Goal: Task Accomplishment & Management: Use online tool/utility

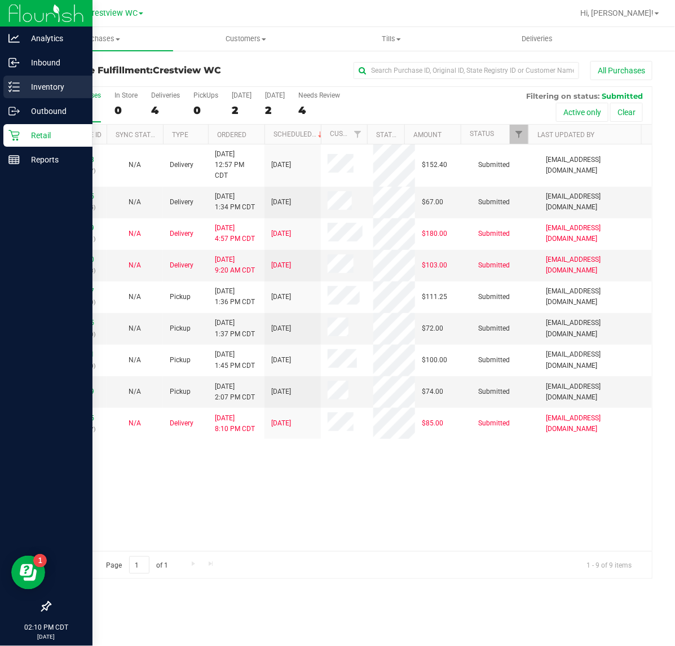
click at [21, 91] on p "Inventory" at bounding box center [54, 87] width 68 height 14
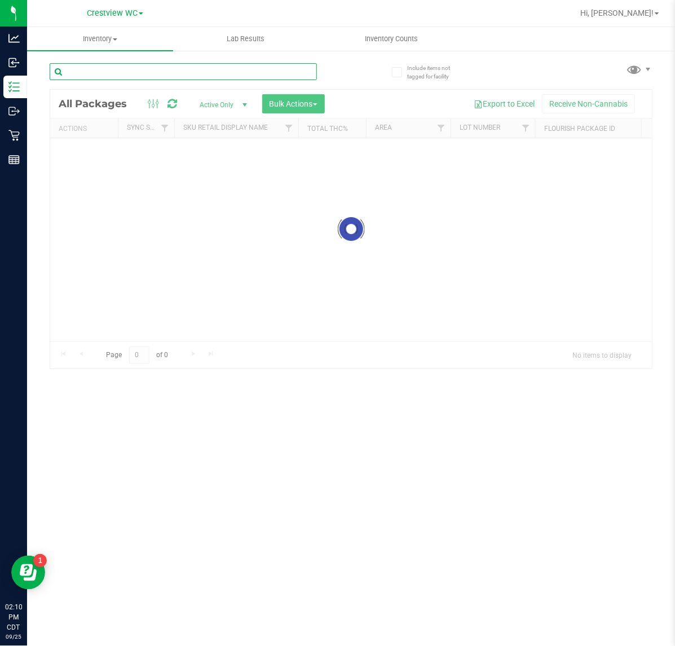
click at [220, 70] on input "text" at bounding box center [183, 71] width 267 height 17
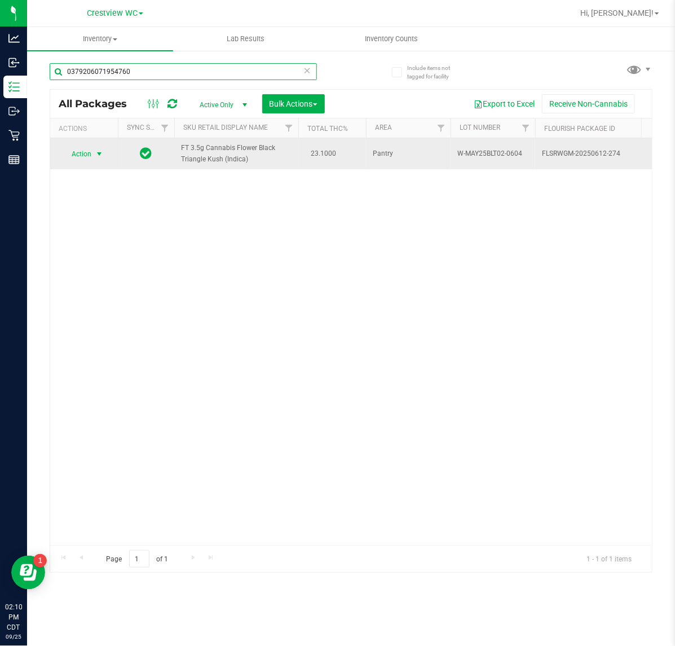
type input "0379206071954760"
click at [88, 155] on span "Action" at bounding box center [76, 154] width 30 height 16
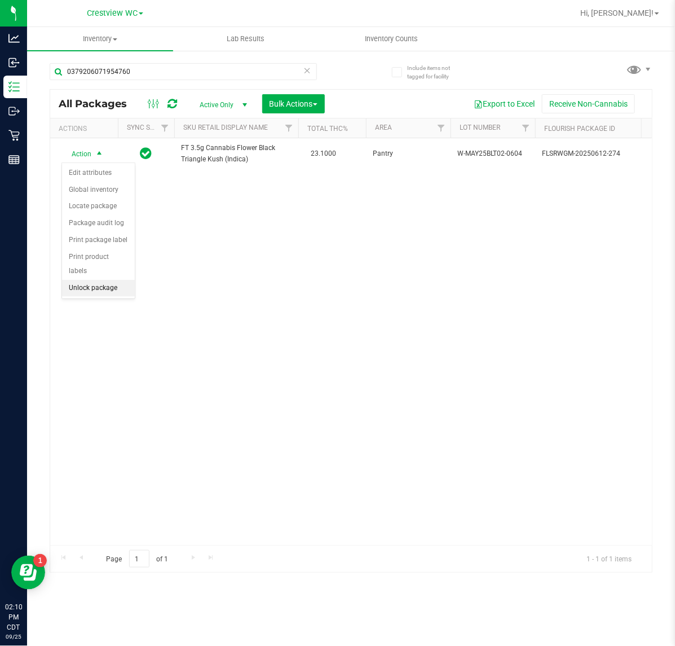
click at [123, 280] on li "Unlock package" at bounding box center [98, 288] width 73 height 17
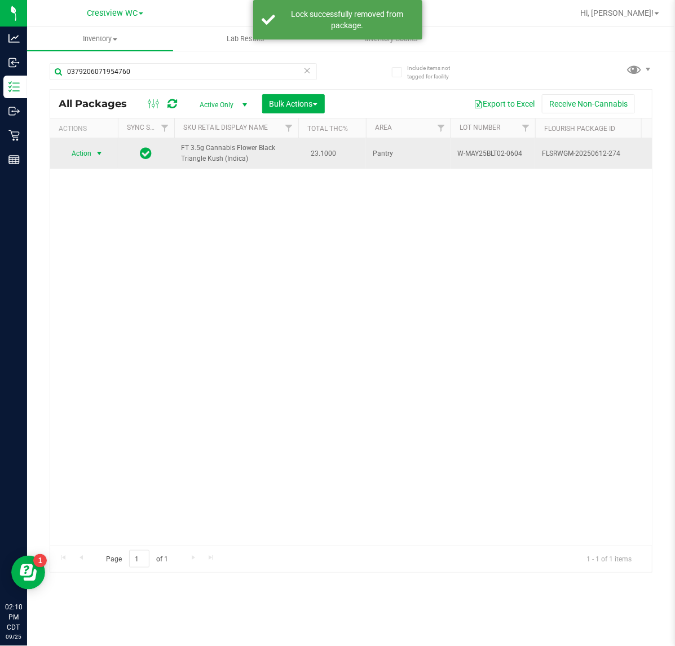
click at [94, 153] on span "select" at bounding box center [99, 153] width 14 height 16
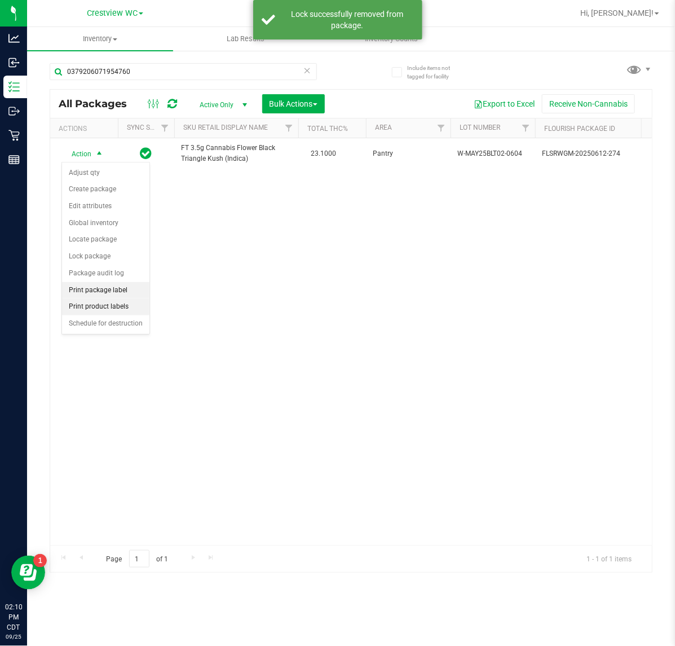
click at [121, 295] on li "Print package label" at bounding box center [105, 290] width 87 height 17
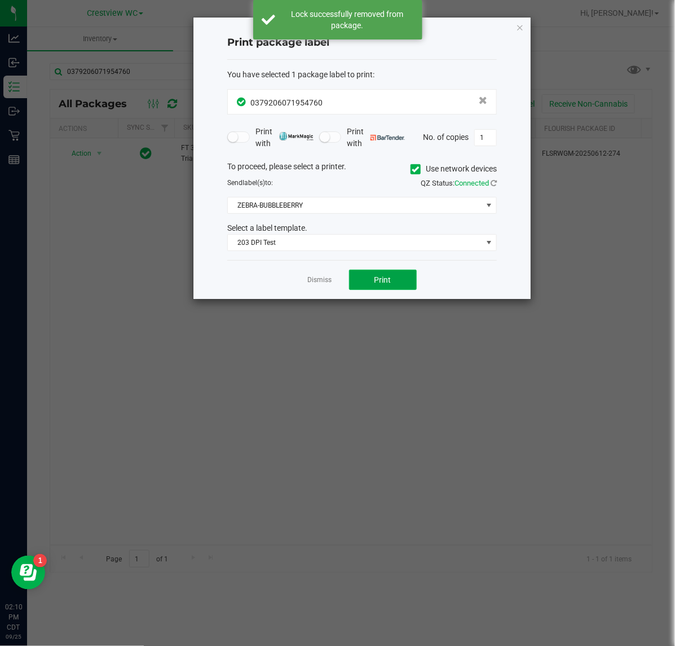
click at [392, 284] on button "Print" at bounding box center [383, 280] width 68 height 20
click at [311, 281] on link "Dismiss" at bounding box center [320, 280] width 24 height 10
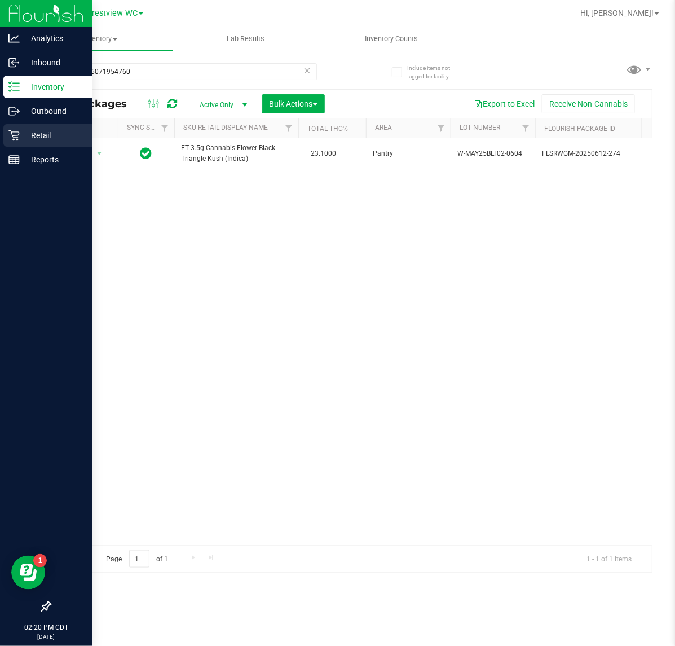
click at [18, 134] on icon at bounding box center [13, 135] width 11 height 11
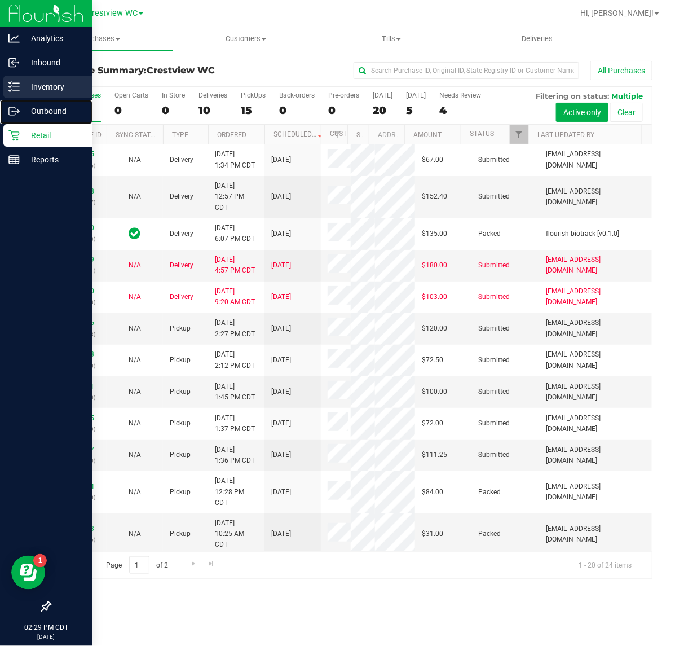
click at [27, 100] on div "Outbound" at bounding box center [47, 111] width 89 height 23
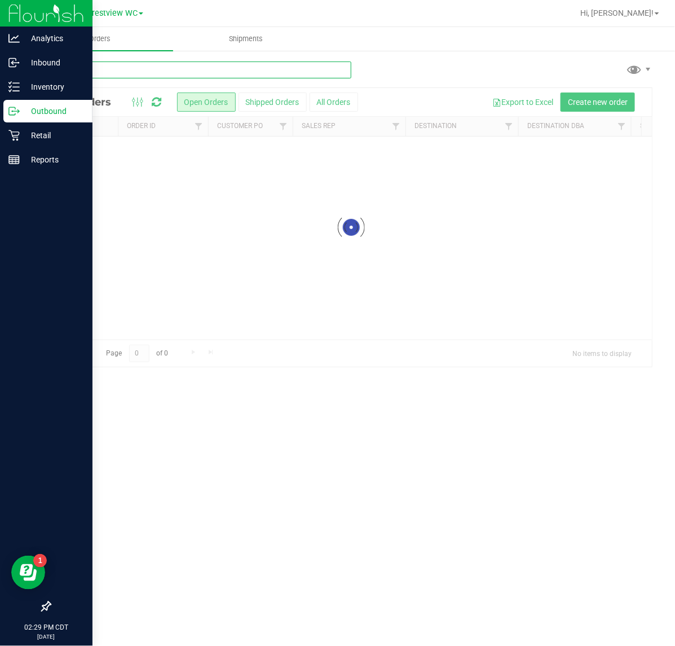
click at [148, 73] on input "text" at bounding box center [201, 69] width 302 height 17
type input "4974674000790996"
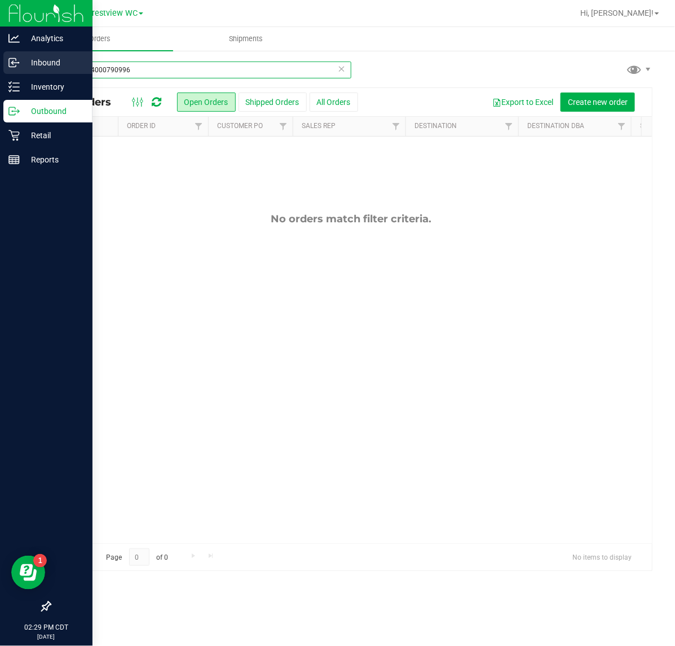
drag, startPoint x: 134, startPoint y: 66, endPoint x: 10, endPoint y: 60, distance: 124.8
click at [10, 60] on div "Analytics Inbound Inventory Outbound Retail Reports 02:29 PM CDT [DATE] 09/25 C…" at bounding box center [337, 323] width 675 height 646
type input "hbg"
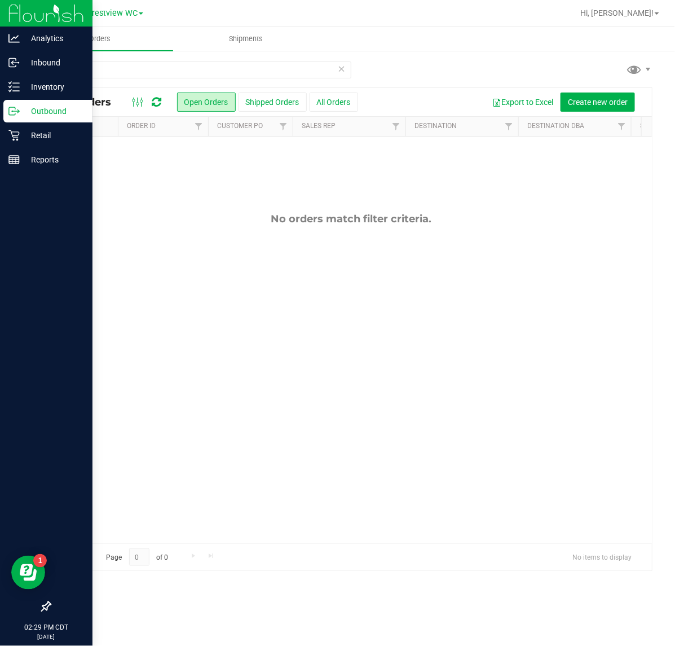
click at [14, 107] on icon at bounding box center [12, 111] width 6 height 8
click at [49, 94] on div "Inventory" at bounding box center [47, 87] width 89 height 23
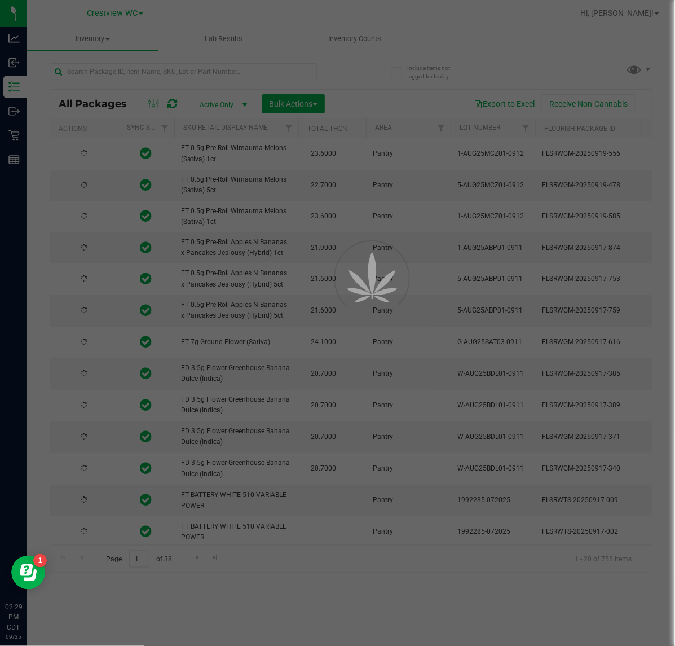
click at [150, 69] on div at bounding box center [337, 323] width 675 height 646
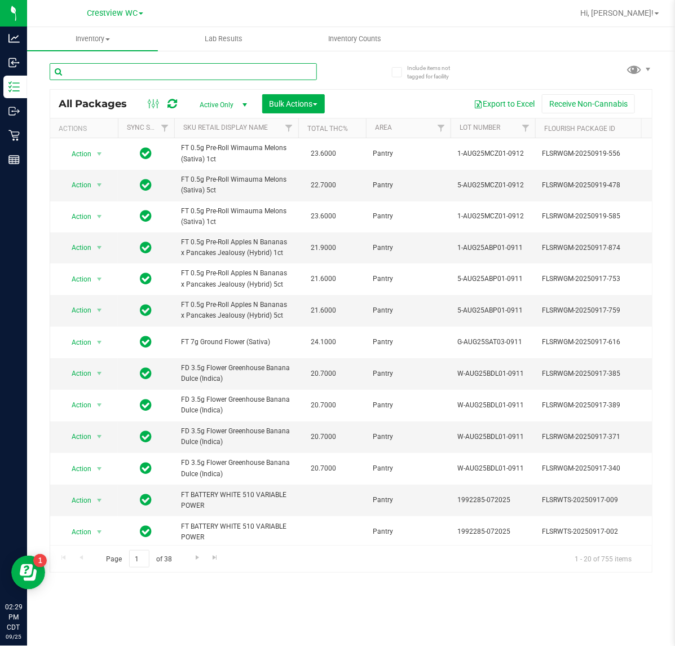
click at [150, 69] on input "text" at bounding box center [183, 71] width 267 height 17
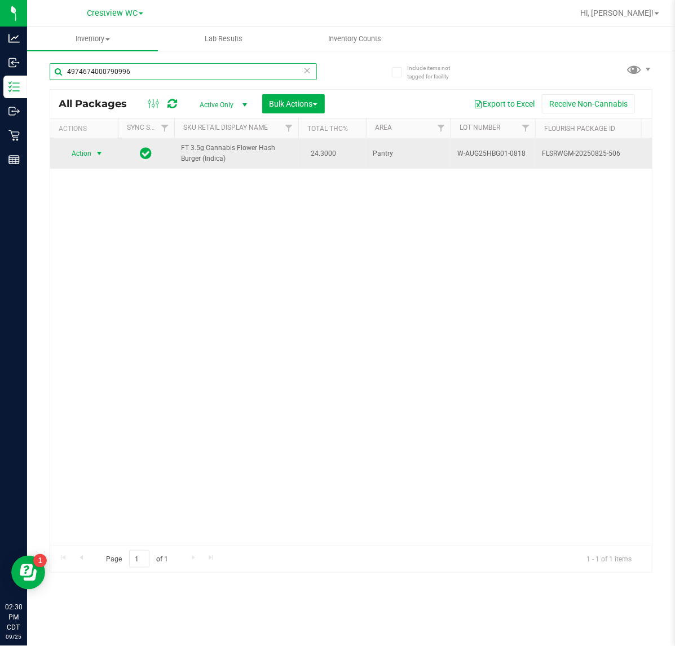
type input "4974674000790996"
click at [83, 156] on span "Action" at bounding box center [76, 153] width 30 height 16
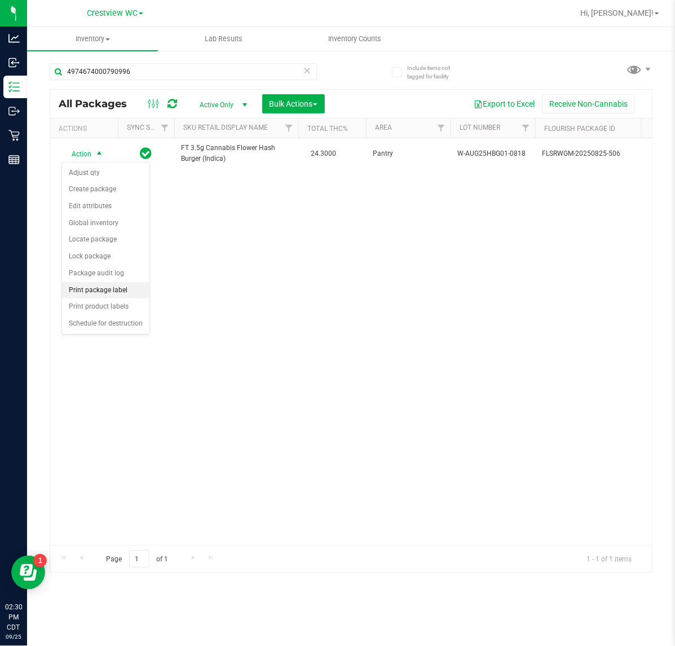
click at [120, 295] on li "Print package label" at bounding box center [105, 290] width 87 height 17
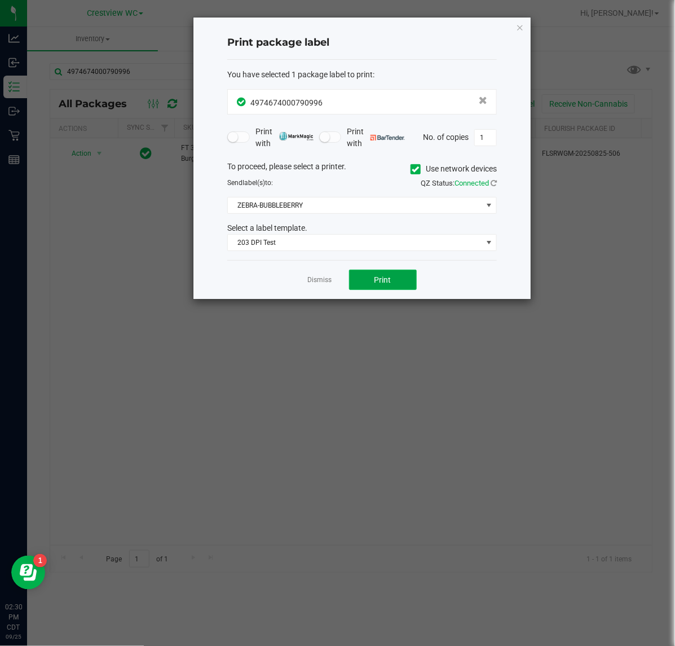
click at [390, 284] on span "Print" at bounding box center [382, 279] width 17 height 9
click at [316, 288] on div "Dismiss Print" at bounding box center [362, 279] width 270 height 39
click at [317, 285] on link "Dismiss" at bounding box center [320, 280] width 24 height 10
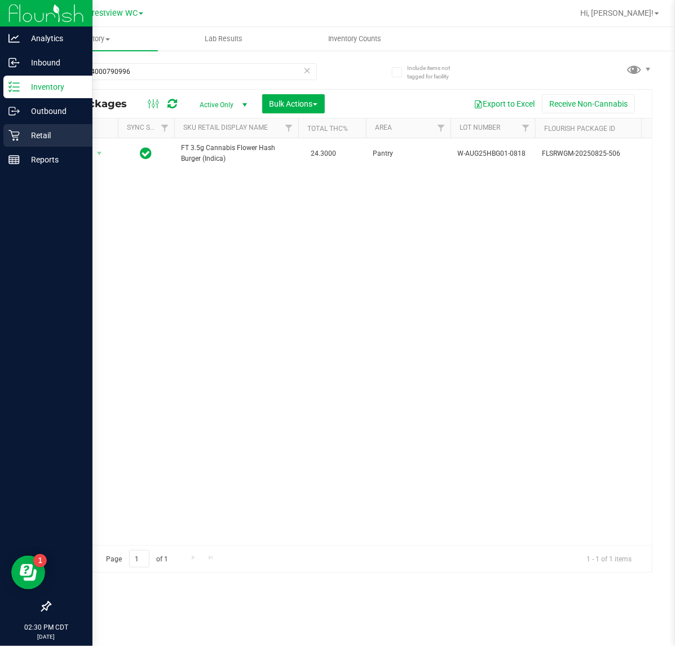
click at [20, 136] on p "Retail" at bounding box center [54, 136] width 68 height 14
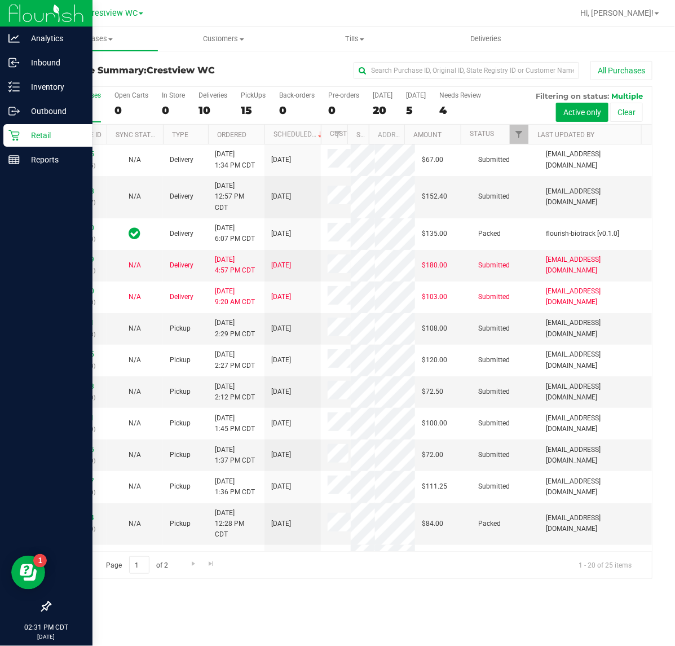
click at [57, 139] on p "Retail" at bounding box center [54, 136] width 68 height 14
click at [69, 89] on p "Inventory" at bounding box center [54, 87] width 68 height 14
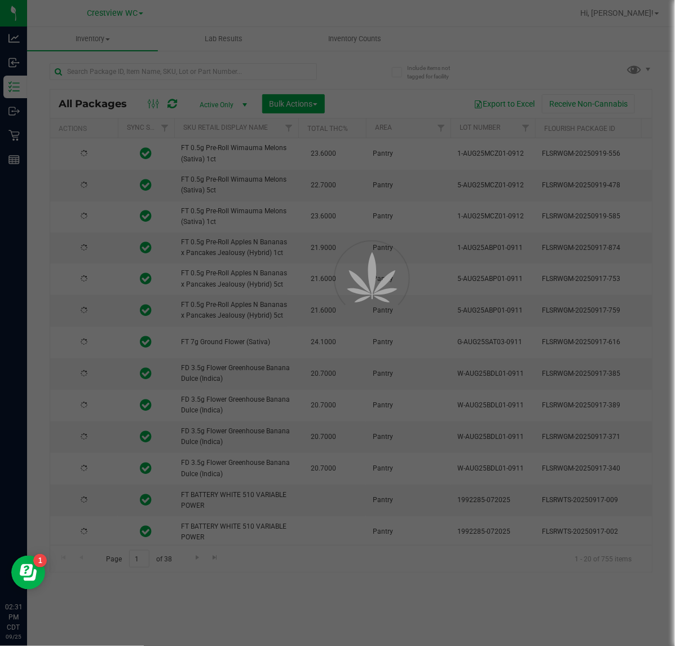
click at [157, 80] on div at bounding box center [337, 323] width 675 height 646
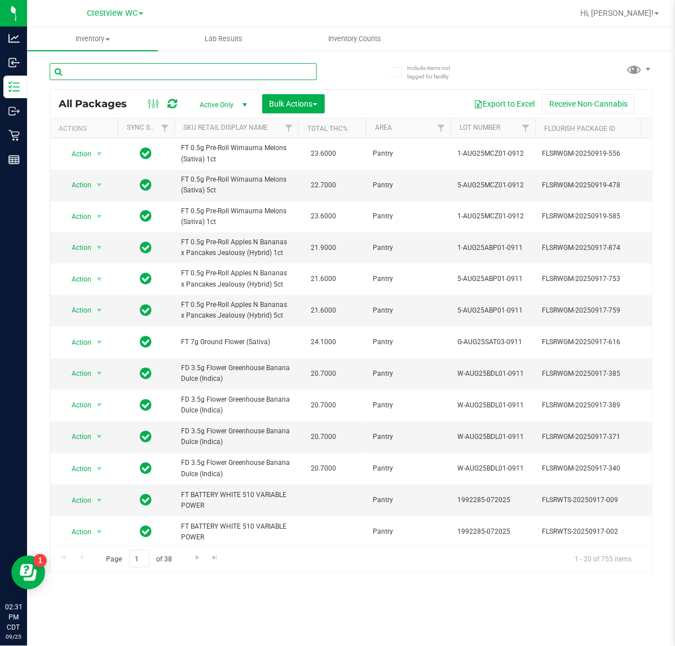
click at [162, 78] on input "text" at bounding box center [183, 71] width 267 height 17
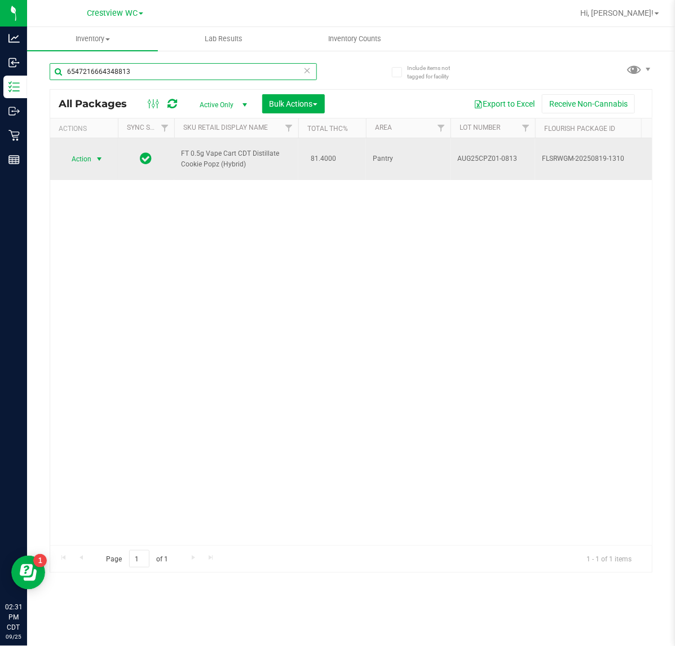
type input "6547216664348813"
click at [93, 152] on span "select" at bounding box center [99, 159] width 14 height 16
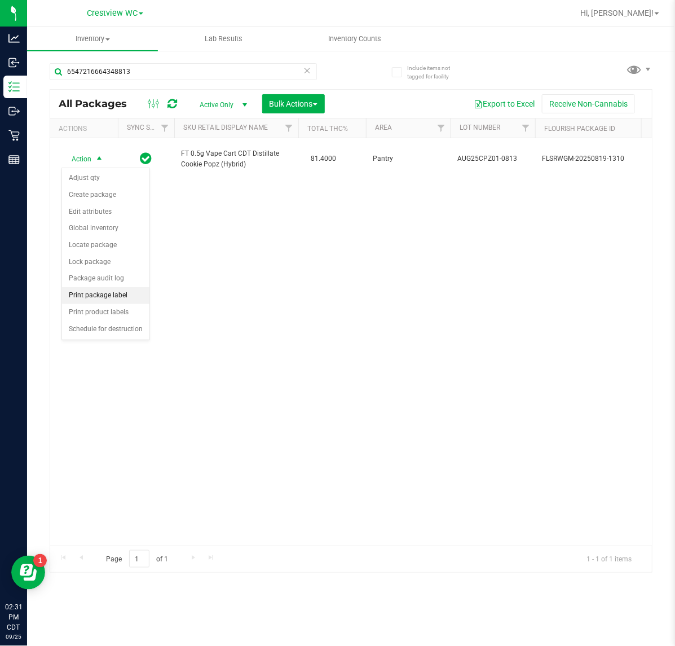
click at [116, 296] on li "Print package label" at bounding box center [105, 295] width 87 height 17
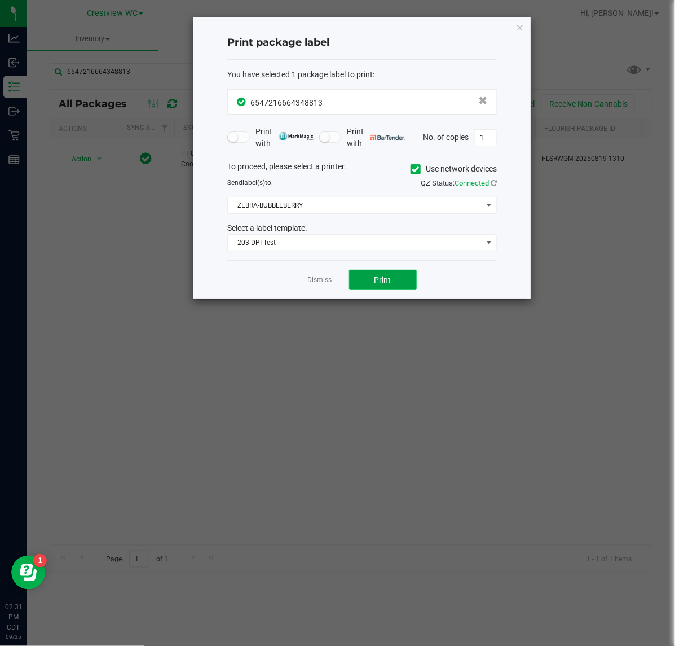
click at [392, 289] on button "Print" at bounding box center [383, 280] width 68 height 20
click at [323, 282] on link "Dismiss" at bounding box center [320, 280] width 24 height 10
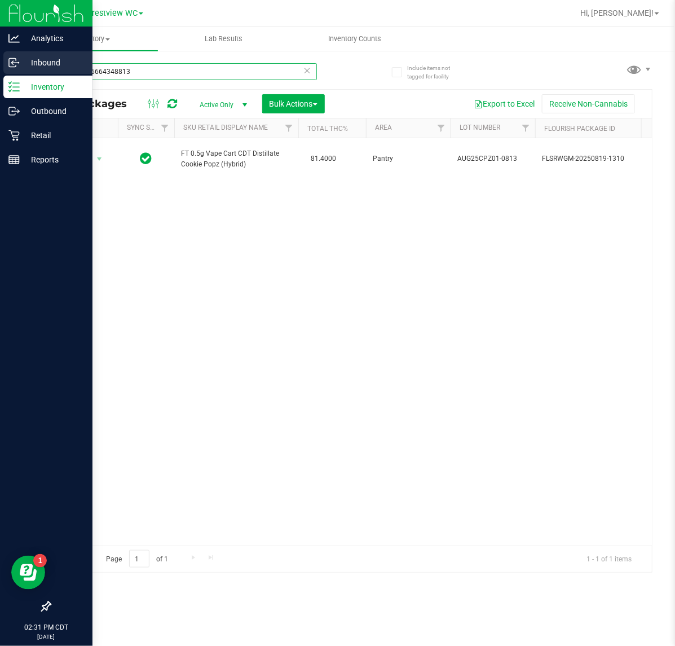
drag, startPoint x: 166, startPoint y: 71, endPoint x: 8, endPoint y: 65, distance: 158.0
click at [8, 65] on div "Analytics Inbound Inventory Outbound Retail Reports 02:31 PM CDT [DATE] 09/25 C…" at bounding box center [337, 323] width 675 height 646
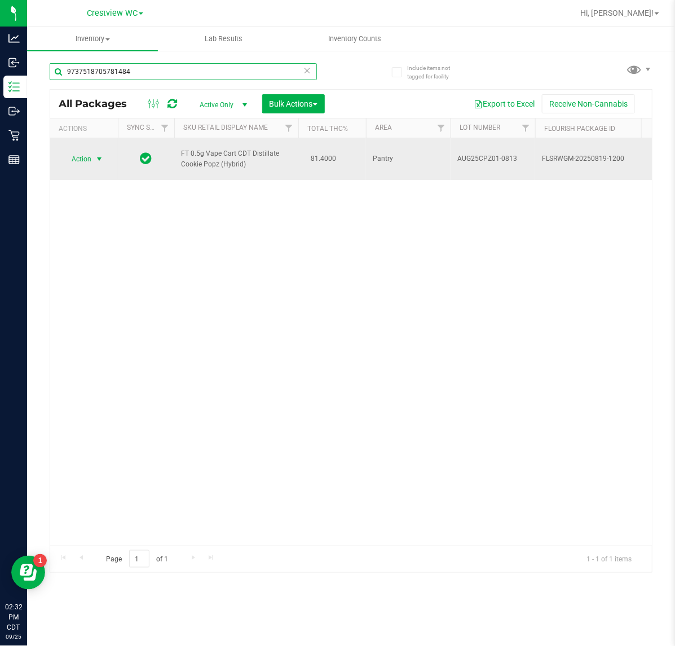
type input "9737518705781484"
click at [91, 158] on span "Action" at bounding box center [76, 159] width 30 height 16
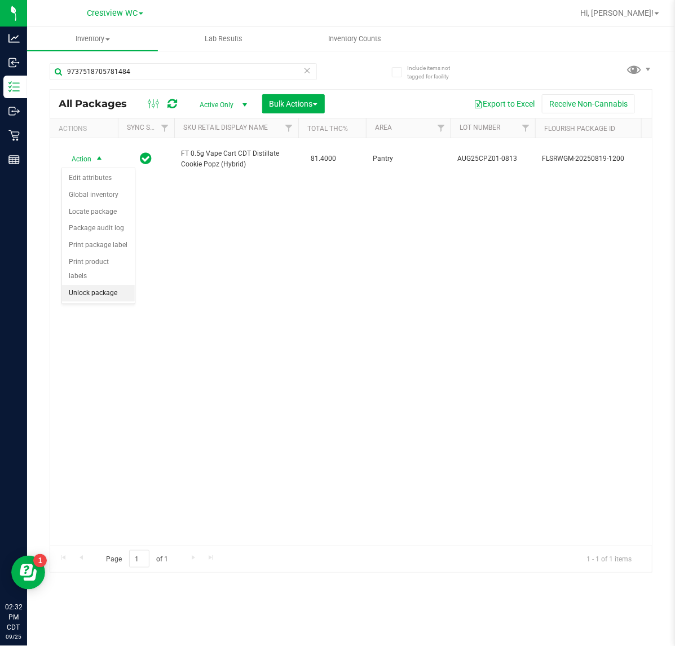
click at [94, 285] on li "Unlock package" at bounding box center [98, 293] width 73 height 17
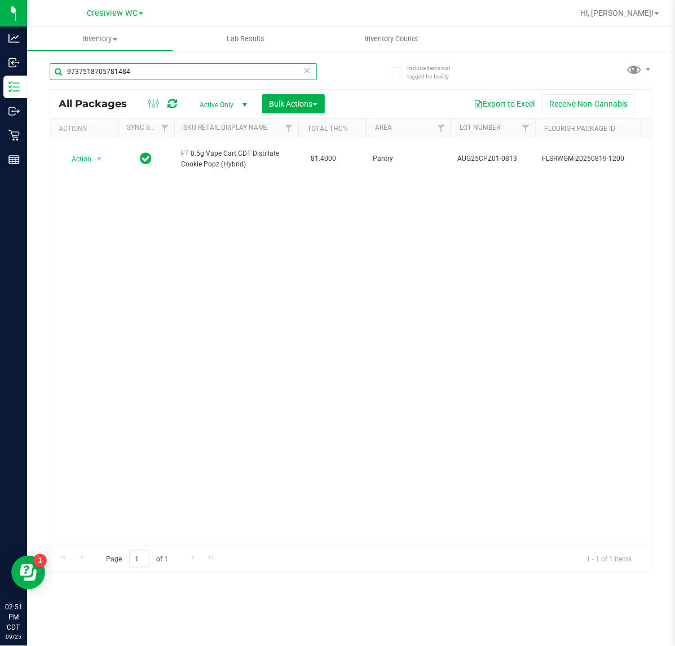
drag, startPoint x: 150, startPoint y: 74, endPoint x: -178, endPoint y: 85, distance: 327.8
click at [0, 85] on html "Analytics Inbound Inventory Outbound Retail Reports 02:51 PM CDT [DATE] 09/25 C…" at bounding box center [337, 323] width 675 height 646
type input "[CREDIT_CARD_NUMBER]"
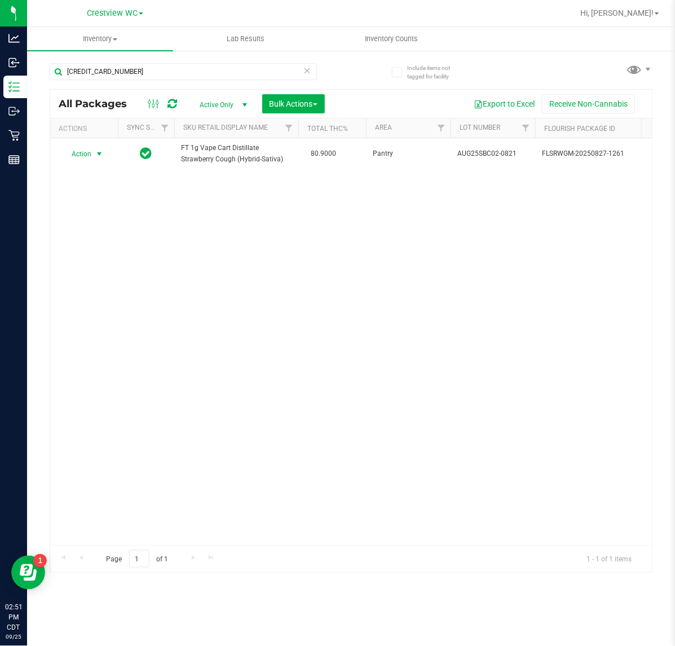
click at [95, 154] on span "select" at bounding box center [99, 153] width 9 height 9
click at [95, 280] on li "Unlock package" at bounding box center [98, 288] width 73 height 17
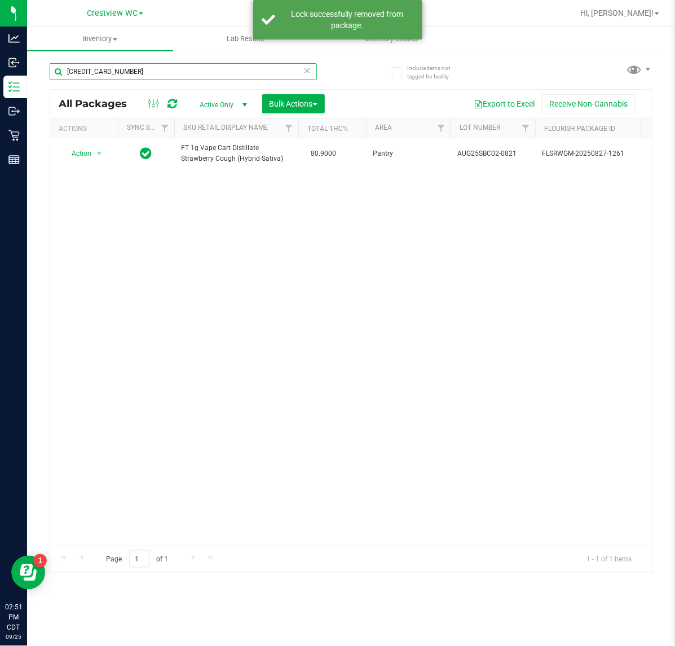
drag, startPoint x: 161, startPoint y: 73, endPoint x: -35, endPoint y: 75, distance: 196.2
click at [0, 75] on html "Analytics Inbound Inventory Outbound Retail Reports 02:51 PM CDT [DATE] 09/25 C…" at bounding box center [337, 323] width 675 height 646
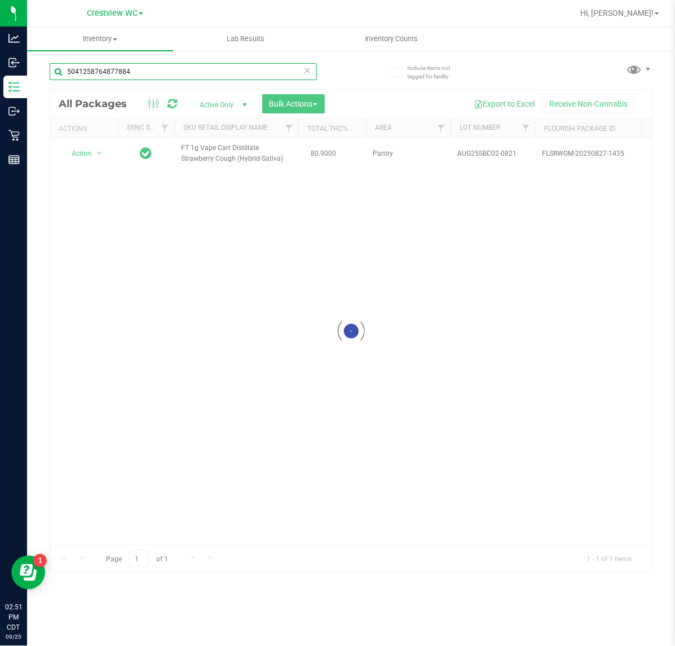
type input "5041258764877884"
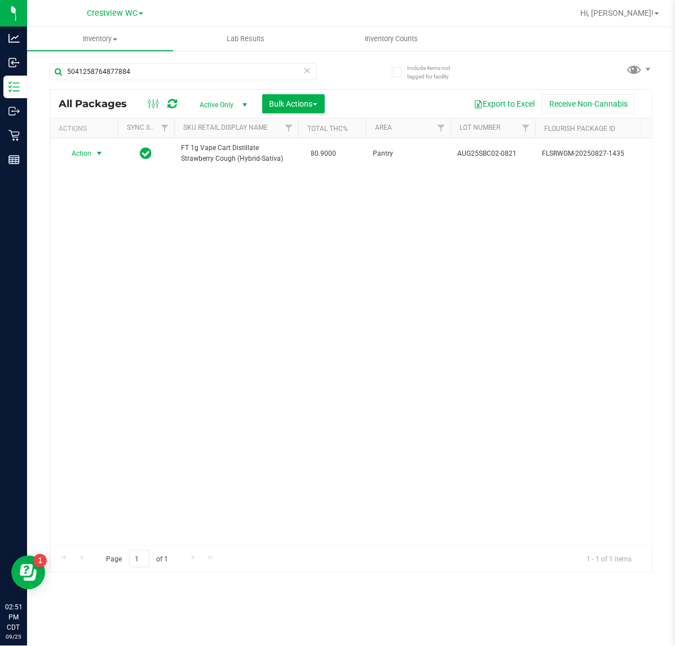
click at [96, 153] on span "select" at bounding box center [99, 153] width 9 height 9
click at [94, 261] on li "Lock package" at bounding box center [105, 256] width 87 height 17
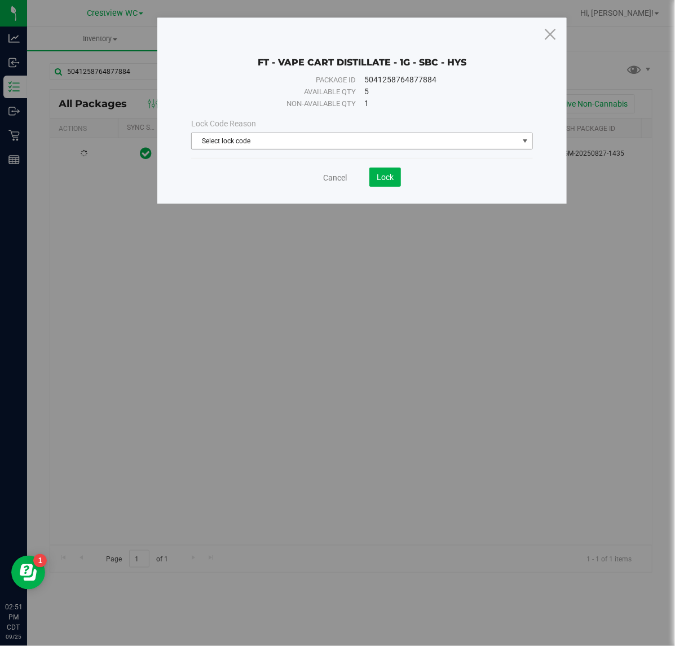
click at [259, 141] on span "Select lock code" at bounding box center [355, 141] width 326 height 16
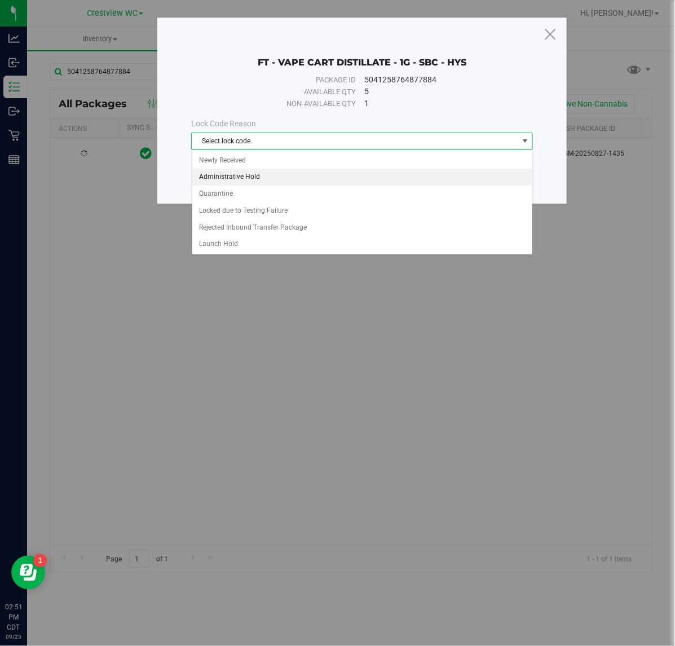
click at [254, 180] on li "Administrative Hold" at bounding box center [362, 177] width 340 height 17
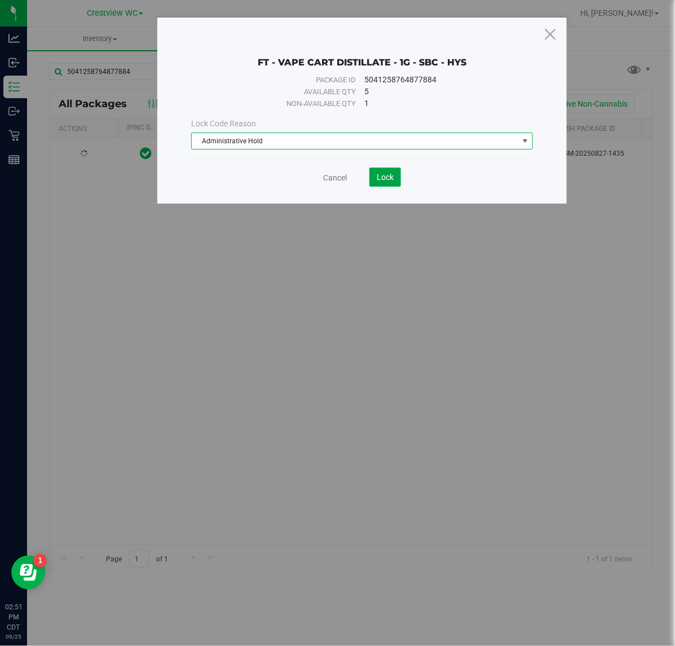
click at [383, 184] on button "Lock" at bounding box center [385, 176] width 32 height 19
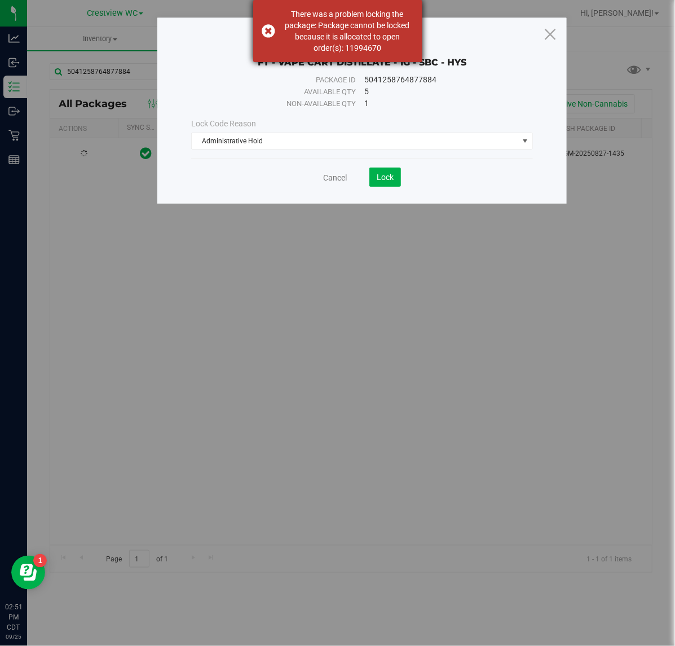
click at [373, 24] on div "There was a problem locking the package: Package cannot be locked because it is…" at bounding box center [347, 30] width 133 height 45
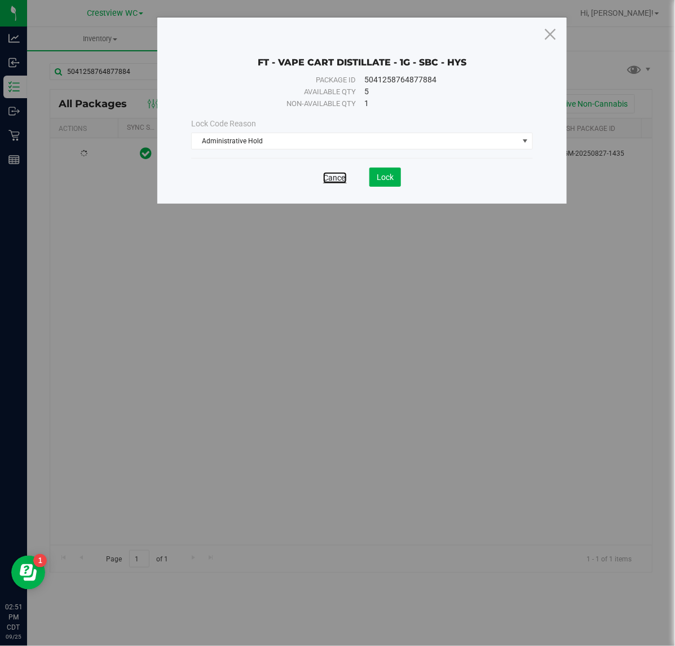
click at [332, 180] on link "Cancel" at bounding box center [335, 177] width 24 height 11
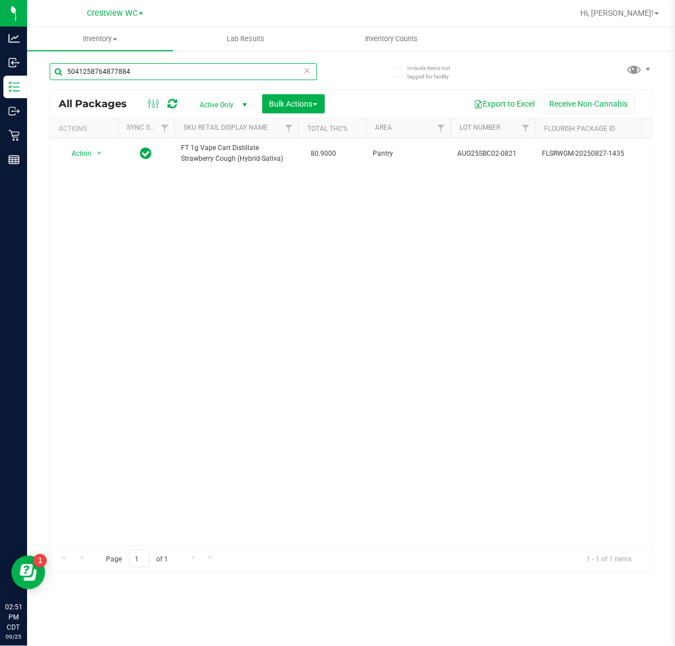
drag, startPoint x: 186, startPoint y: 72, endPoint x: -106, endPoint y: 88, distance: 292.6
click at [0, 88] on html "Analytics Inbound Inventory Outbound Retail Reports 02:51 PM CDT [DATE] 09/25 C…" at bounding box center [337, 323] width 675 height 646
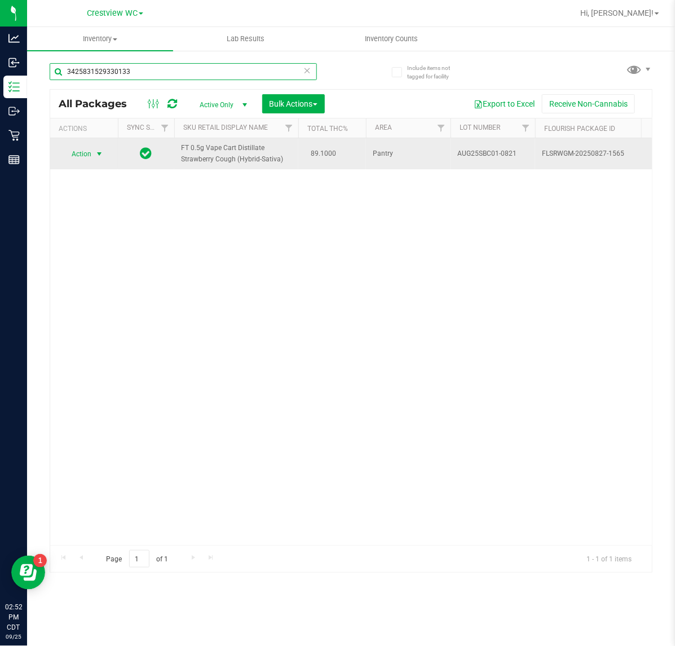
type input "3425831529330133"
click at [93, 148] on span "select" at bounding box center [99, 154] width 14 height 16
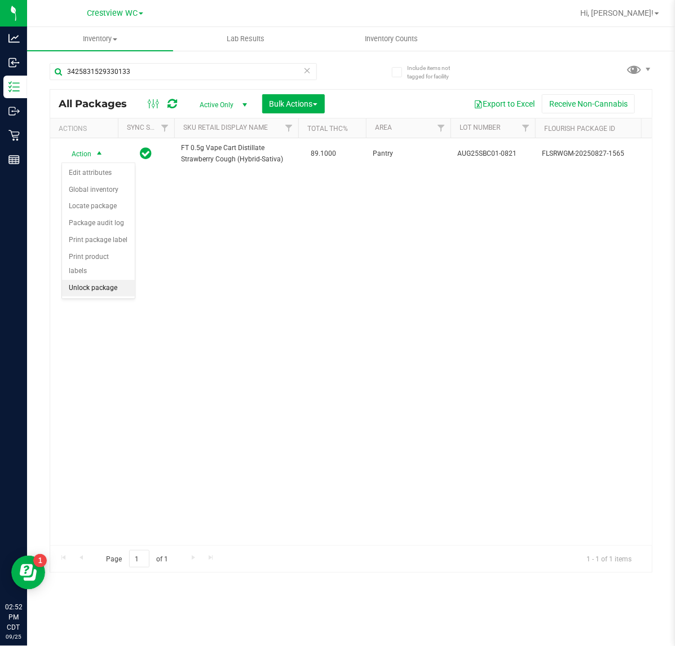
click at [92, 280] on li "Unlock package" at bounding box center [98, 288] width 73 height 17
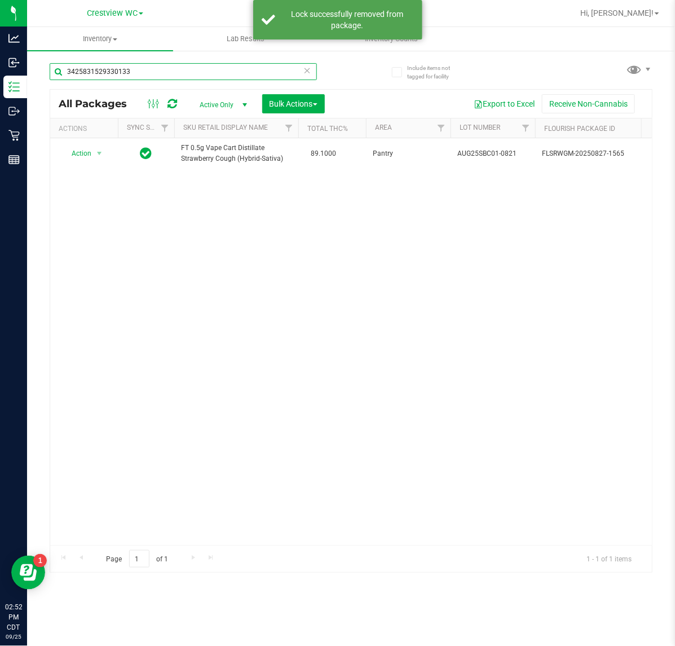
drag, startPoint x: 145, startPoint y: 72, endPoint x: -7, endPoint y: 72, distance: 152.8
click at [0, 72] on html "Analytics Inbound Inventory Outbound Retail Reports 02:52 PM CDT [DATE] 09/25 C…" at bounding box center [337, 323] width 675 height 646
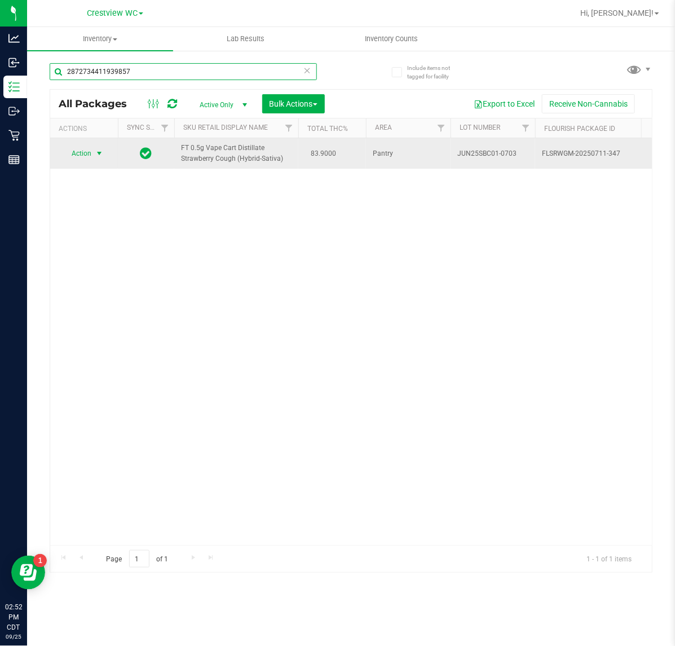
type input "2872734411939857"
click at [77, 145] on span "Action" at bounding box center [76, 153] width 30 height 16
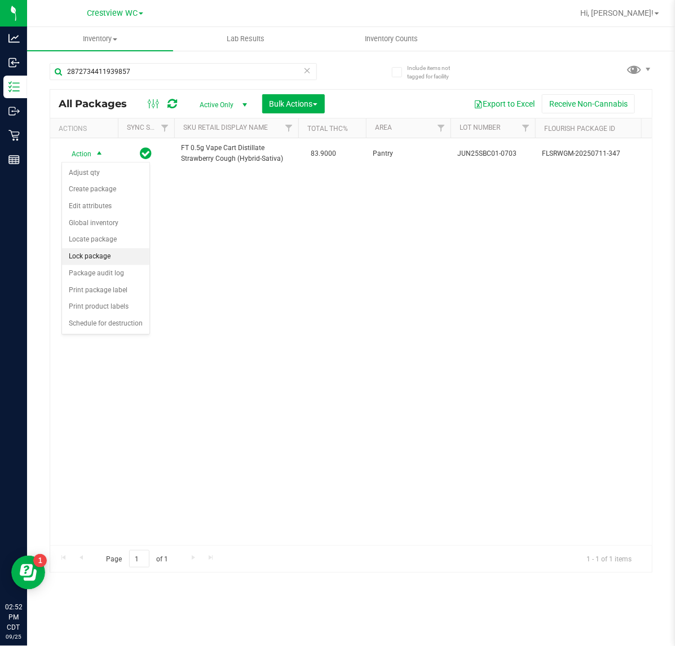
click at [94, 254] on li "Lock package" at bounding box center [105, 256] width 87 height 17
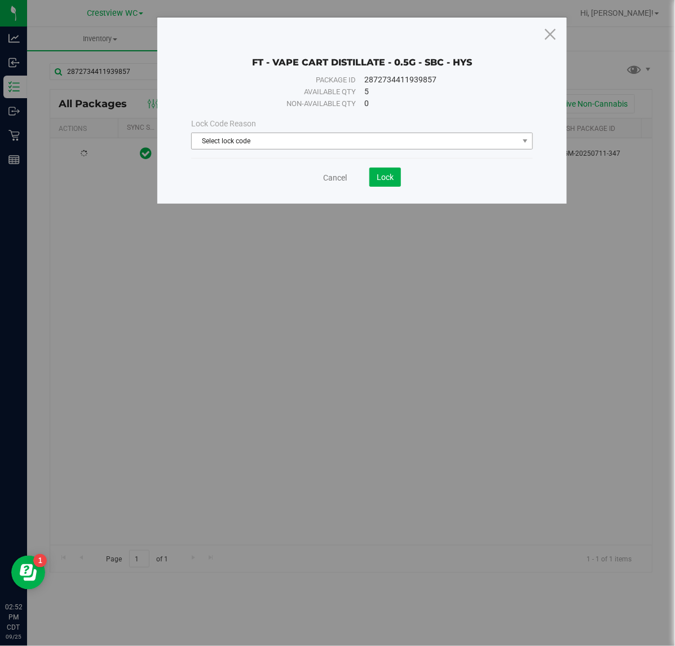
click at [320, 151] on div "Lock Code Reason Select lock code Select lock code Newly Received Administrativ…" at bounding box center [362, 133] width 358 height 48
click at [320, 147] on span "Select lock code" at bounding box center [355, 141] width 326 height 16
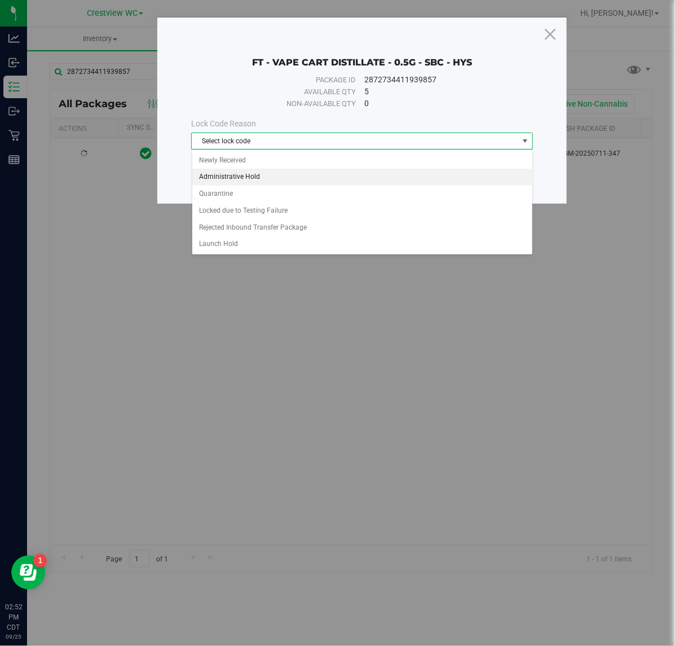
click at [260, 176] on li "Administrative Hold" at bounding box center [362, 177] width 340 height 17
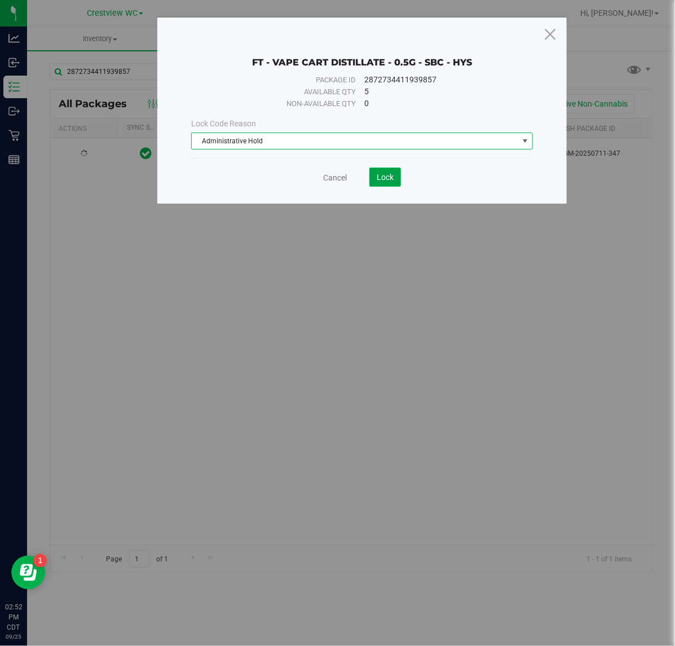
click at [378, 173] on span "Lock" at bounding box center [385, 177] width 17 height 9
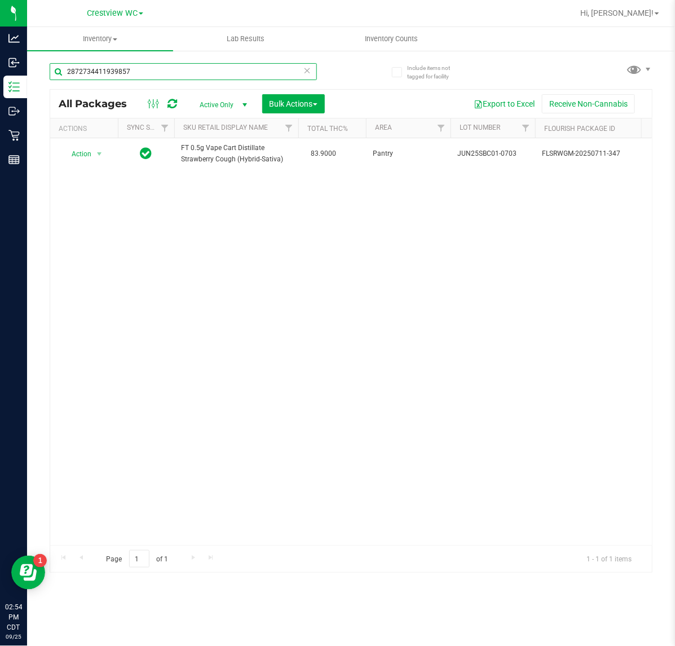
drag, startPoint x: 65, startPoint y: 82, endPoint x: -42, endPoint y: 59, distance: 110.2
click at [0, 59] on html "Analytics Inbound Inventory Outbound Retail Reports 02:54 PM CDT [DATE] 09/25 C…" at bounding box center [337, 323] width 675 height 646
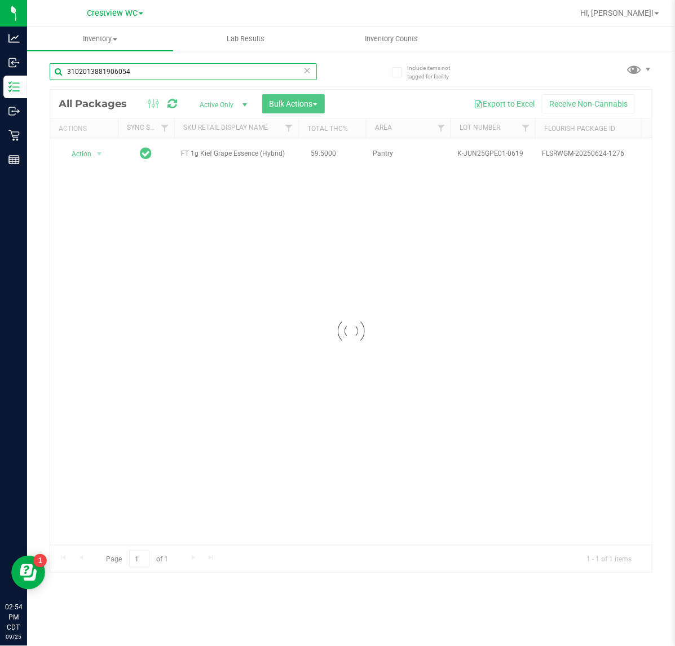
type input "3102013881906054"
click at [91, 150] on div at bounding box center [351, 331] width 602 height 482
click at [97, 150] on div at bounding box center [351, 331] width 602 height 482
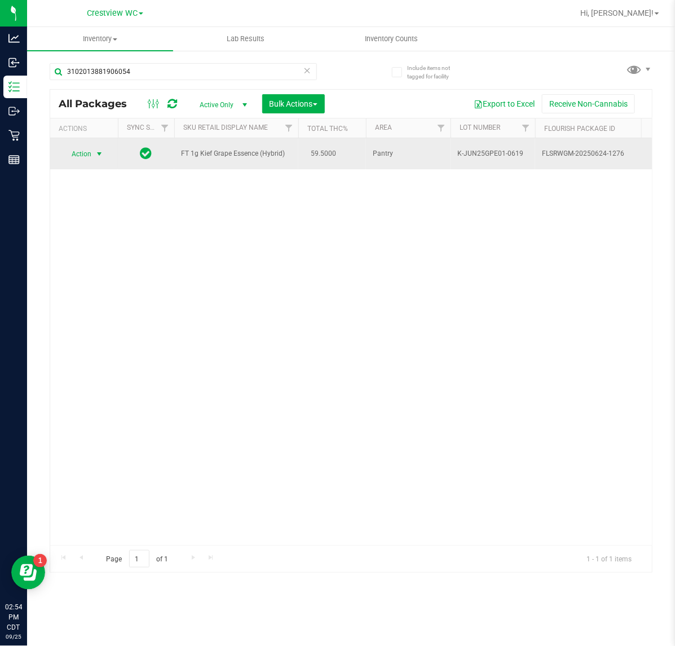
click at [98, 157] on span "select" at bounding box center [99, 153] width 9 height 9
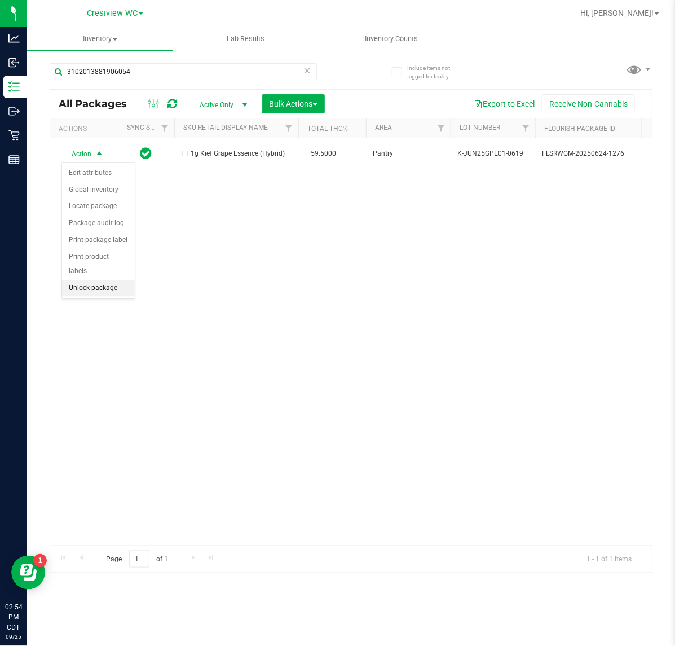
click at [98, 280] on li "Unlock package" at bounding box center [98, 288] width 73 height 17
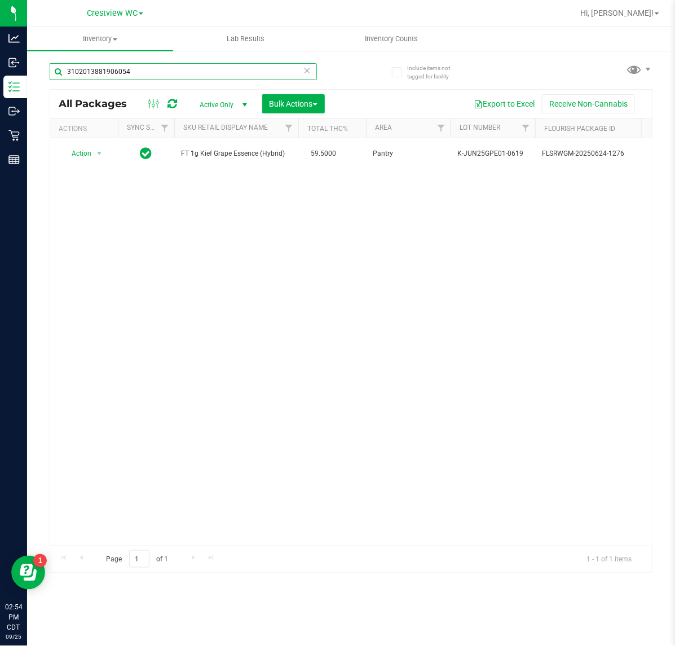
drag, startPoint x: 160, startPoint y: 73, endPoint x: -76, endPoint y: 20, distance: 241.7
click at [0, 20] on html "Analytics Inbound Inventory Outbound Retail Reports 02:54 PM CDT [DATE] 09/25 C…" at bounding box center [337, 323] width 675 height 646
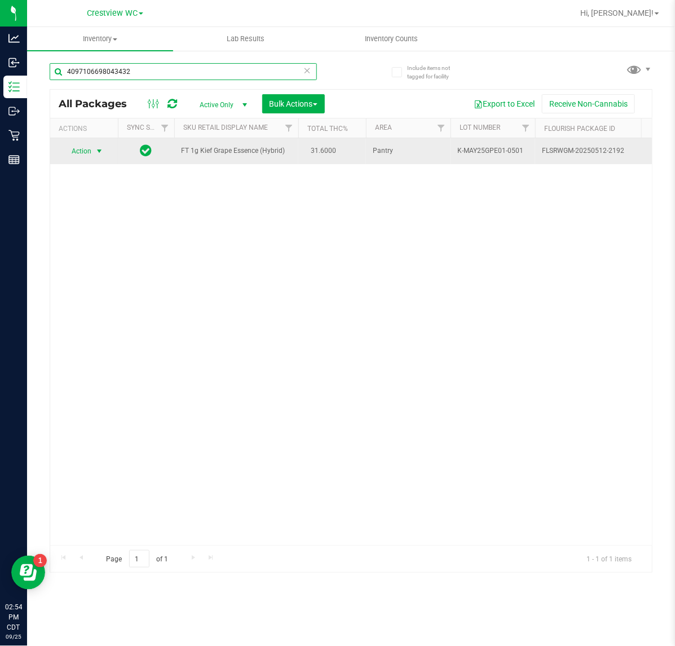
type input "4097106698043432"
click at [92, 156] on span "select" at bounding box center [99, 151] width 14 height 16
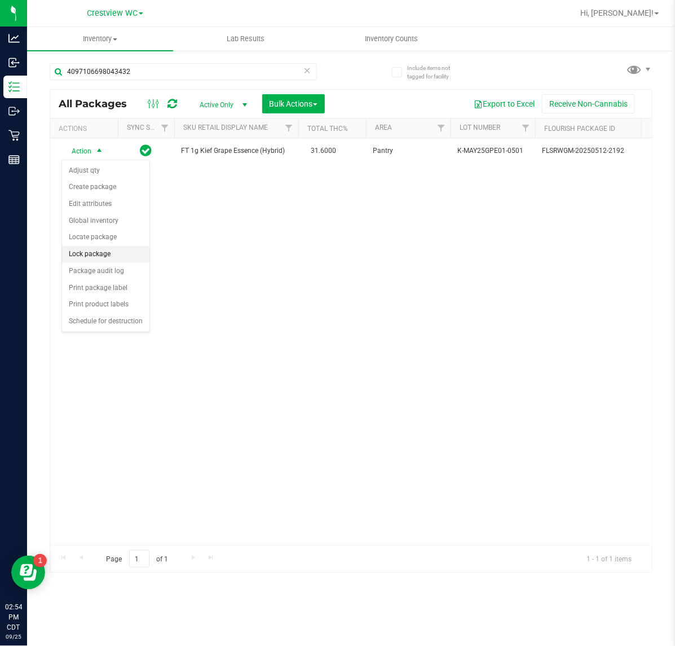
click at [108, 252] on li "Lock package" at bounding box center [105, 254] width 87 height 17
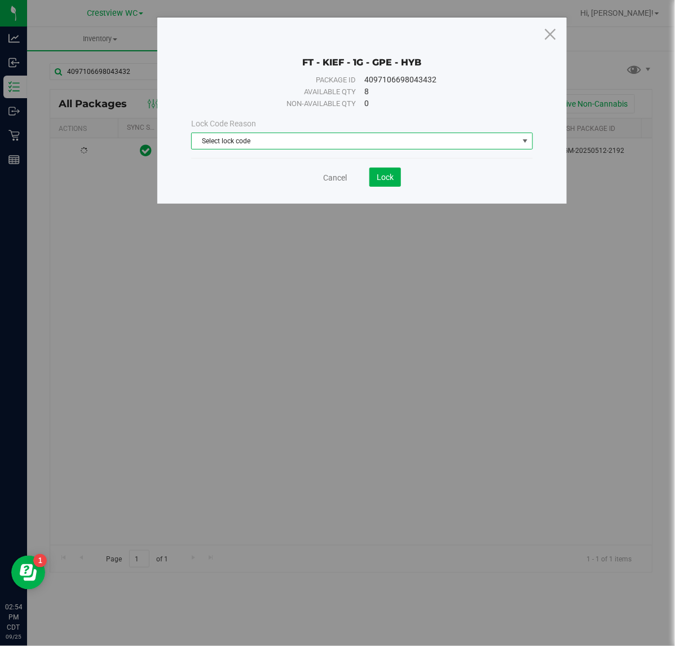
click at [293, 145] on span "Select lock code" at bounding box center [355, 141] width 326 height 16
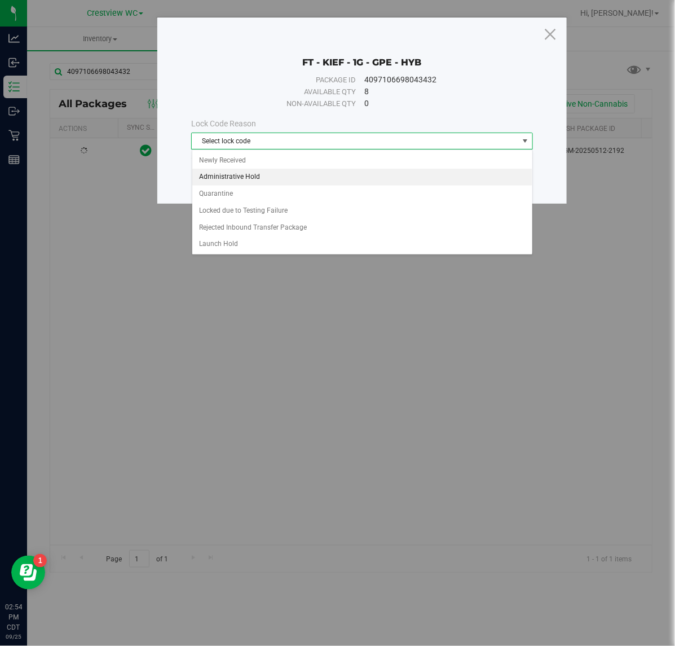
click at [240, 175] on li "Administrative Hold" at bounding box center [362, 177] width 340 height 17
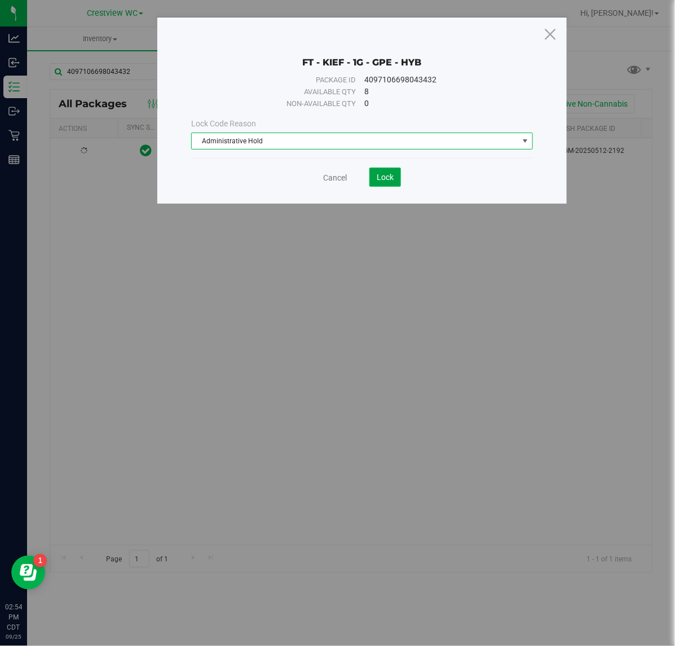
click at [381, 178] on span "Lock" at bounding box center [385, 177] width 17 height 9
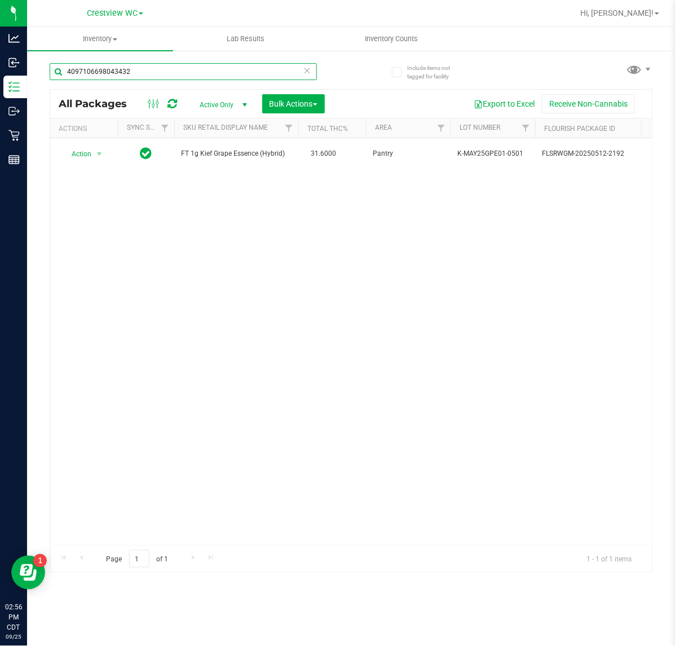
drag, startPoint x: 92, startPoint y: 77, endPoint x: -68, endPoint y: 89, distance: 160.0
click at [0, 89] on html "Analytics Inbound Inventory Outbound Retail Reports 02:56 PM CDT [DATE] 09/25 C…" at bounding box center [337, 323] width 675 height 646
type input "8669851794924792"
drag, startPoint x: 127, startPoint y: 68, endPoint x: -108, endPoint y: 70, distance: 235.7
click at [0, 70] on html "Analytics Inbound Inventory Outbound Retail Reports 02:57 PM CDT [DATE] 09/25 C…" at bounding box center [337, 323] width 675 height 646
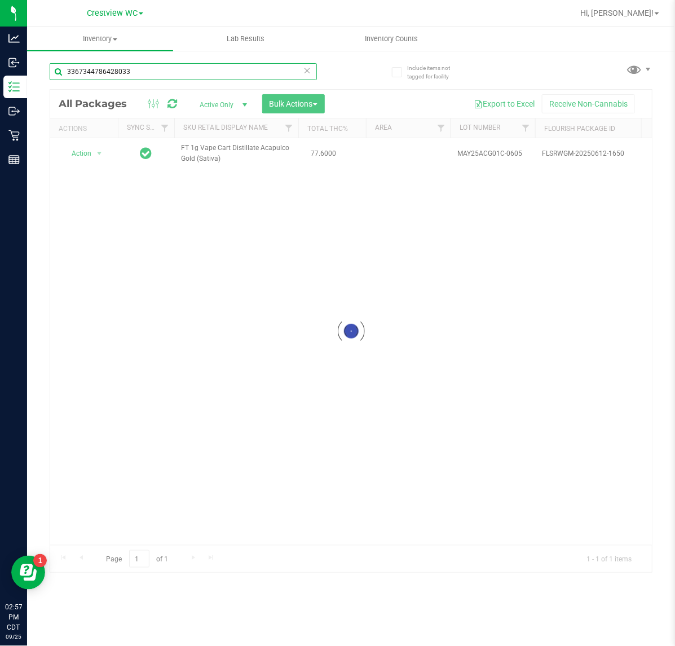
type input "3367344786428033"
click at [94, 152] on div at bounding box center [351, 331] width 602 height 482
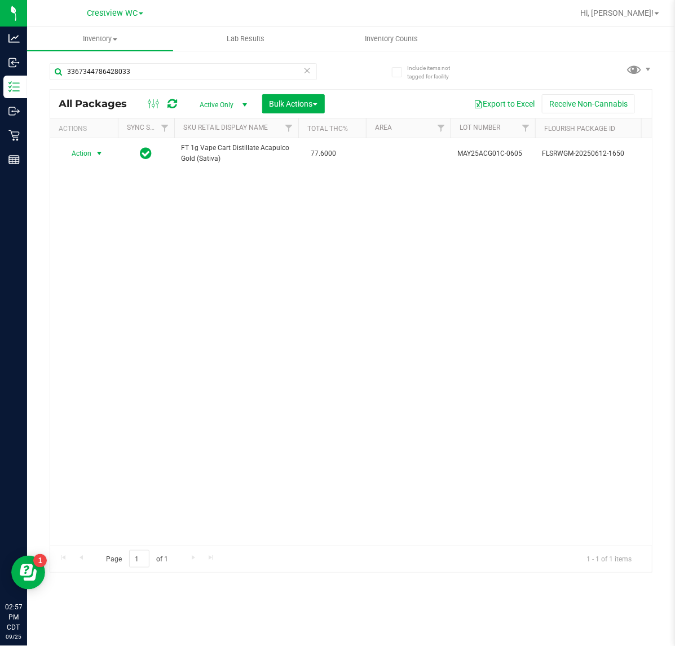
click at [95, 152] on span "select" at bounding box center [99, 153] width 9 height 9
click at [91, 253] on li "Lock package" at bounding box center [105, 256] width 87 height 17
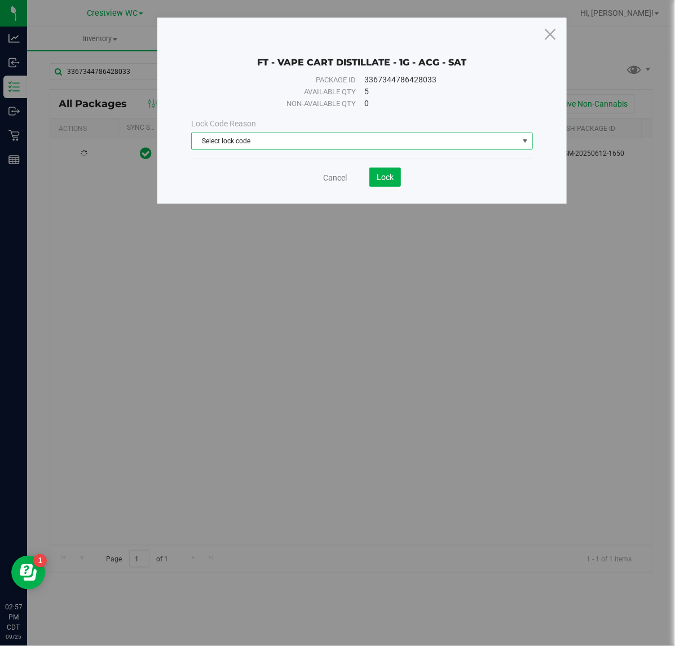
click at [342, 139] on span "Select lock code" at bounding box center [355, 141] width 326 height 16
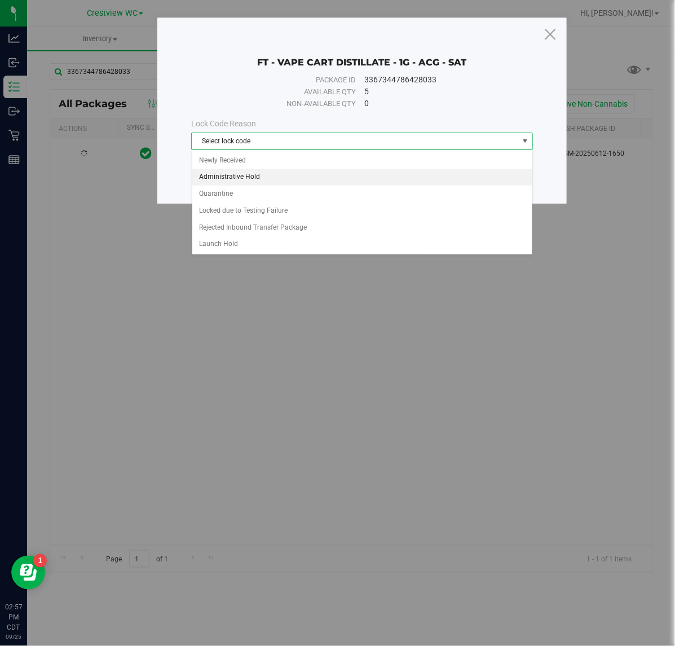
click at [257, 178] on li "Administrative Hold" at bounding box center [362, 177] width 340 height 17
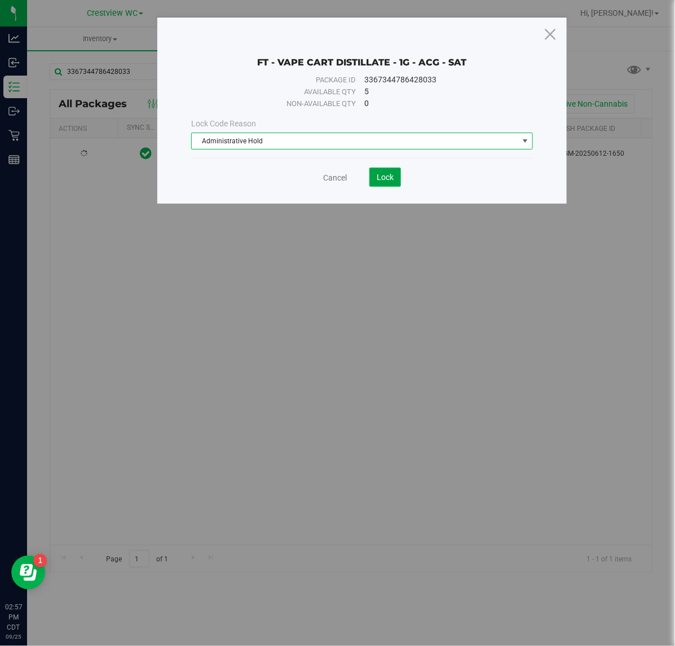
click at [396, 178] on button "Lock" at bounding box center [385, 176] width 32 height 19
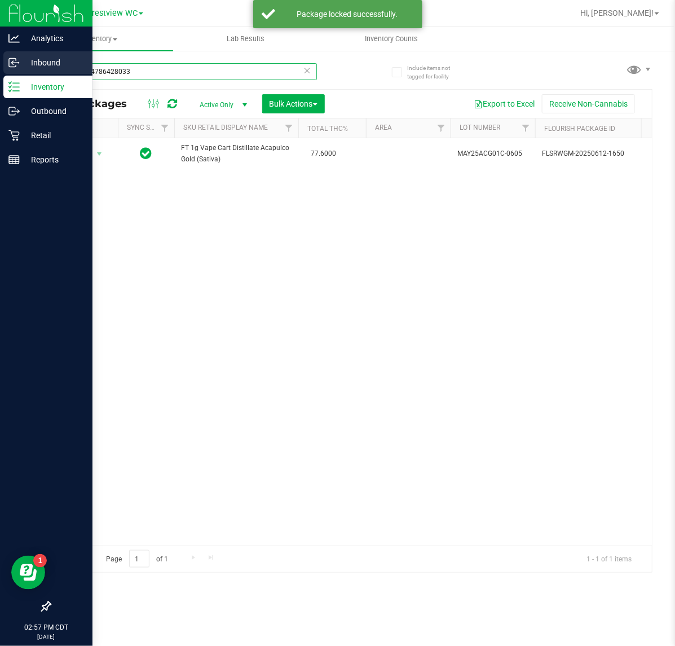
drag, startPoint x: 142, startPoint y: 71, endPoint x: 6, endPoint y: 56, distance: 137.2
click at [6, 56] on div "Analytics Inbound Inventory Outbound Retail Reports 02:57 PM CDT [DATE] 09/25 C…" at bounding box center [337, 323] width 675 height 646
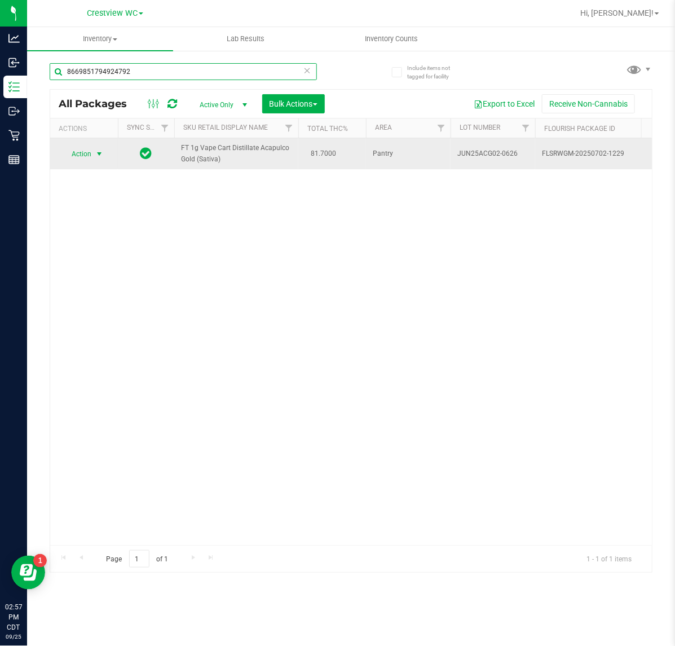
type input "8669851794924792"
click at [90, 153] on span "Action" at bounding box center [76, 154] width 30 height 16
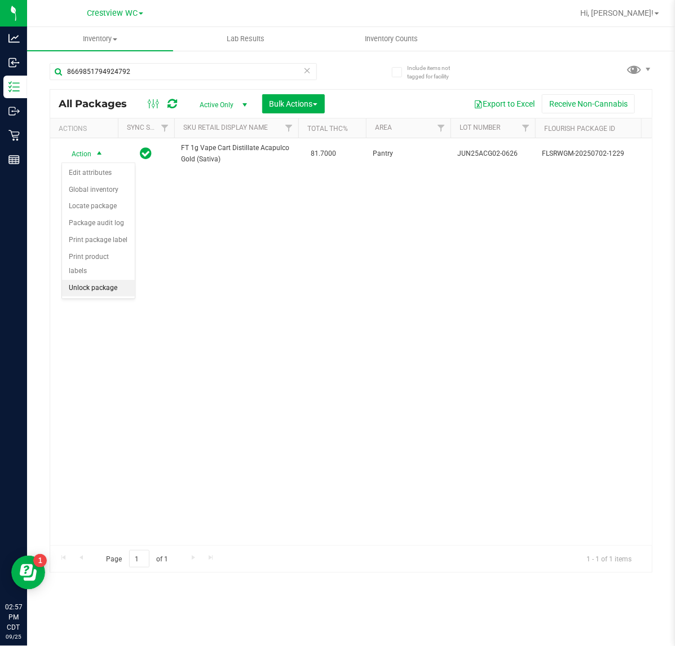
click at [103, 280] on li "Unlock package" at bounding box center [98, 288] width 73 height 17
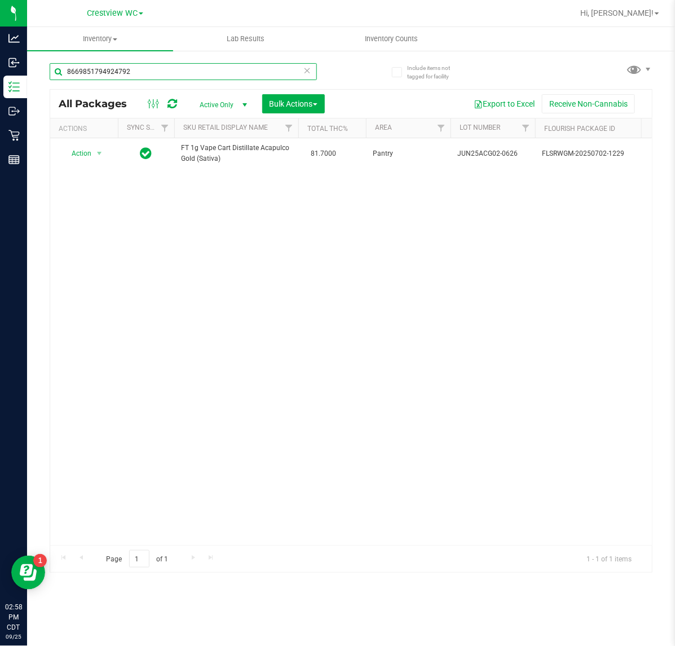
drag, startPoint x: 160, startPoint y: 70, endPoint x: -87, endPoint y: 77, distance: 246.5
click at [0, 77] on html "Analytics Inbound Inventory Outbound Retail Reports 02:58 PM CDT [DATE] 09/25 C…" at bounding box center [337, 323] width 675 height 646
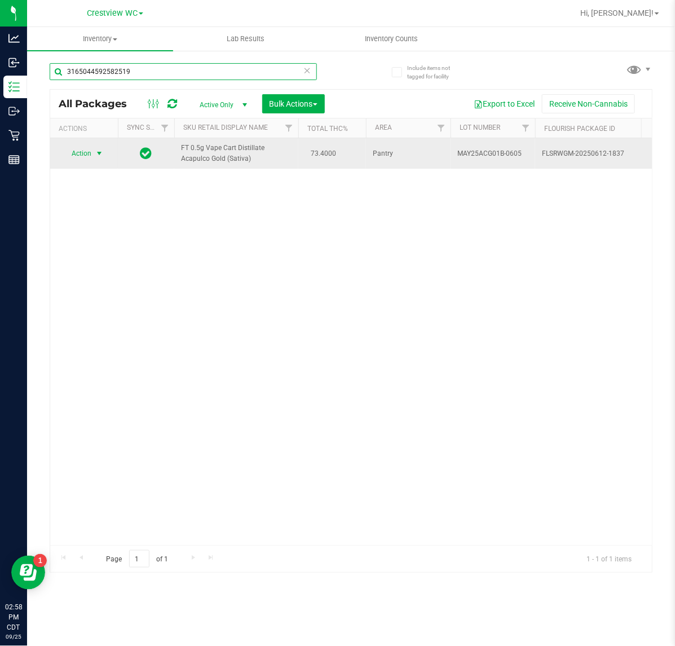
type input "3165044592582519"
click at [94, 153] on span "select" at bounding box center [99, 153] width 14 height 16
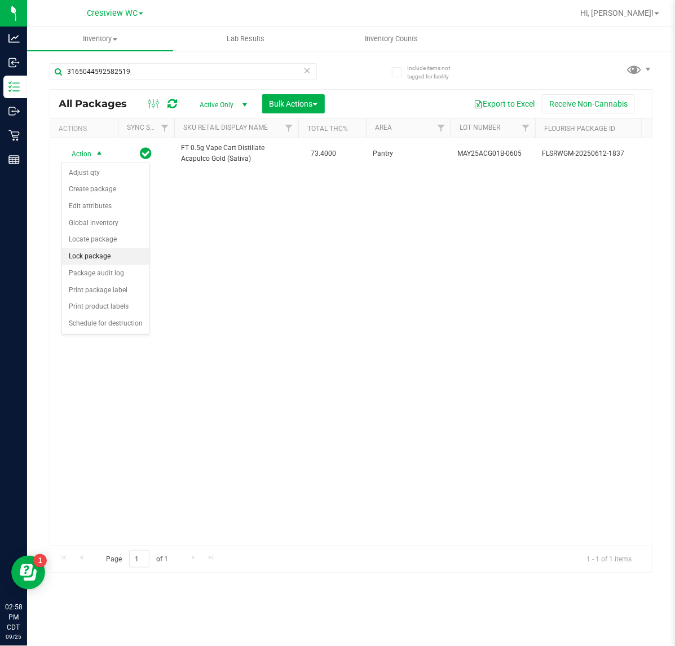
click at [96, 263] on li "Lock package" at bounding box center [105, 256] width 87 height 17
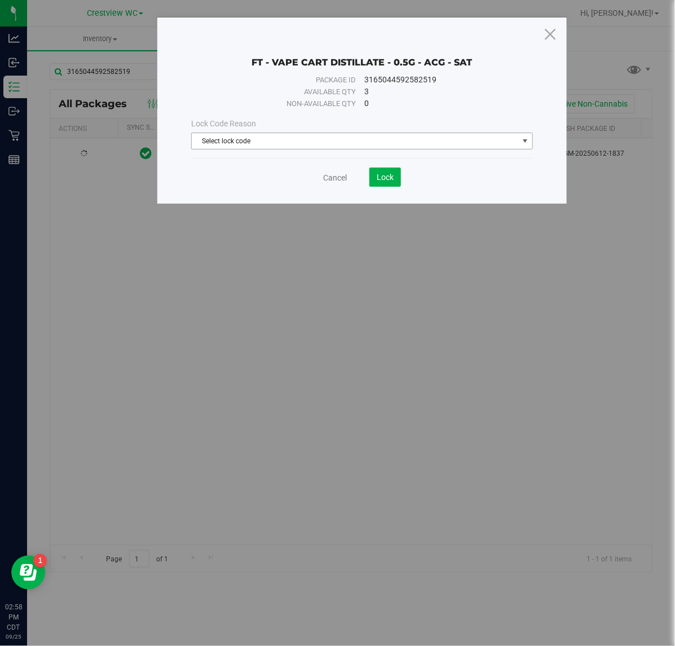
click at [340, 141] on span "Select lock code" at bounding box center [355, 141] width 326 height 16
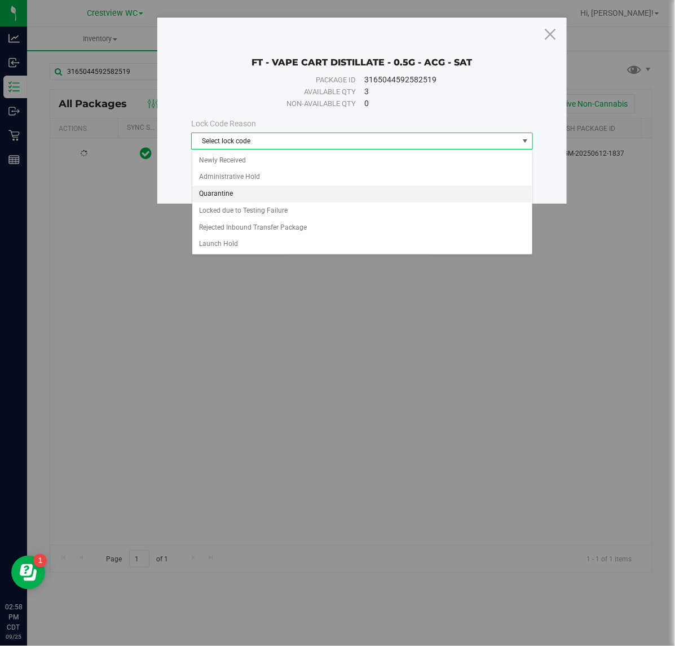
click at [223, 198] on li "Quarantine" at bounding box center [362, 194] width 340 height 17
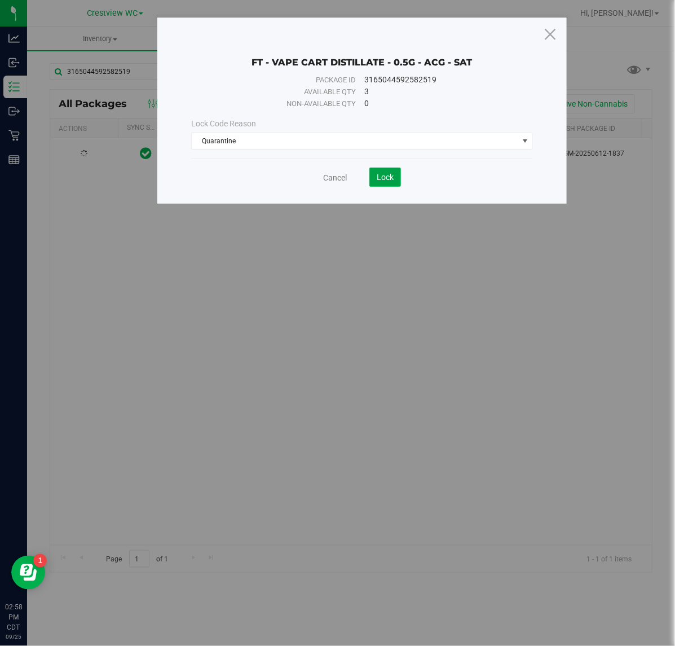
click at [381, 174] on span "Lock" at bounding box center [385, 177] width 17 height 9
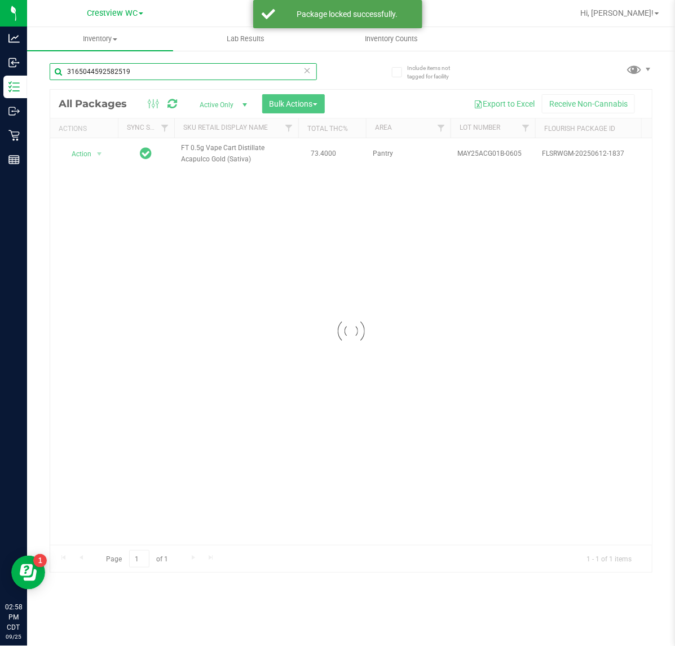
drag, startPoint x: 142, startPoint y: 73, endPoint x: -56, endPoint y: 52, distance: 199.1
click at [0, 52] on html "Analytics Inbound Inventory Outbound Retail Reports 02:58 PM CDT [DATE] 09/25 C…" at bounding box center [337, 323] width 675 height 646
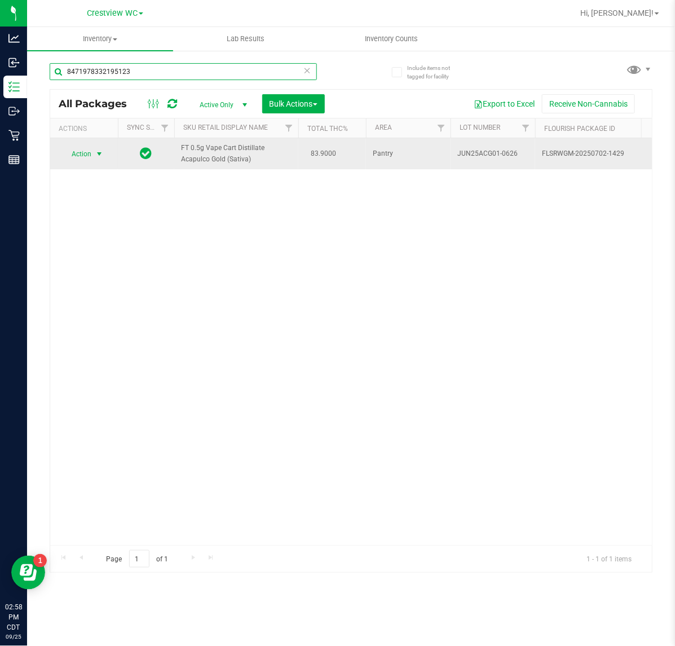
type input "8471978332195123"
click at [99, 154] on span "select" at bounding box center [99, 153] width 9 height 9
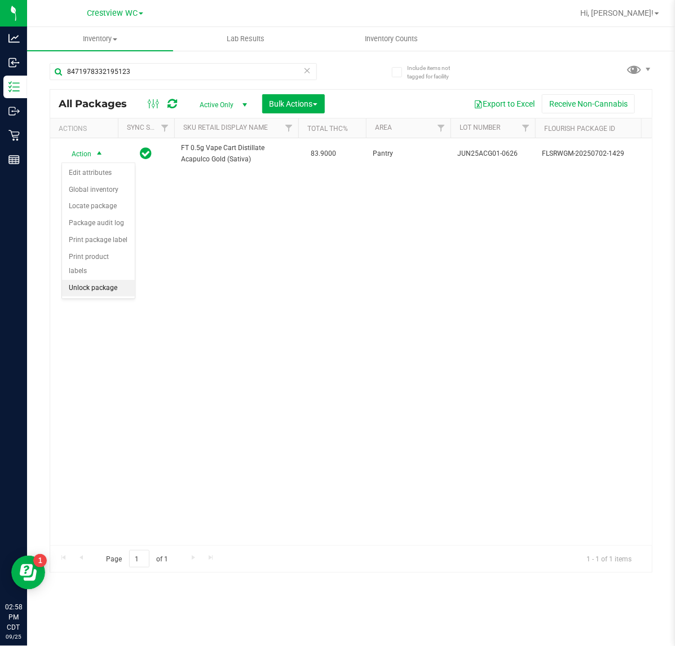
click at [90, 280] on li "Unlock package" at bounding box center [98, 288] width 73 height 17
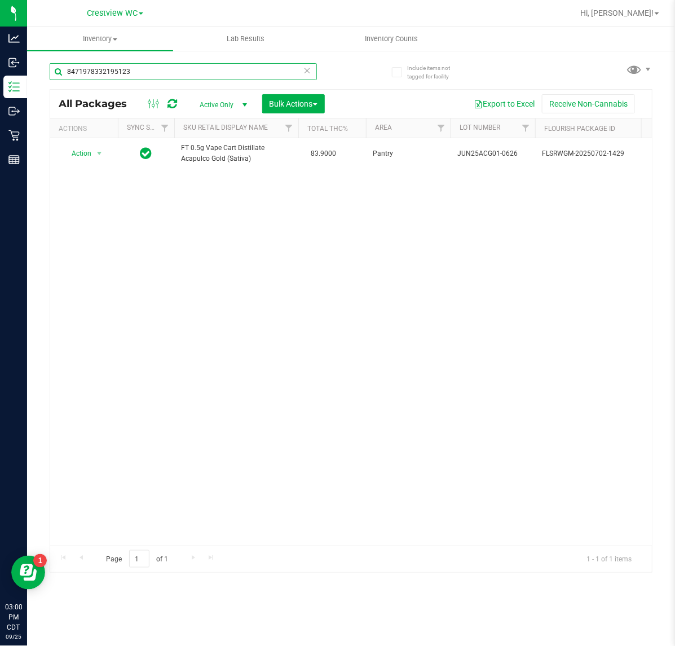
drag, startPoint x: 180, startPoint y: 68, endPoint x: -131, endPoint y: 54, distance: 312.2
click at [0, 54] on html "Analytics Inbound Inventory Outbound Retail Reports 03:00 PM CDT [DATE] 09/25 C…" at bounding box center [337, 323] width 675 height 646
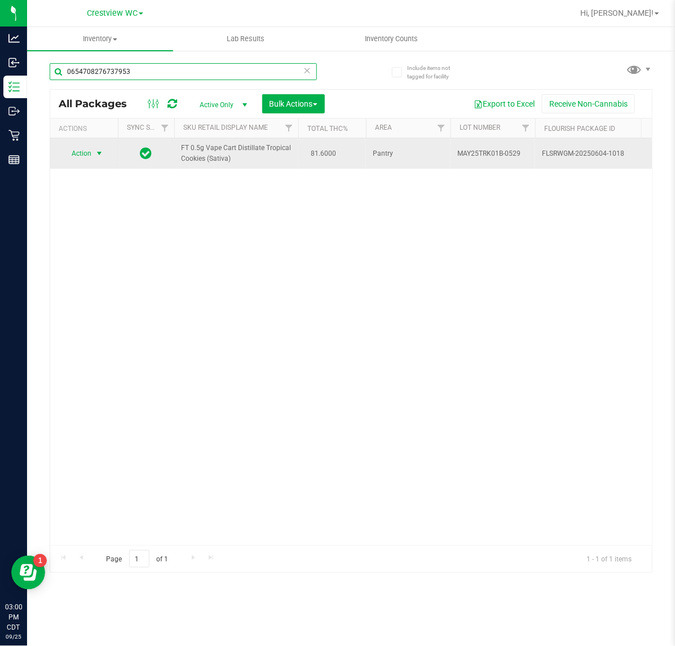
type input "0654708276737953"
click at [98, 154] on span "select" at bounding box center [99, 153] width 9 height 9
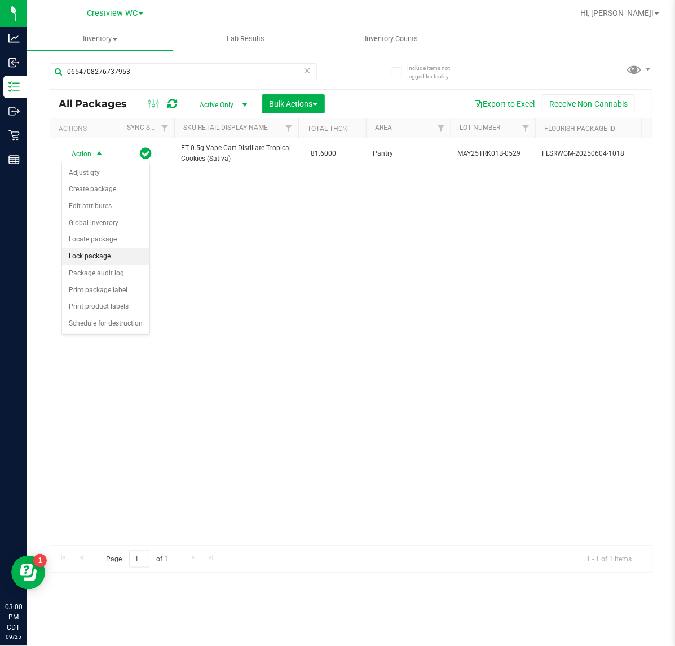
click at [95, 260] on li "Lock package" at bounding box center [105, 256] width 87 height 17
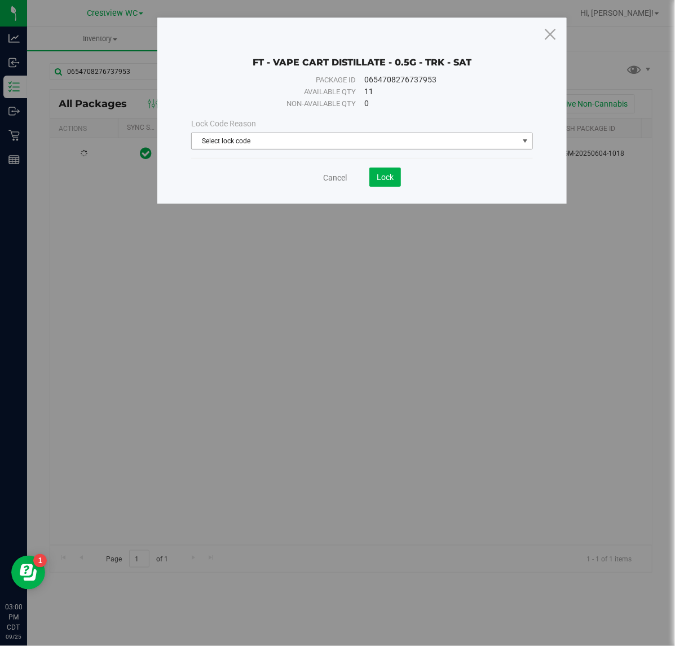
click at [385, 134] on span "Select lock code" at bounding box center [355, 141] width 326 height 16
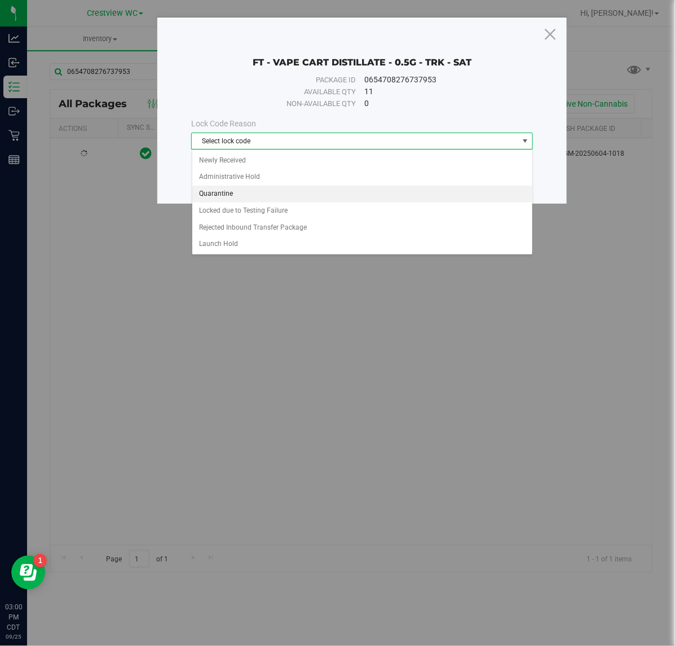
click at [236, 192] on li "Quarantine" at bounding box center [362, 194] width 340 height 17
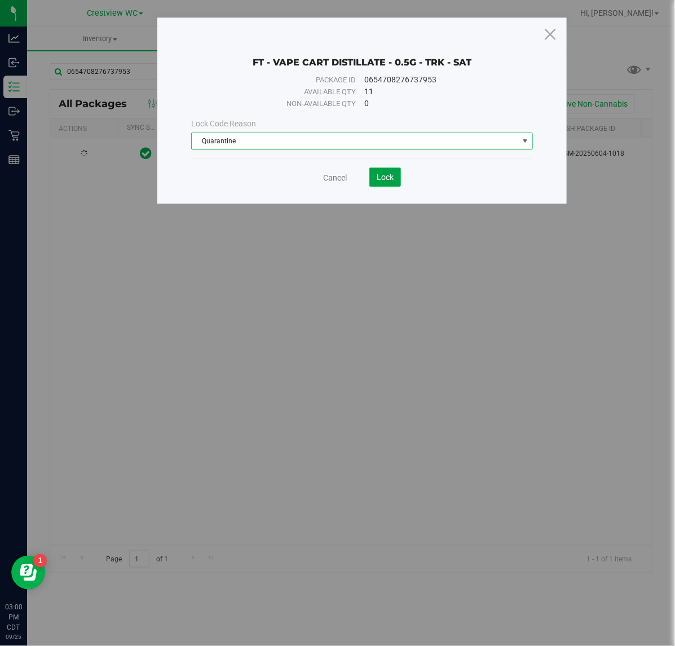
click at [395, 183] on button "Lock" at bounding box center [385, 176] width 32 height 19
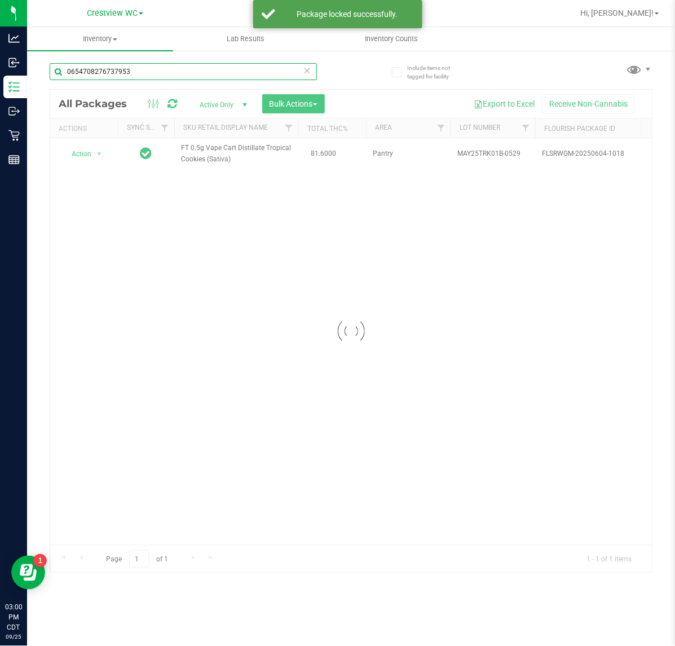
drag, startPoint x: 145, startPoint y: 68, endPoint x: 41, endPoint y: 69, distance: 104.3
click at [43, 70] on div "Include items not tagged for facility 0654708276737953 Loading... All Packages …" at bounding box center [351, 222] width 648 height 344
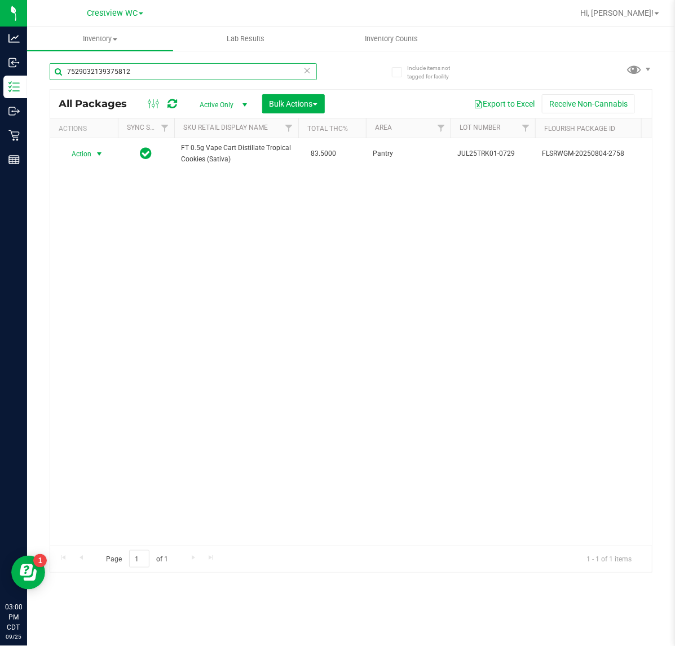
type input "7529032139375812"
click at [91, 151] on span "Action" at bounding box center [76, 154] width 30 height 16
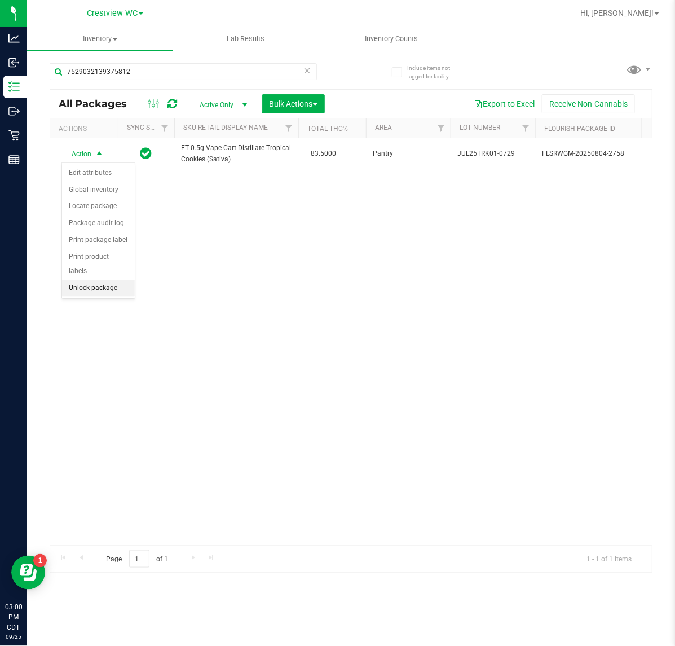
click at [94, 280] on li "Unlock package" at bounding box center [98, 288] width 73 height 17
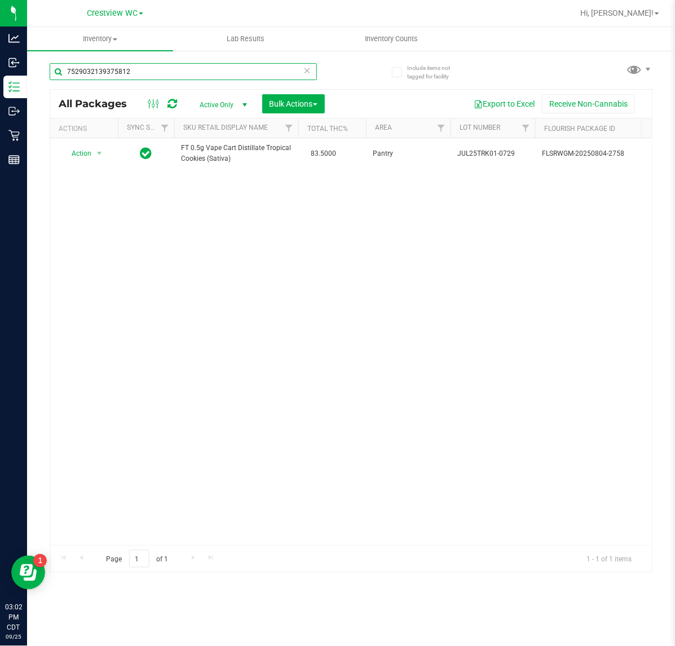
drag, startPoint x: 140, startPoint y: 69, endPoint x: -76, endPoint y: 3, distance: 225.3
click at [0, 3] on html "Analytics Inbound Inventory Outbound Retail Reports 03:02 PM CDT [DATE] 09/25 C…" at bounding box center [337, 323] width 675 height 646
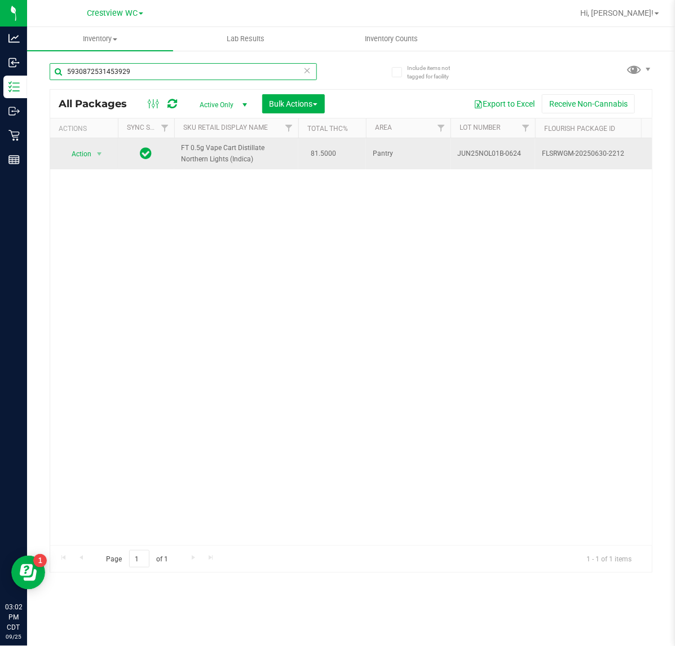
type input "5930872531453929"
click at [83, 159] on span "Action" at bounding box center [76, 154] width 30 height 16
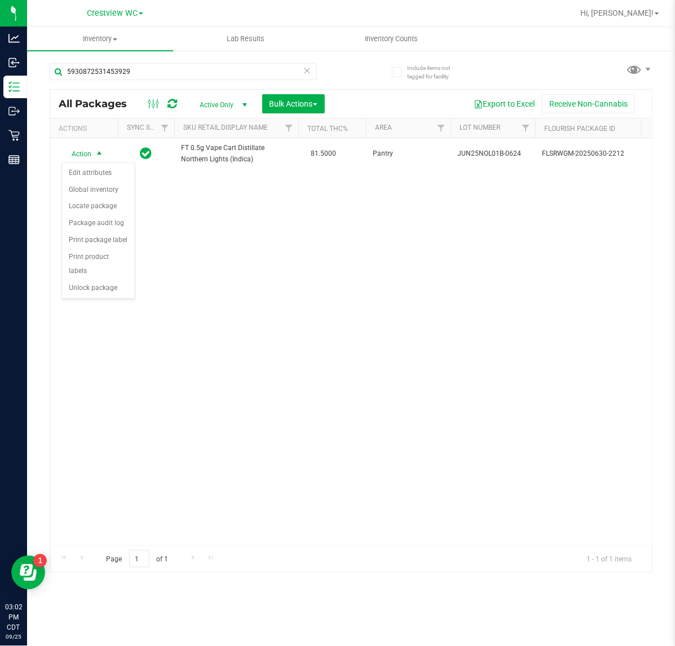
click at [96, 285] on div "Action Edit attributes Global inventory Locate package Package audit log Print …" at bounding box center [98, 230] width 74 height 137
click at [109, 263] on li "Print product labels" at bounding box center [98, 264] width 73 height 31
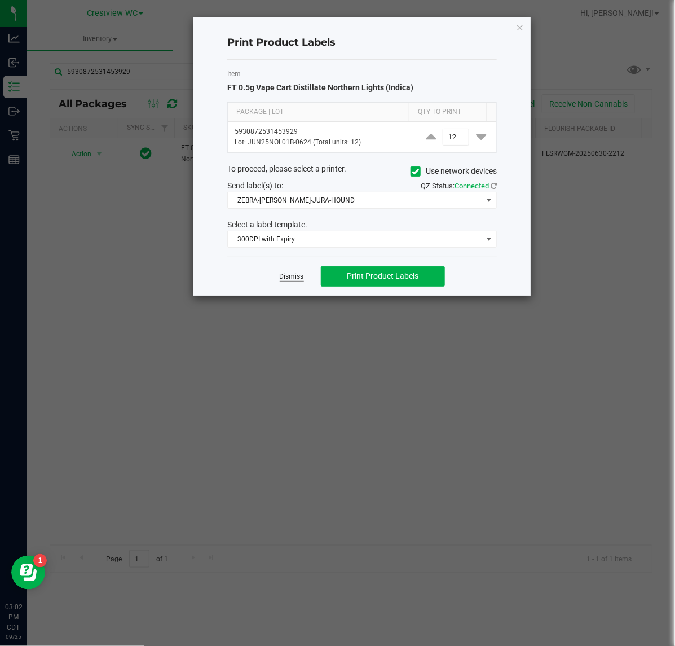
click at [296, 281] on link "Dismiss" at bounding box center [292, 277] width 24 height 10
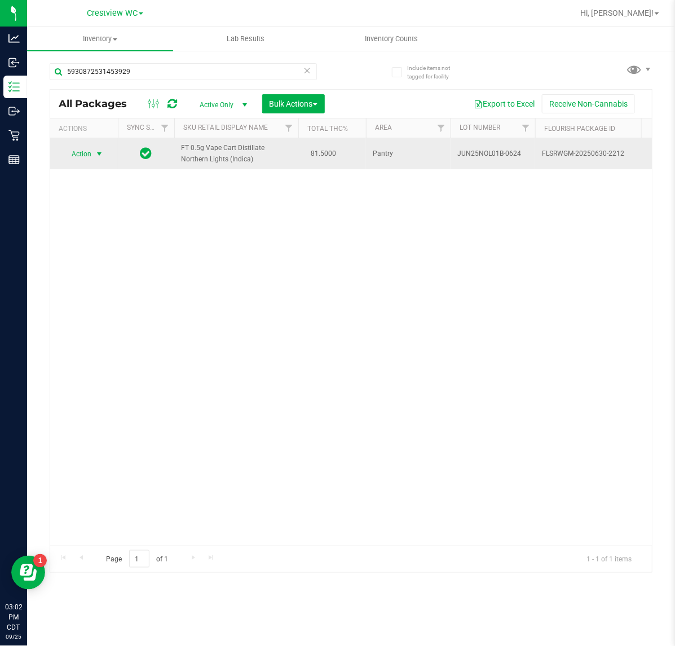
click at [97, 156] on span "select" at bounding box center [99, 153] width 9 height 9
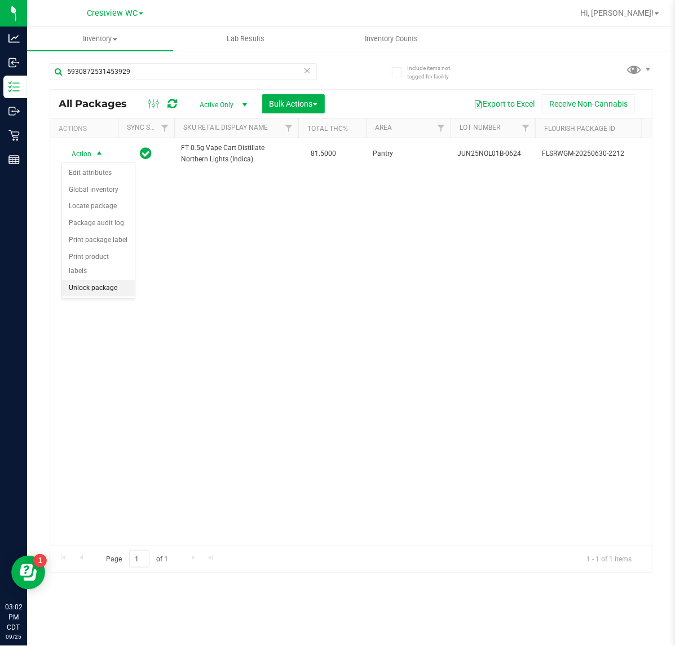
click at [94, 280] on li "Unlock package" at bounding box center [98, 288] width 73 height 17
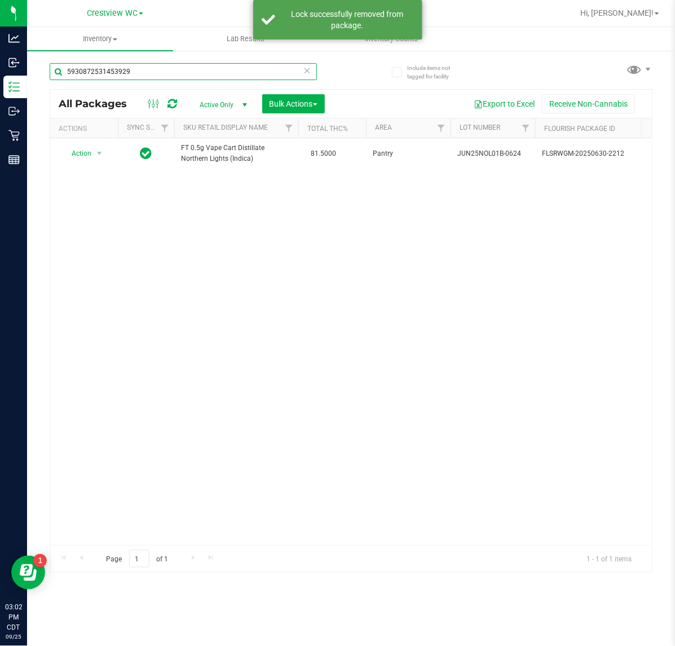
drag, startPoint x: 145, startPoint y: 69, endPoint x: -17, endPoint y: 48, distance: 163.7
click at [0, 48] on html "Analytics Inbound Inventory Outbound Retail Reports 03:02 PM CDT [DATE] 09/25 C…" at bounding box center [337, 323] width 675 height 646
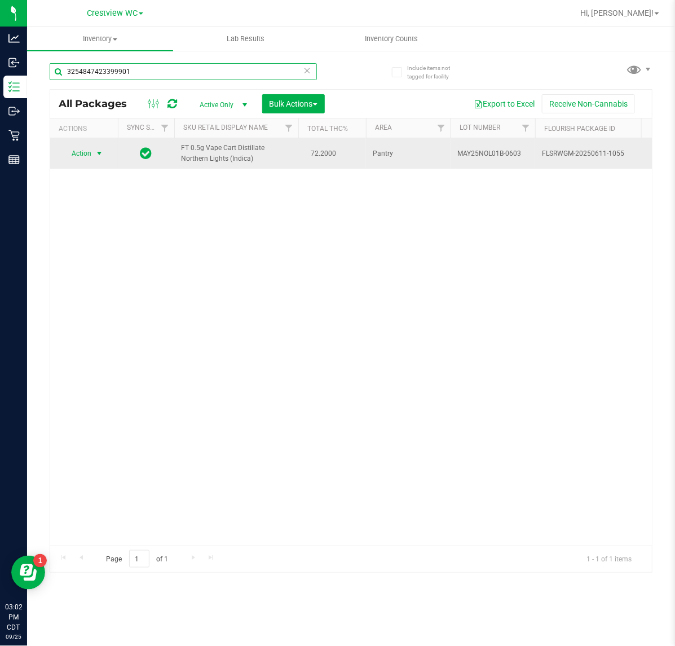
type input "3254847423399901"
drag, startPoint x: 92, startPoint y: 148, endPoint x: 99, endPoint y: 151, distance: 7.9
click at [92, 147] on span "select" at bounding box center [99, 153] width 14 height 16
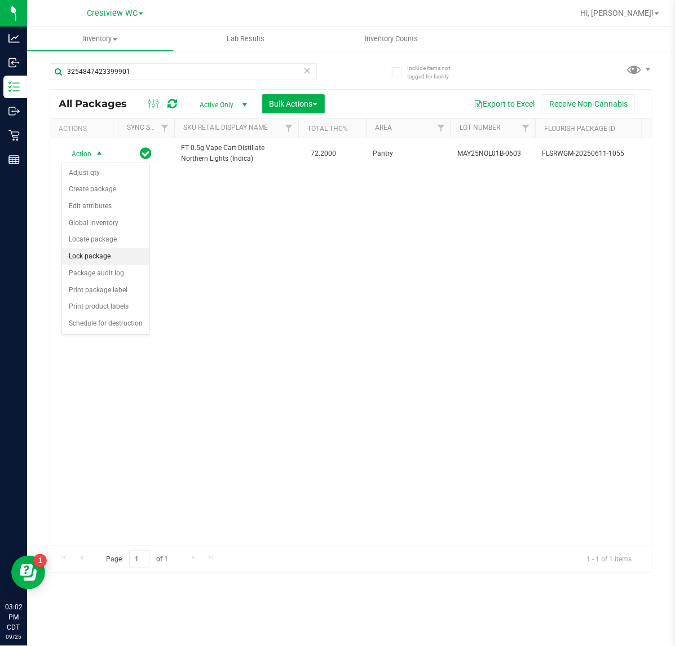
click at [109, 261] on li "Lock package" at bounding box center [105, 256] width 87 height 17
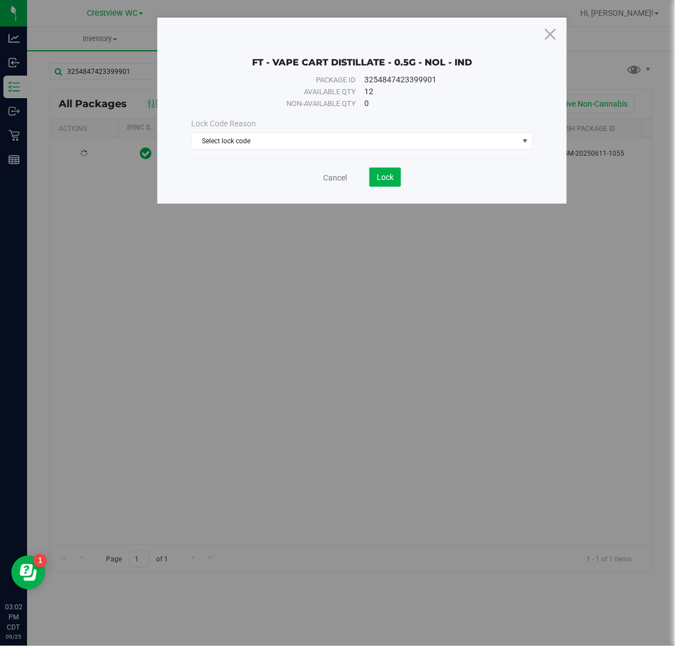
click at [331, 153] on div "Lock Code Reason Select lock code Select lock code Newly Received Administrativ…" at bounding box center [362, 133] width 358 height 48
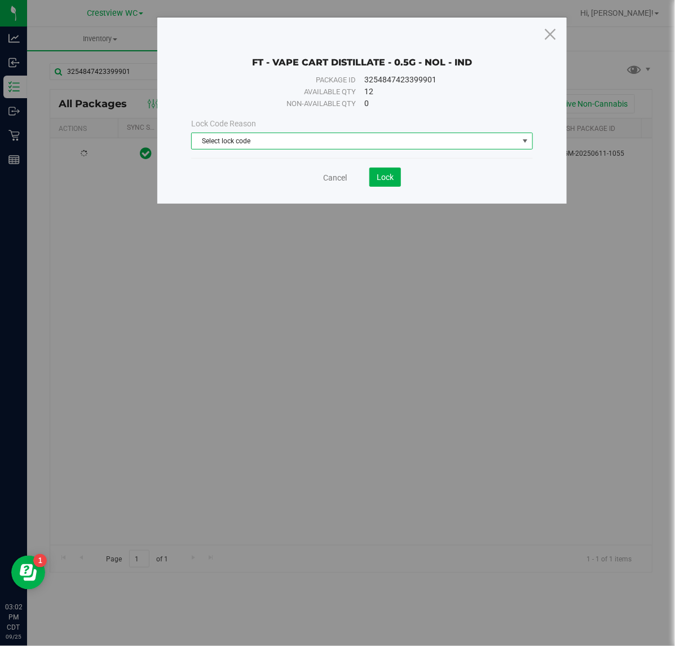
click at [311, 145] on span "Select lock code" at bounding box center [355, 141] width 326 height 16
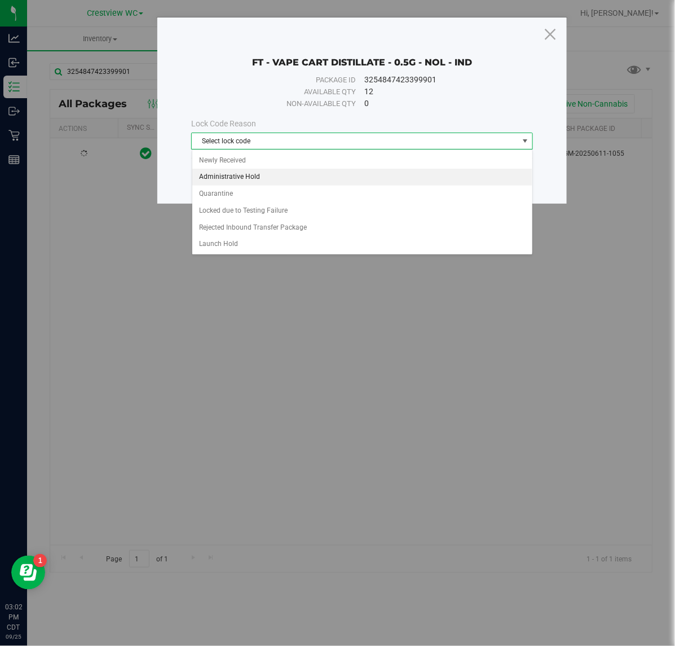
click at [264, 179] on li "Administrative Hold" at bounding box center [362, 177] width 340 height 17
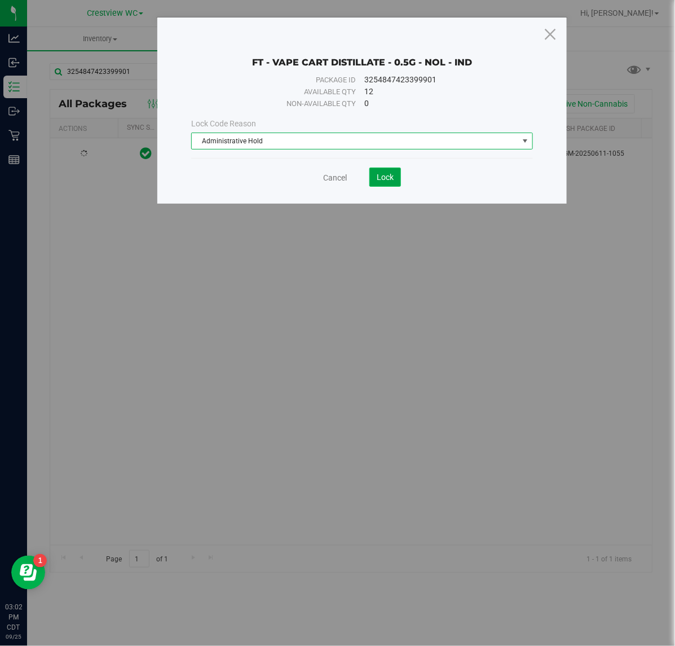
click at [395, 179] on button "Lock" at bounding box center [385, 176] width 32 height 19
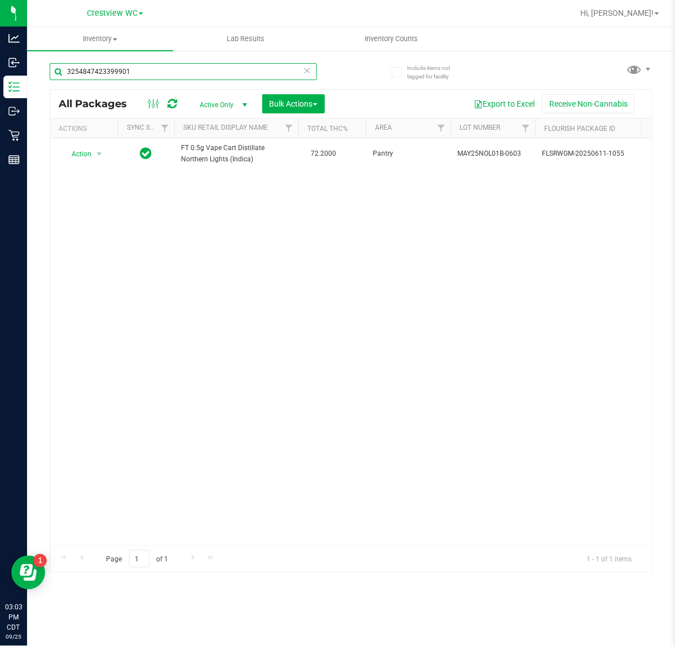
drag, startPoint x: 130, startPoint y: 73, endPoint x: -75, endPoint y: 69, distance: 205.3
click at [0, 69] on html "Analytics Inbound Inventory Outbound Retail Reports 03:03 PM CDT [DATE] 09/25 C…" at bounding box center [337, 323] width 675 height 646
type input "7319432505825315"
click at [94, 155] on div at bounding box center [84, 153] width 54 height 11
click at [95, 155] on span "select" at bounding box center [99, 153] width 9 height 9
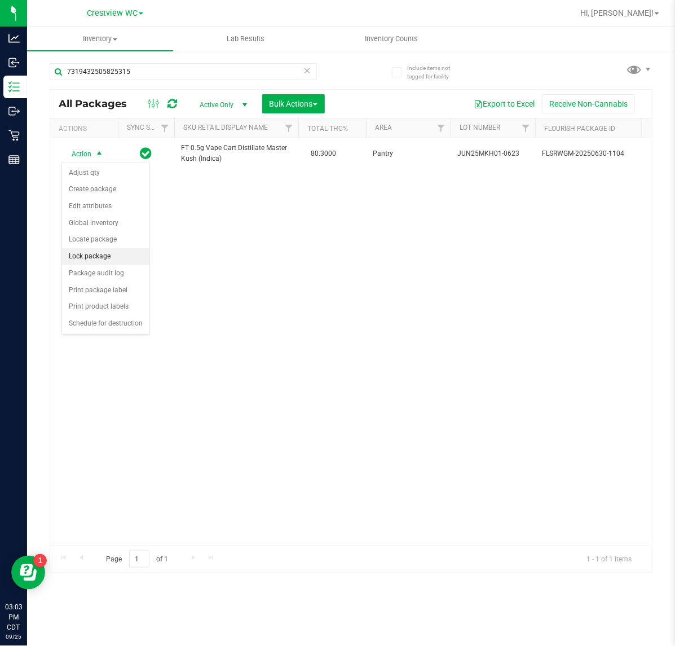
click at [88, 265] on li "Lock package" at bounding box center [105, 256] width 87 height 17
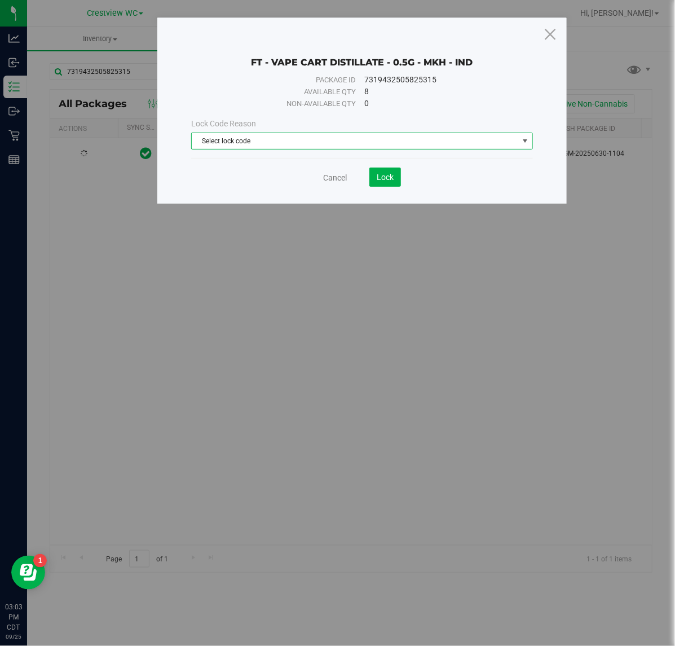
click at [345, 147] on span "Select lock code" at bounding box center [355, 141] width 326 height 16
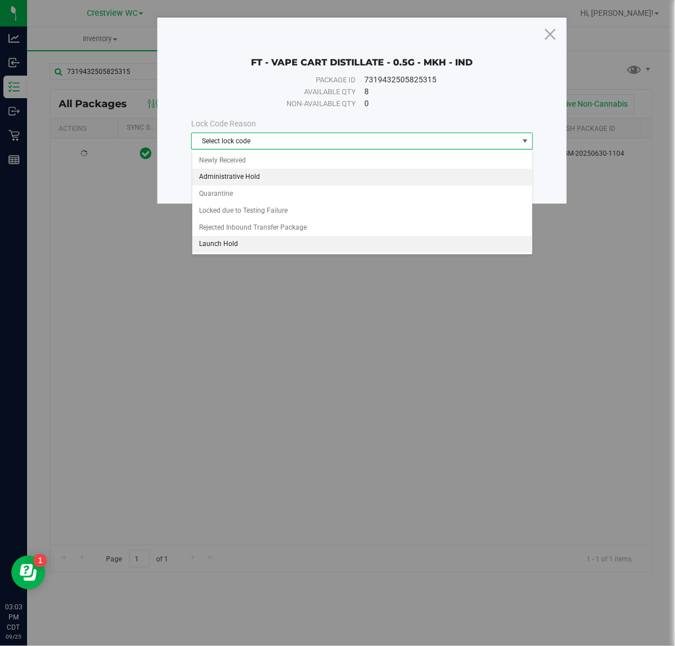
click at [243, 177] on li "Administrative Hold" at bounding box center [362, 177] width 340 height 17
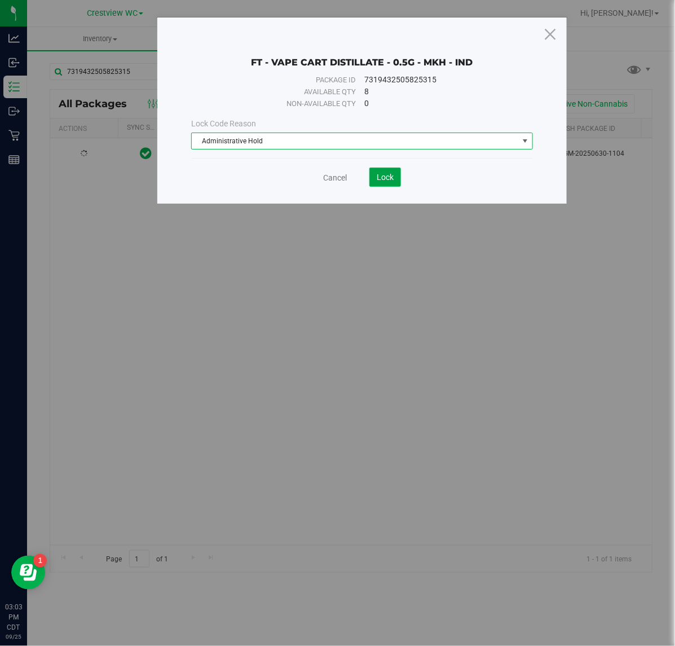
click at [386, 171] on button "Lock" at bounding box center [385, 176] width 32 height 19
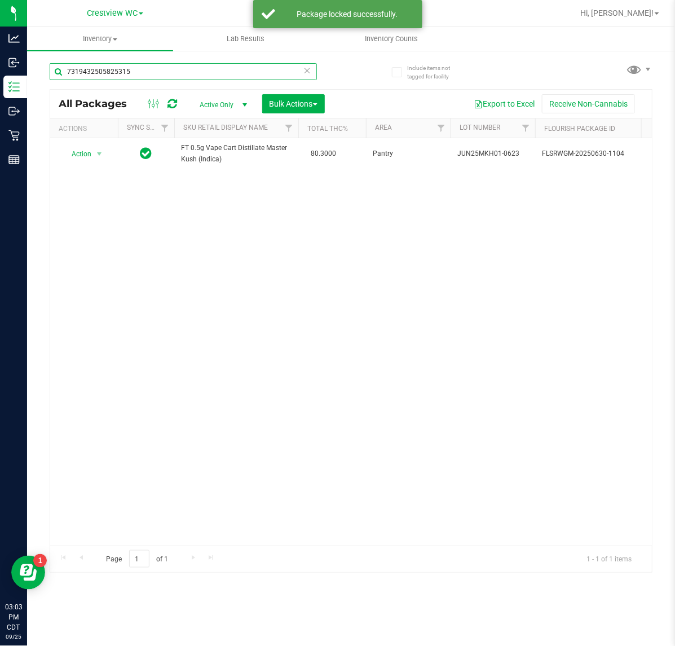
drag, startPoint x: 147, startPoint y: 66, endPoint x: -38, endPoint y: 82, distance: 185.7
click at [0, 82] on html "Analytics Inbound Inventory Outbound Retail Reports 03:03 PM CDT [DATE] 09/25 C…" at bounding box center [337, 323] width 675 height 646
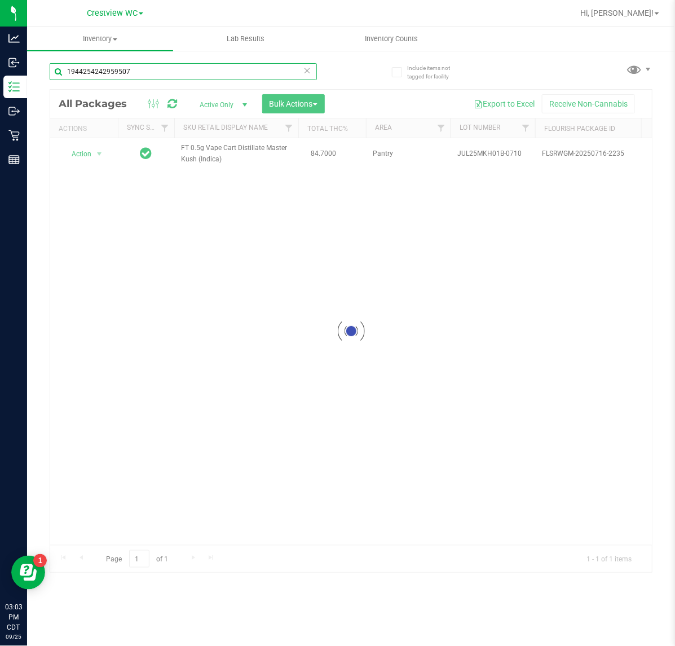
type input "1944254242959507"
click at [94, 154] on div at bounding box center [351, 331] width 602 height 482
click at [96, 153] on div at bounding box center [351, 331] width 602 height 482
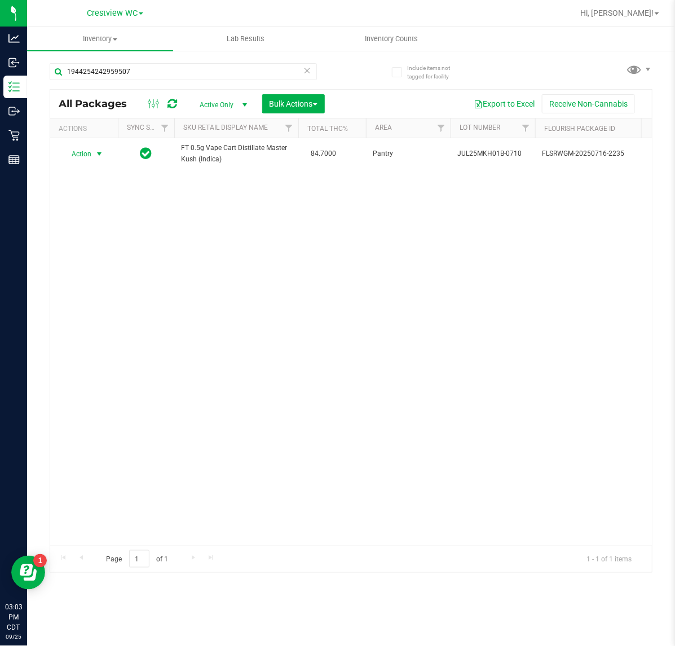
click at [96, 153] on span "select" at bounding box center [99, 153] width 9 height 9
click at [96, 280] on li "Unlock package" at bounding box center [98, 288] width 73 height 17
drag, startPoint x: 155, startPoint y: 77, endPoint x: -102, endPoint y: 49, distance: 258.1
click at [0, 49] on html "Analytics Inbound Inventory Outbound Retail Reports 03:05 PM CDT [DATE] 09/25 C…" at bounding box center [337, 323] width 675 height 646
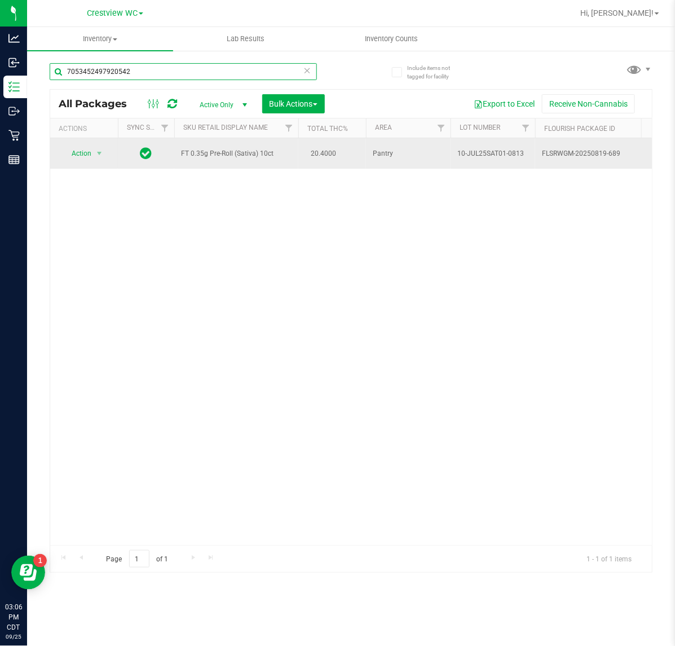
type input "7053452497920542"
click at [91, 160] on span "Action" at bounding box center [76, 153] width 30 height 16
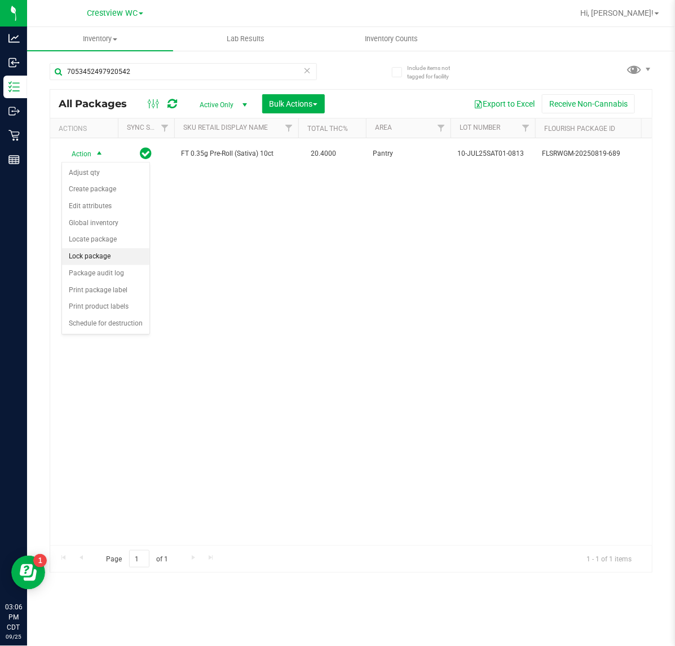
click at [85, 263] on li "Lock package" at bounding box center [105, 256] width 87 height 17
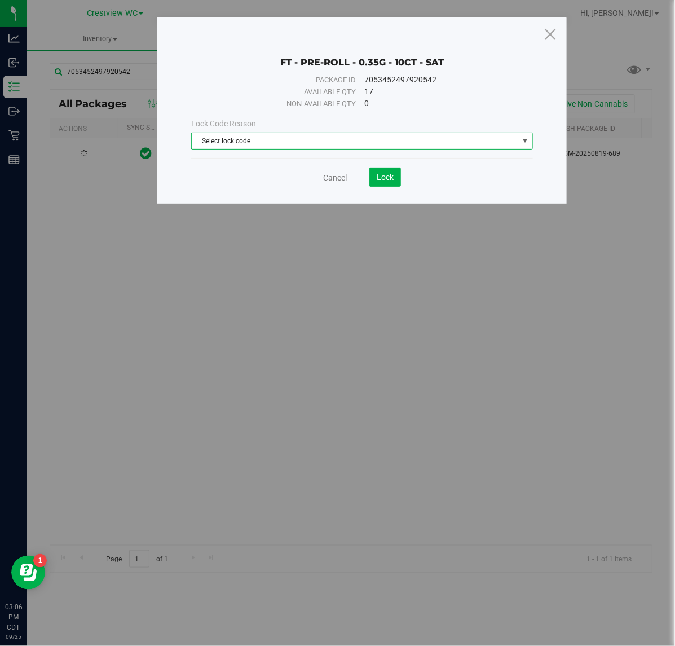
click at [350, 139] on span "Select lock code" at bounding box center [355, 141] width 326 height 16
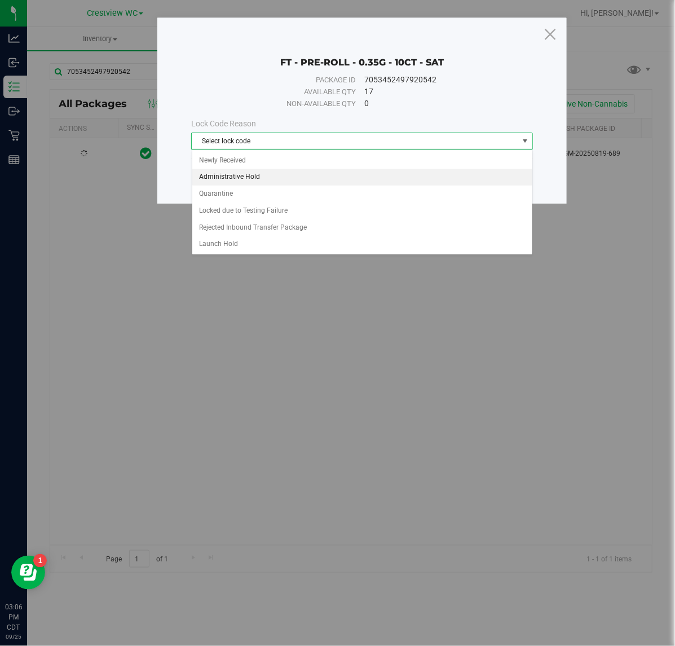
click at [268, 181] on li "Administrative Hold" at bounding box center [362, 177] width 340 height 17
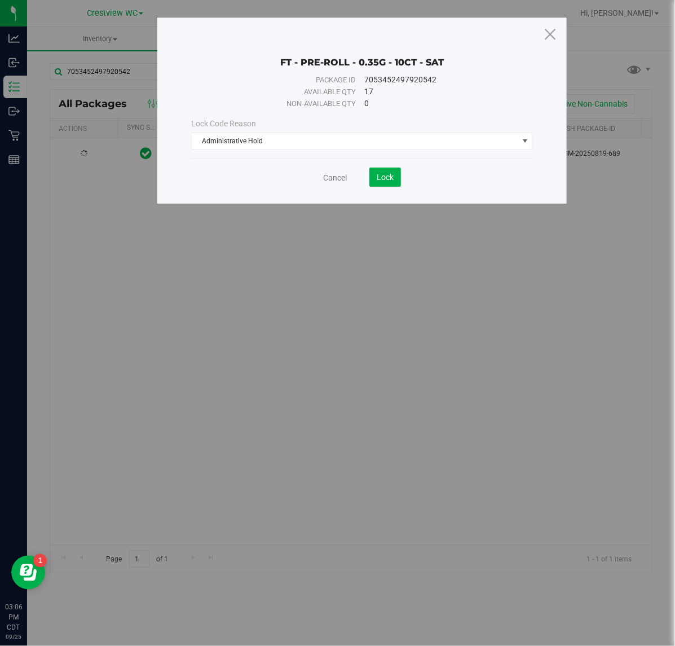
click at [416, 180] on div "Cancel Lock" at bounding box center [361, 176] width 341 height 19
click at [396, 179] on button "Lock" at bounding box center [385, 176] width 32 height 19
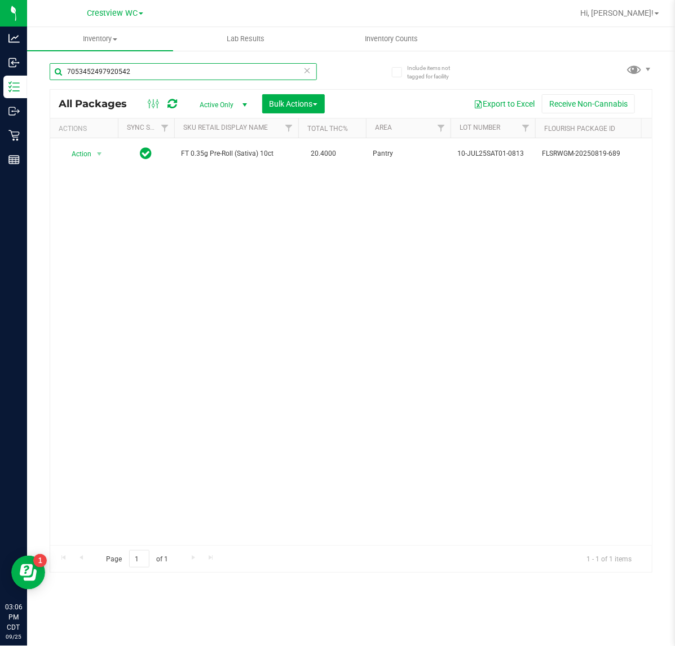
drag, startPoint x: 34, startPoint y: 62, endPoint x: -37, endPoint y: 55, distance: 70.9
click at [0, 55] on html "Analytics Inbound Inventory Outbound Retail Reports 03:06 PM CDT [DATE] 09/25 C…" at bounding box center [337, 323] width 675 height 646
type input "4881491452277938"
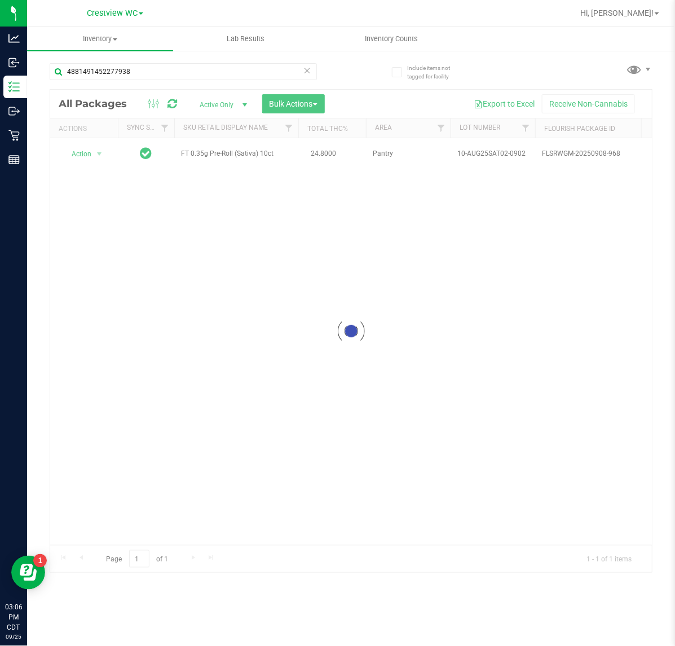
click at [86, 152] on div at bounding box center [351, 331] width 602 height 482
click at [95, 155] on span "select" at bounding box center [99, 153] width 9 height 9
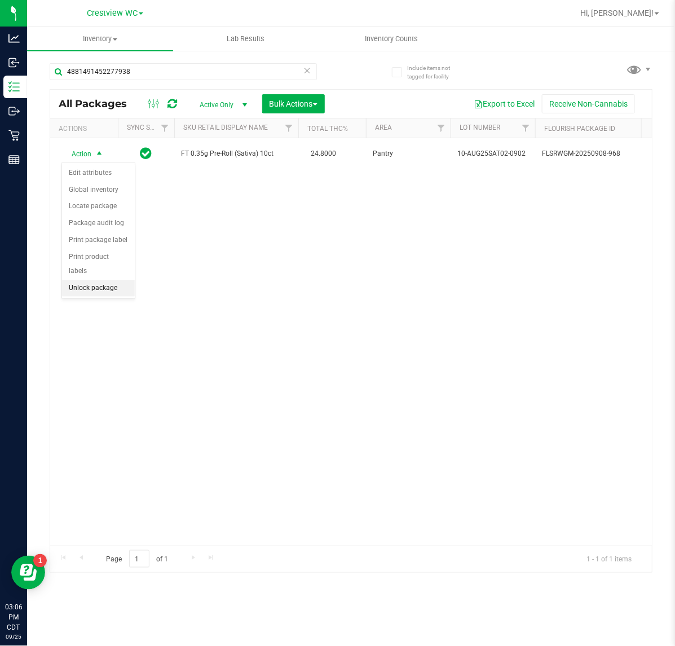
click at [89, 280] on li "Unlock package" at bounding box center [98, 288] width 73 height 17
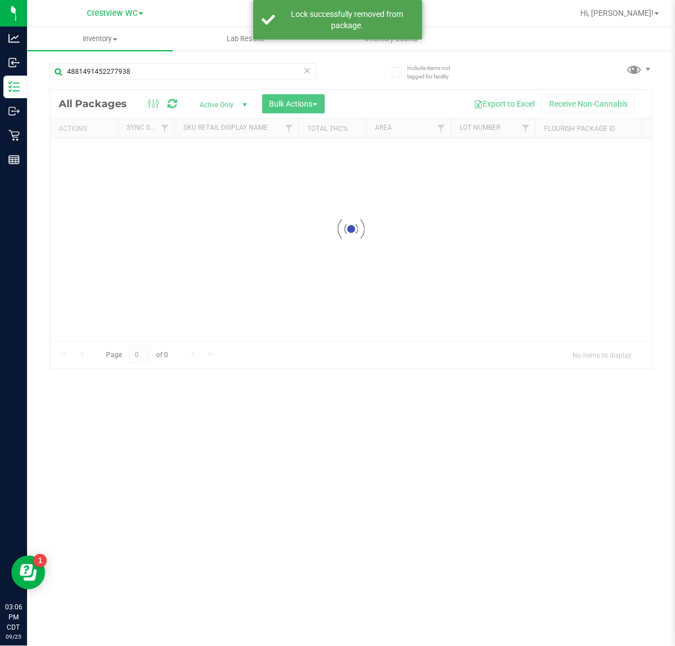
click at [89, 154] on div at bounding box center [351, 229] width 602 height 279
click at [89, 154] on div at bounding box center [351, 331] width 602 height 482
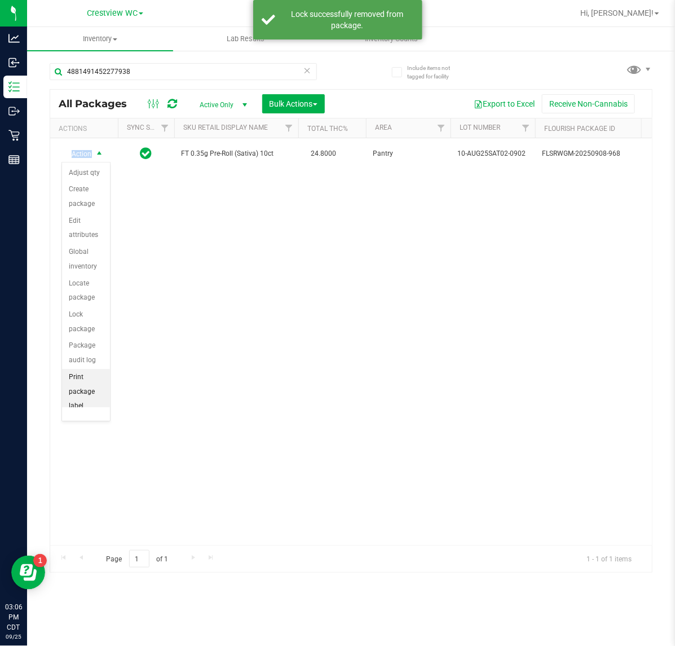
click at [78, 388] on li "Print package label" at bounding box center [86, 392] width 48 height 46
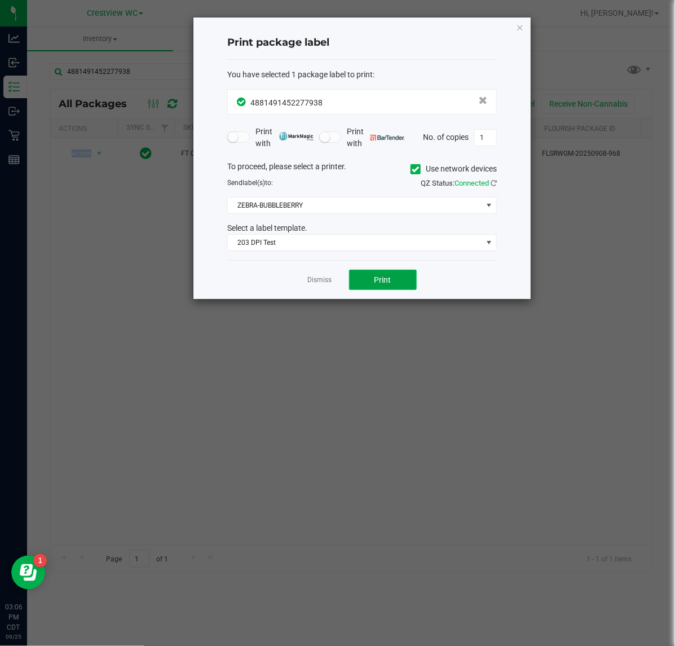
click at [356, 279] on button "Print" at bounding box center [383, 280] width 68 height 20
click at [316, 281] on link "Dismiss" at bounding box center [320, 280] width 24 height 10
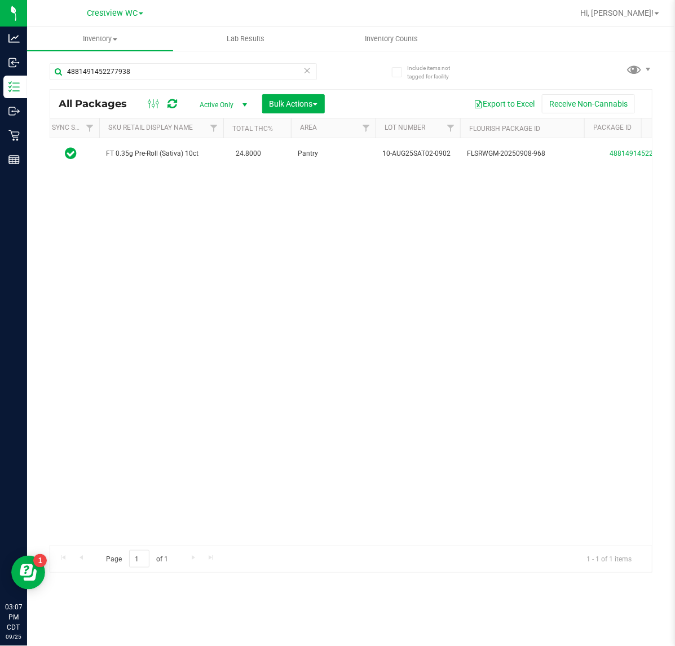
scroll to position [0, 77]
drag, startPoint x: 141, startPoint y: 77, endPoint x: -121, endPoint y: 76, distance: 262.2
click at [0, 76] on html "Analytics Inbound Inventory Outbound Retail Reports 03:16 PM CDT [DATE] 09/25 C…" at bounding box center [337, 323] width 675 height 646
type input "lmz"
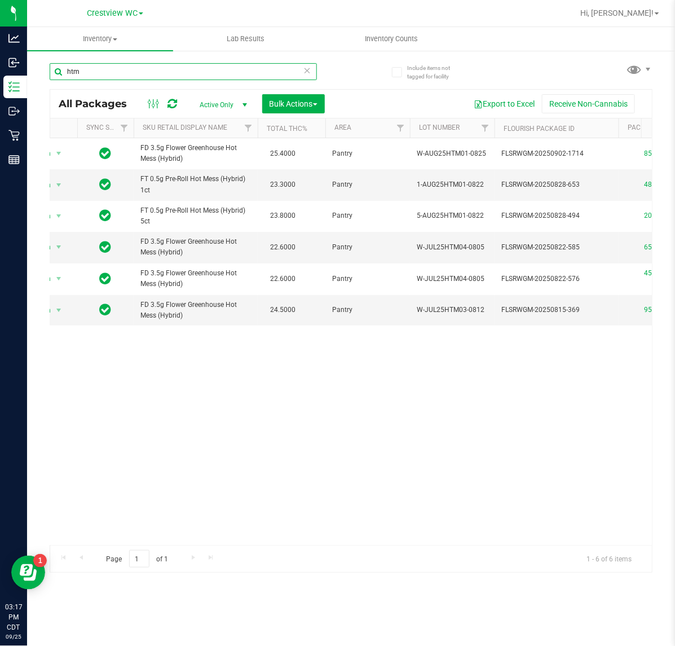
scroll to position [0, 27]
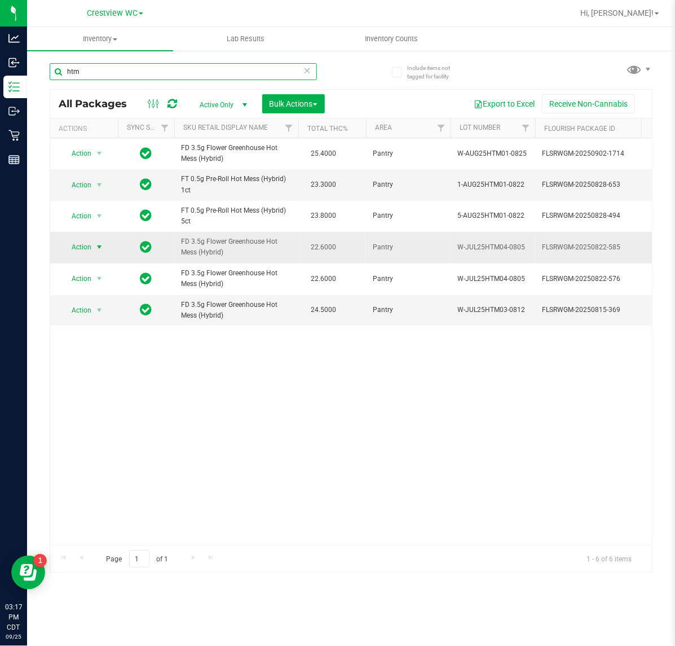
type input "htm"
click at [94, 249] on span "select" at bounding box center [99, 247] width 14 height 16
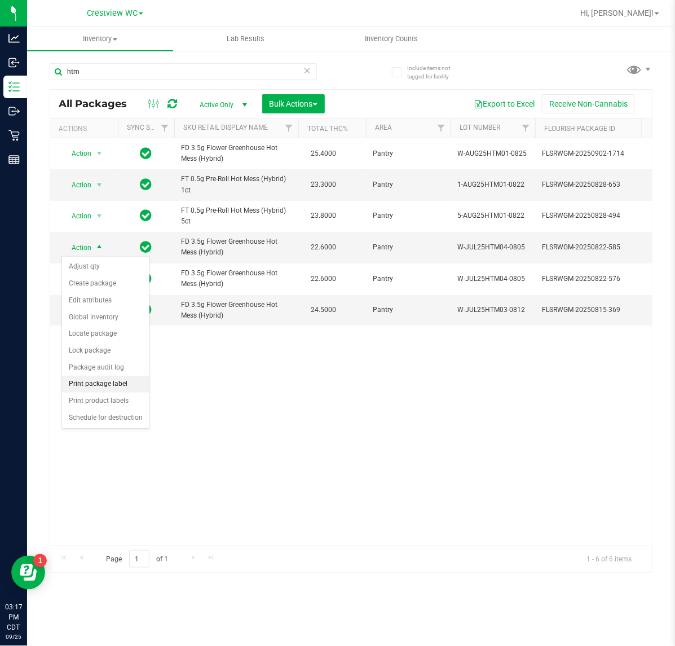
click at [100, 386] on li "Print package label" at bounding box center [105, 384] width 87 height 17
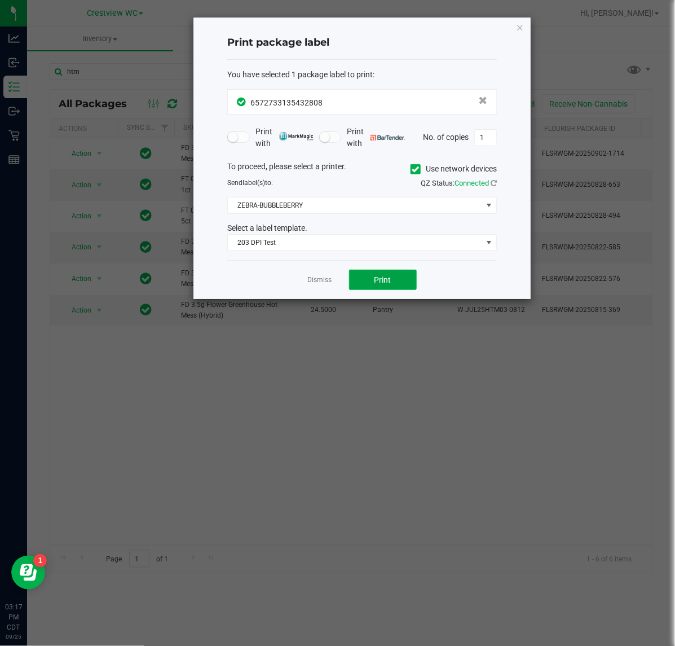
click at [389, 281] on span "Print" at bounding box center [382, 279] width 17 height 9
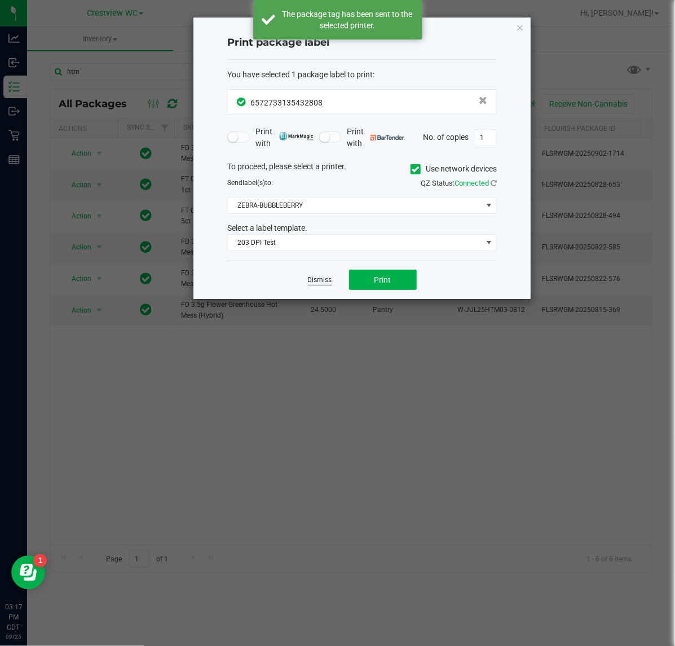
click at [322, 283] on link "Dismiss" at bounding box center [320, 280] width 24 height 10
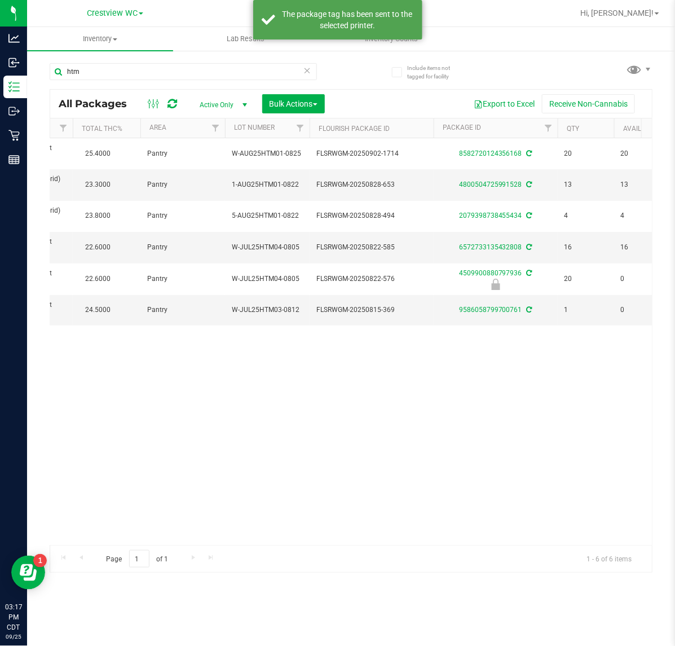
scroll to position [0, 255]
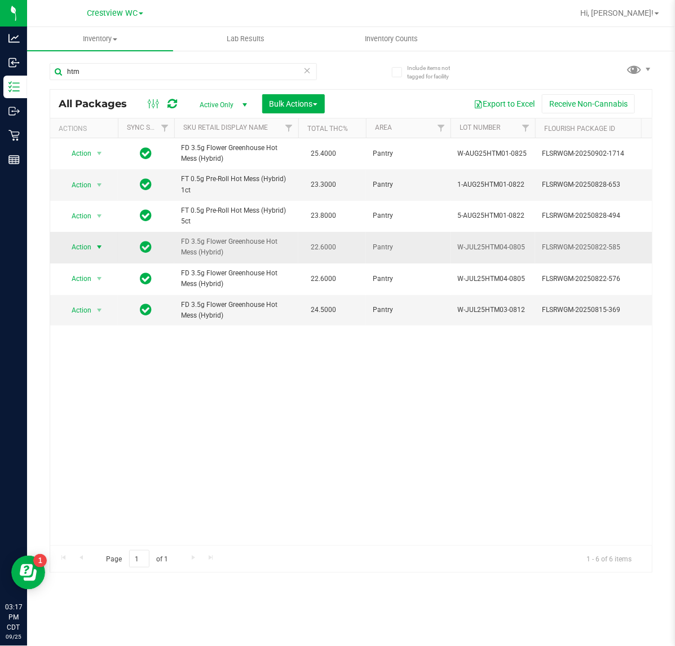
click at [89, 246] on span "Action" at bounding box center [76, 247] width 30 height 16
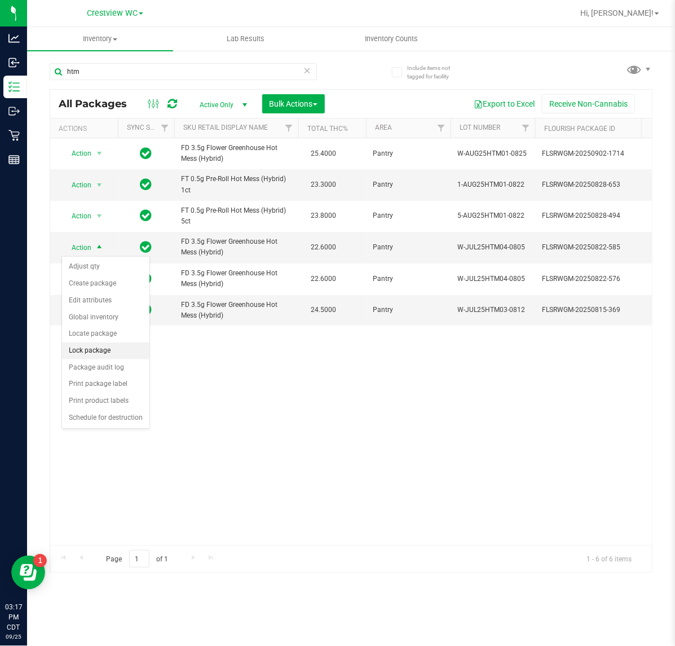
click at [93, 348] on li "Lock package" at bounding box center [105, 350] width 87 height 17
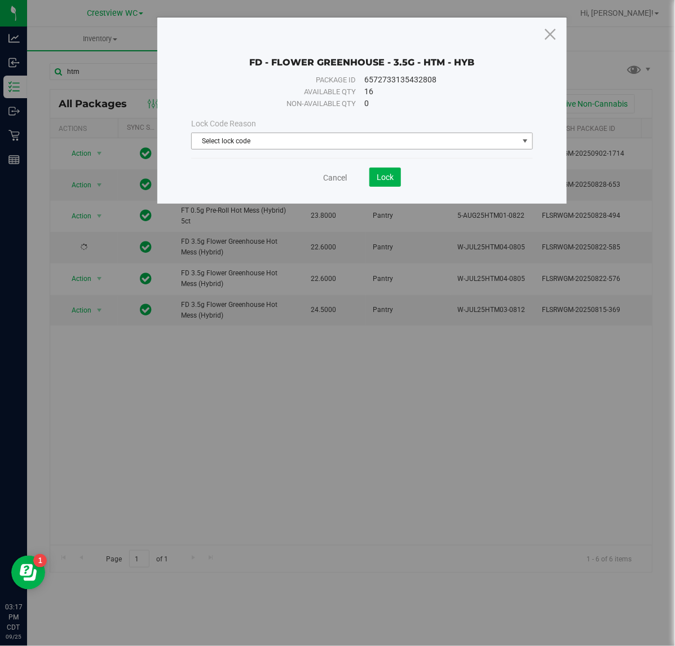
click at [245, 140] on span "Select lock code" at bounding box center [355, 141] width 326 height 16
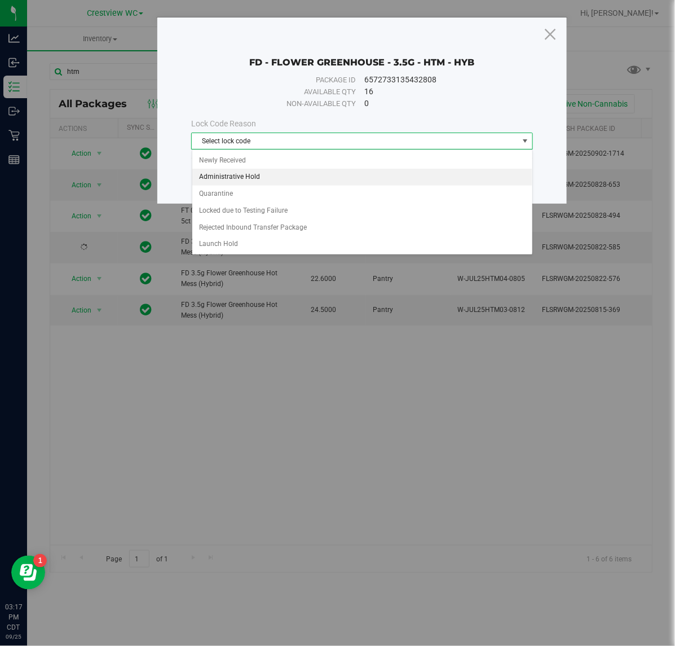
click at [251, 179] on li "Administrative Hold" at bounding box center [362, 177] width 340 height 17
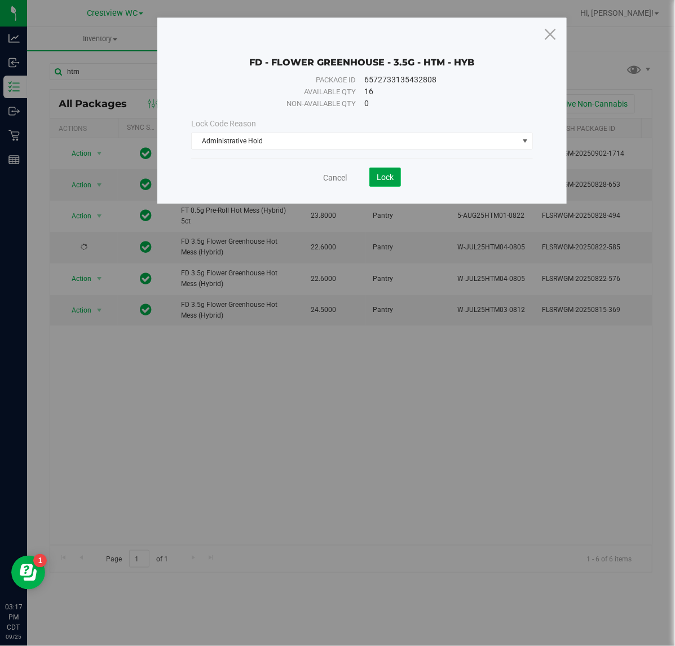
click at [395, 180] on button "Lock" at bounding box center [385, 176] width 32 height 19
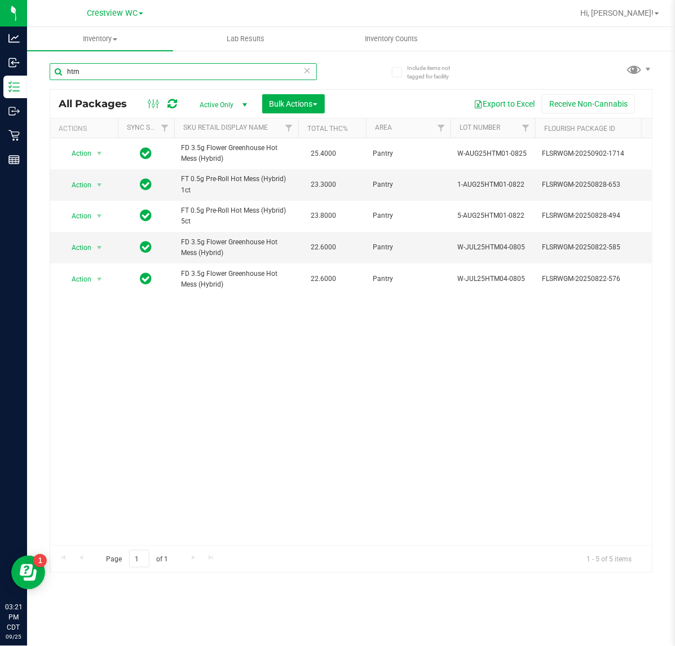
drag, startPoint x: -25, startPoint y: 66, endPoint x: -69, endPoint y: 60, distance: 43.9
click at [0, 60] on html "Analytics Inbound Inventory Outbound Retail Reports 03:21 PM CDT [DATE] 09/25 C…" at bounding box center [337, 323] width 675 height 646
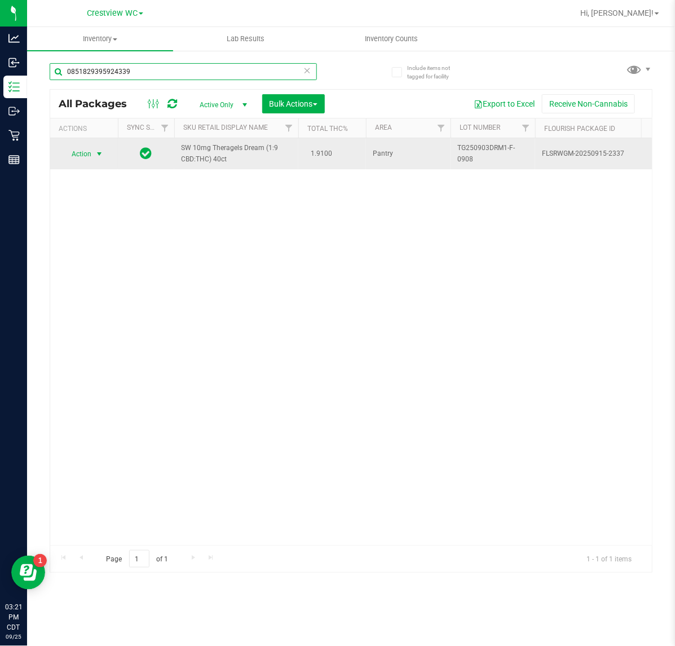
type input "0851829395924339"
click at [90, 150] on span "Action" at bounding box center [76, 154] width 30 height 16
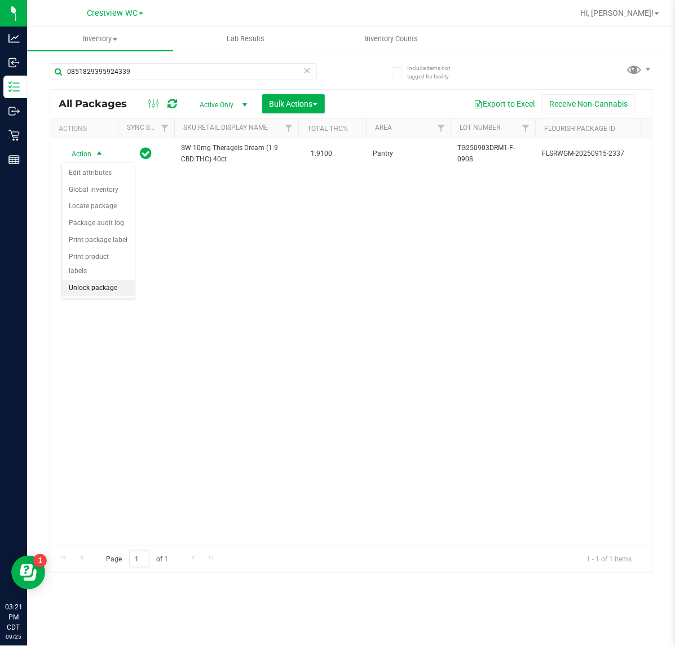
click at [103, 280] on li "Unlock package" at bounding box center [98, 288] width 73 height 17
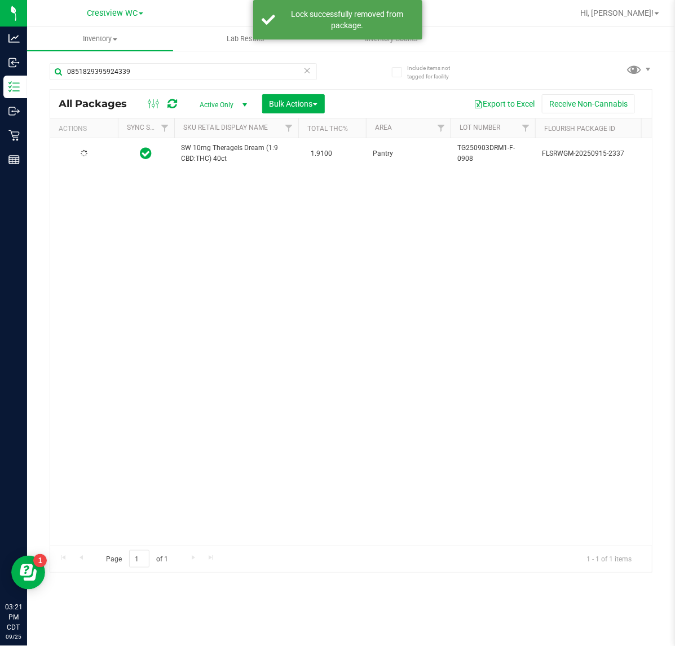
click at [96, 153] on div at bounding box center [84, 153] width 54 height 11
click at [96, 153] on span "select" at bounding box center [99, 153] width 9 height 9
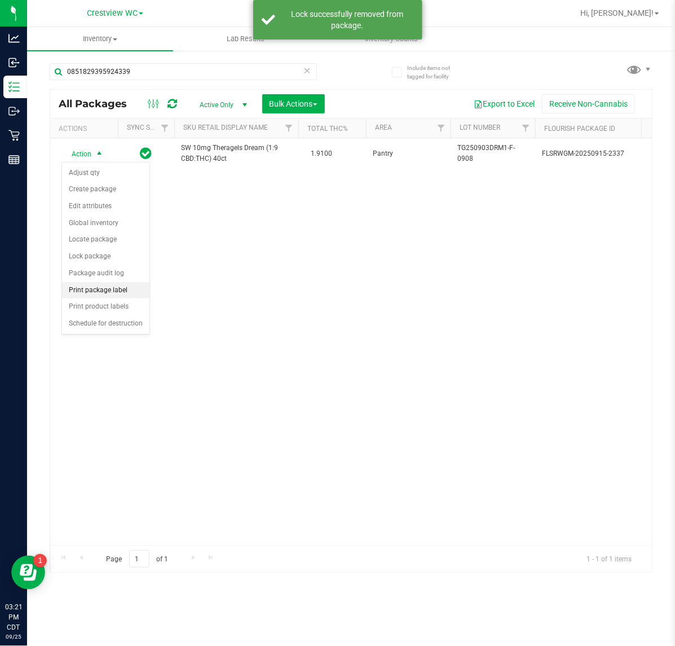
click at [100, 291] on li "Print package label" at bounding box center [105, 290] width 87 height 17
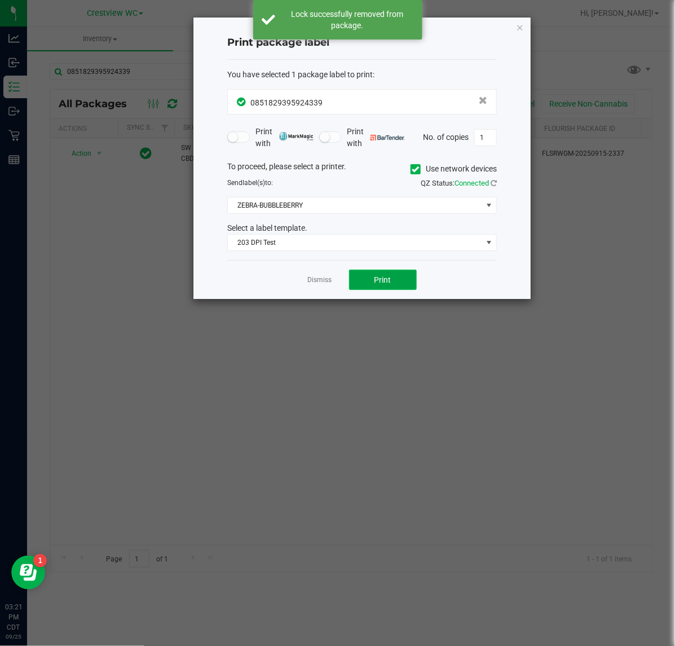
click at [372, 275] on button "Print" at bounding box center [383, 280] width 68 height 20
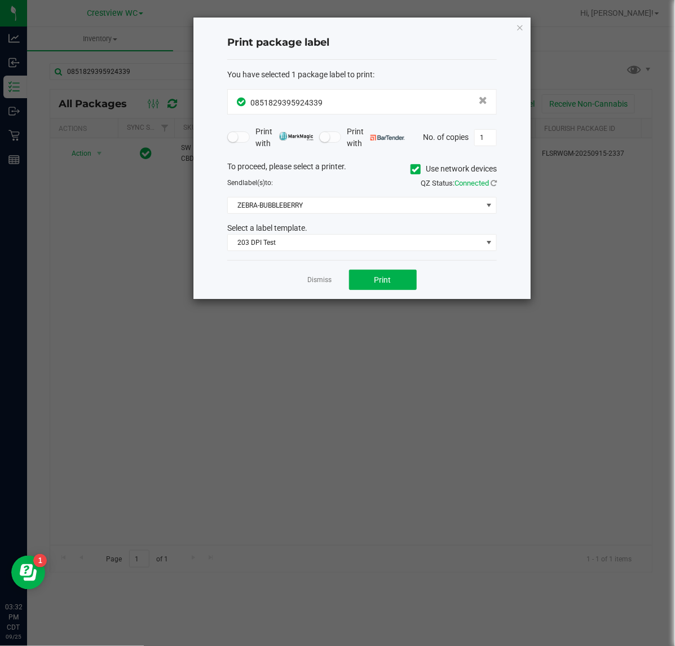
click at [332, 277] on div "Dismiss Print" at bounding box center [362, 279] width 270 height 39
click at [324, 289] on div "Dismiss Print" at bounding box center [362, 279] width 270 height 39
click at [320, 285] on link "Dismiss" at bounding box center [320, 280] width 24 height 10
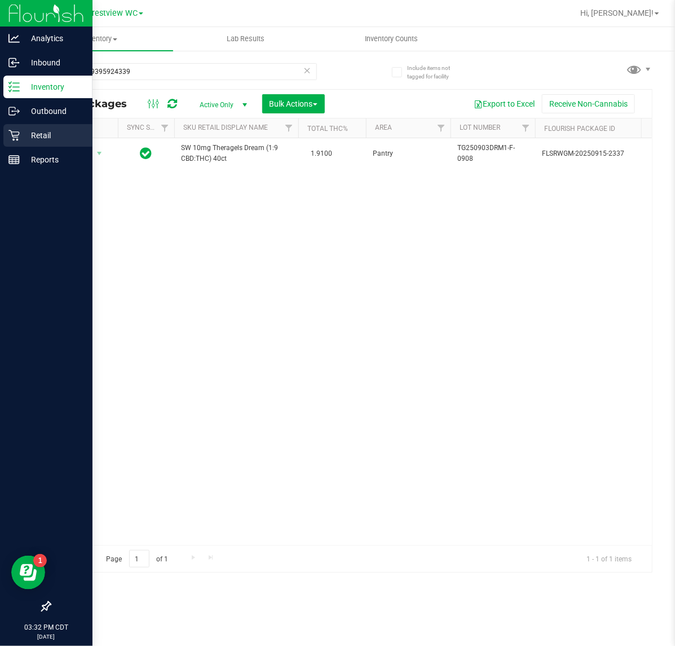
click at [7, 144] on div "Retail" at bounding box center [47, 135] width 89 height 23
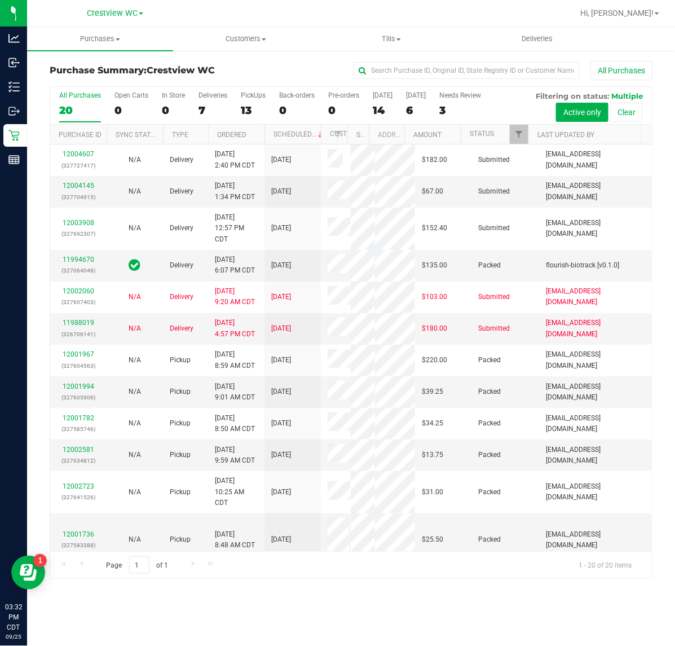
click at [246, 103] on label "PickUps 13" at bounding box center [253, 106] width 25 height 31
click at [0, 0] on input "PickUps 13" at bounding box center [0, 0] width 0 height 0
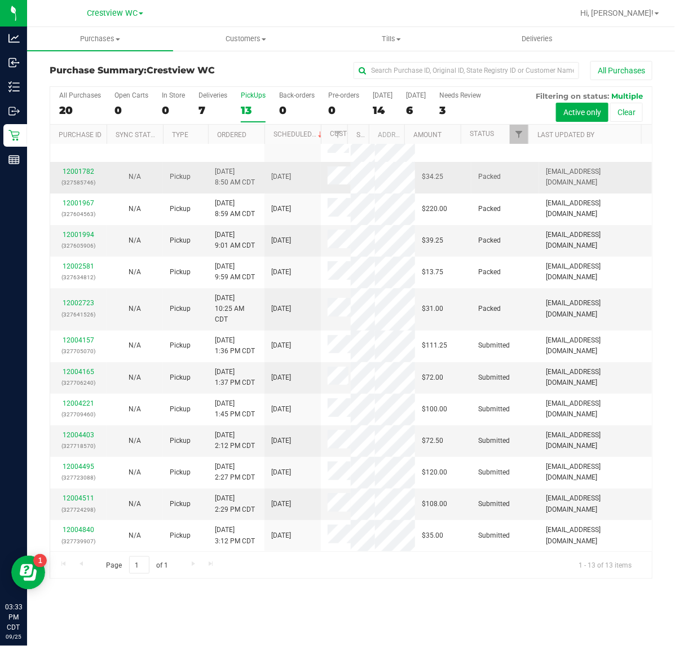
scroll to position [86, 0]
click at [90, 438] on link "12004403" at bounding box center [79, 435] width 32 height 8
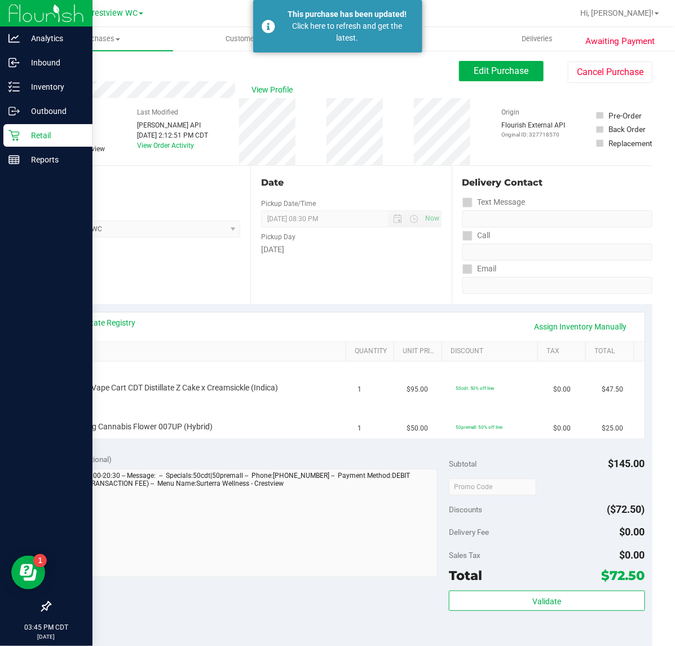
click at [11, 134] on icon at bounding box center [13, 135] width 11 height 11
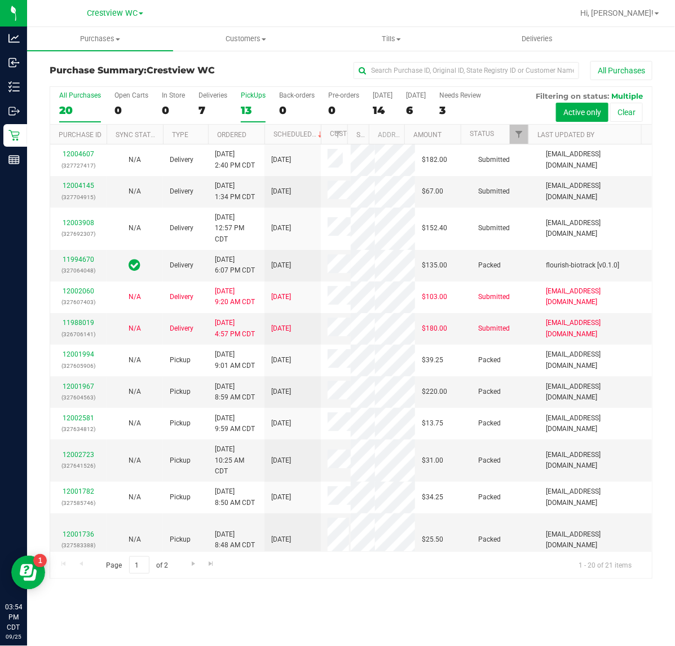
click at [253, 105] on div "13" at bounding box center [253, 110] width 25 height 13
click at [0, 0] on input "PickUps 13" at bounding box center [0, 0] width 0 height 0
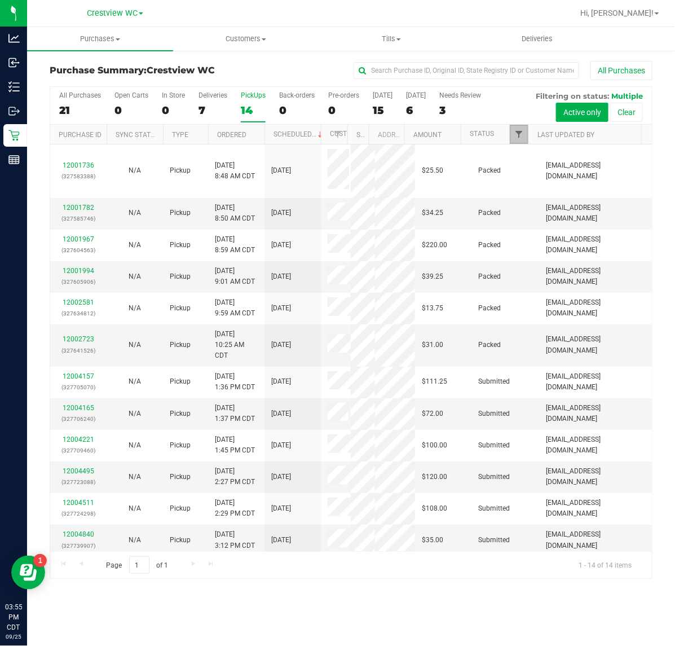
click at [522, 133] on span "Filter" at bounding box center [518, 134] width 9 height 9
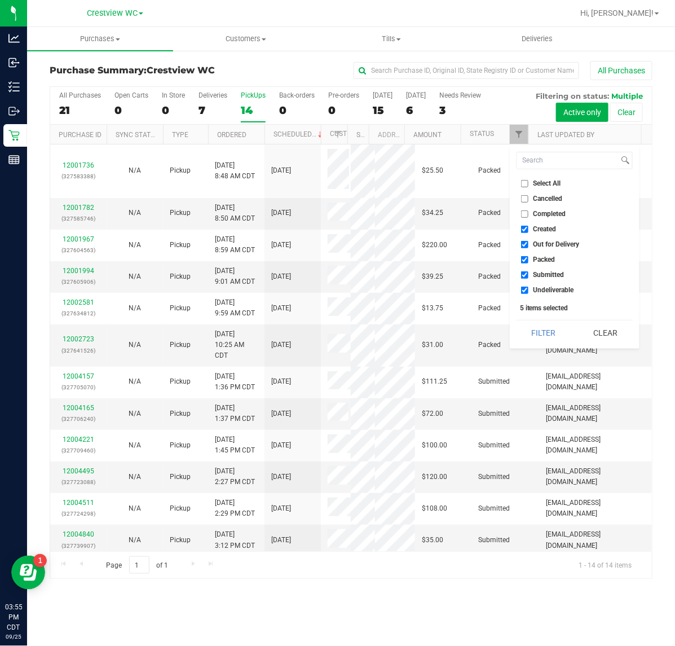
click at [548, 180] on span "Select All" at bounding box center [547, 183] width 28 height 7
click at [528, 180] on input "Select All" at bounding box center [524, 183] width 7 height 7
checkbox input "true"
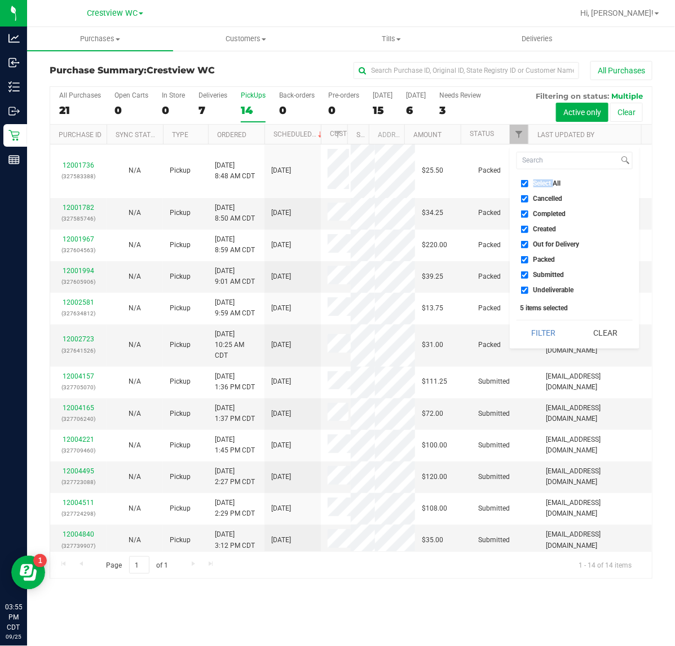
click at [548, 180] on span "Select All" at bounding box center [547, 183] width 28 height 7
click at [528, 180] on input "Select All" at bounding box center [524, 183] width 7 height 7
checkbox input "false"
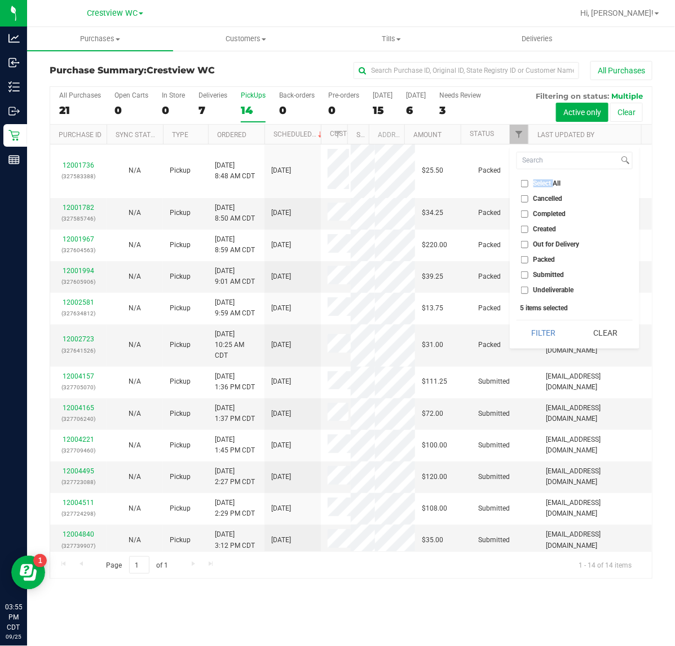
checkbox input "false"
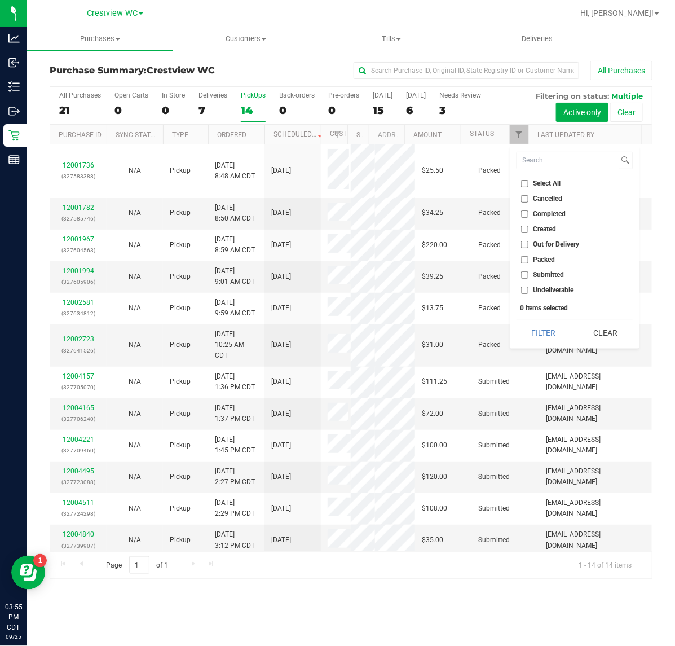
click at [548, 275] on span "Submitted" at bounding box center [548, 274] width 31 height 7
click at [528, 275] on input "Submitted" at bounding box center [524, 274] width 7 height 7
checkbox input "true"
click at [551, 340] on button "Filter" at bounding box center [544, 332] width 54 height 25
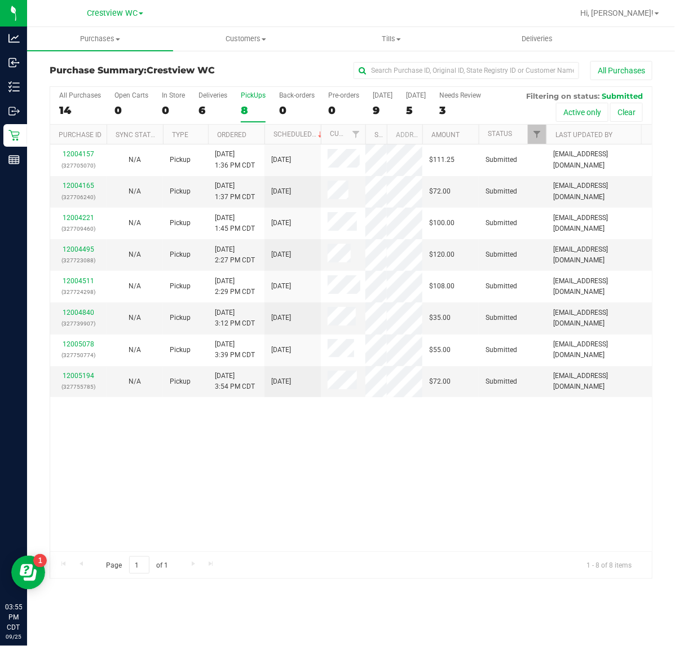
drag, startPoint x: 347, startPoint y: 133, endPoint x: 372, endPoint y: 129, distance: 25.1
click at [372, 129] on div "Purchase ID Sync Status Type Ordered Scheduled Customer State Registry ID Addre…" at bounding box center [346, 134] width 592 height 19
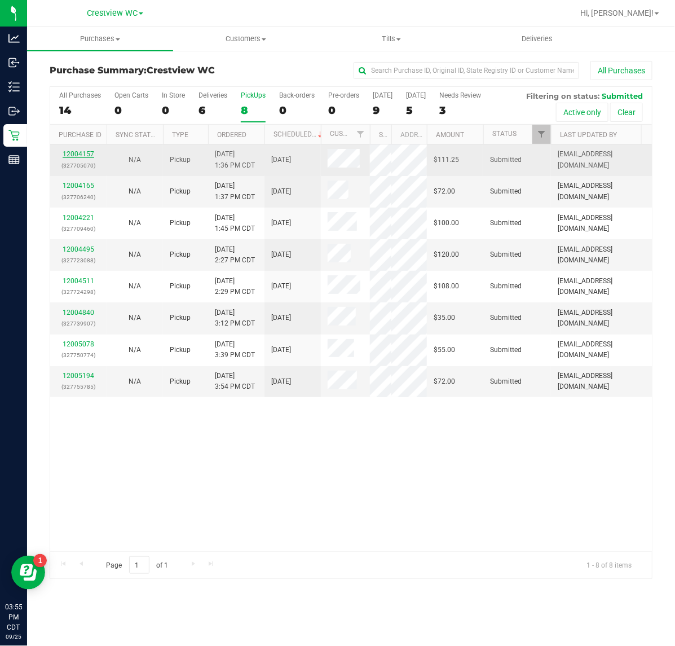
click at [86, 153] on link "12004157" at bounding box center [79, 154] width 32 height 8
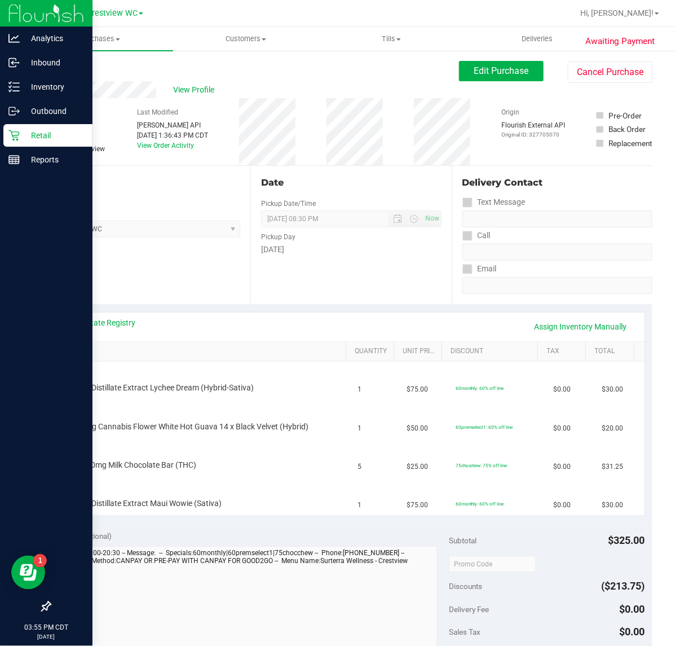
click at [46, 126] on div "Retail" at bounding box center [47, 135] width 89 height 23
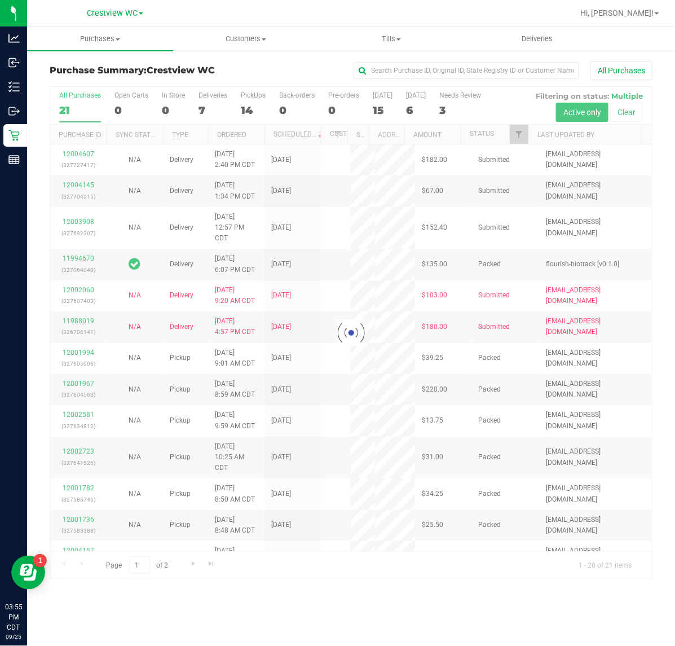
click at [215, 98] on div at bounding box center [351, 332] width 602 height 491
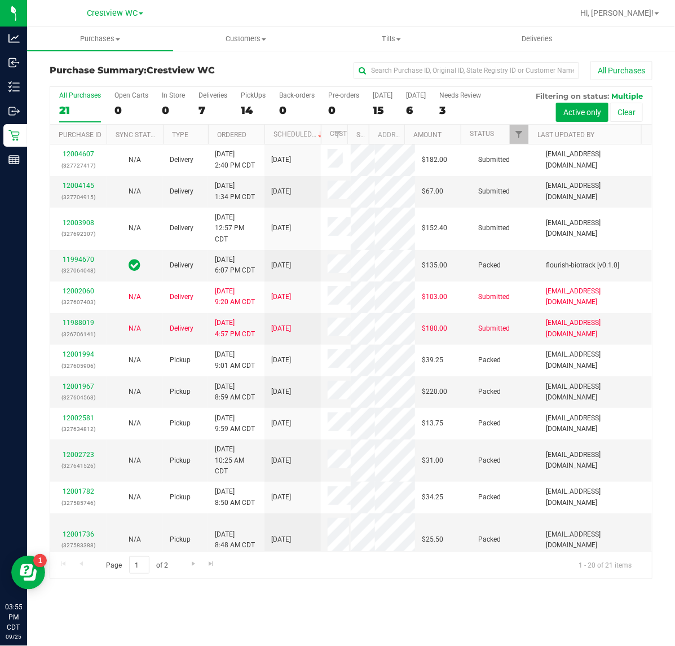
click at [209, 99] on div "Deliveries" at bounding box center [212, 95] width 29 height 8
click at [0, 0] on input "Deliveries 7" at bounding box center [0, 0] width 0 height 0
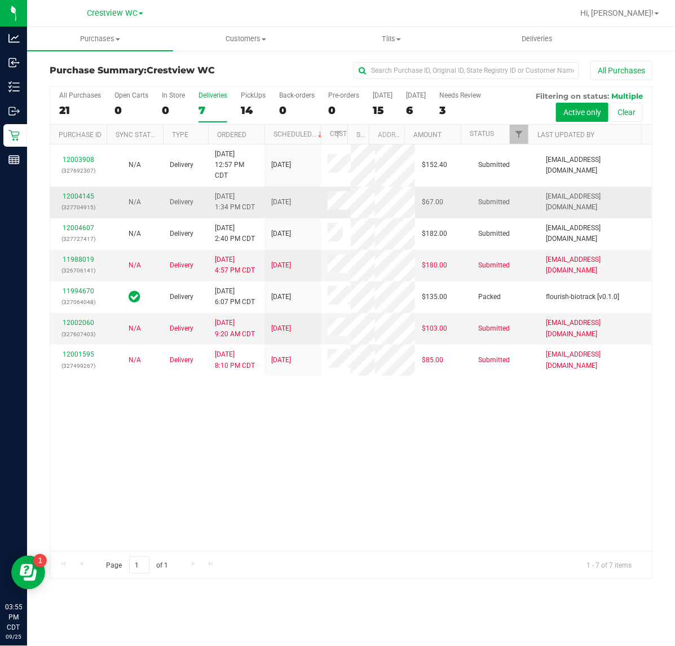
scroll to position [104, 0]
click at [520, 134] on span "Filter" at bounding box center [518, 134] width 9 height 9
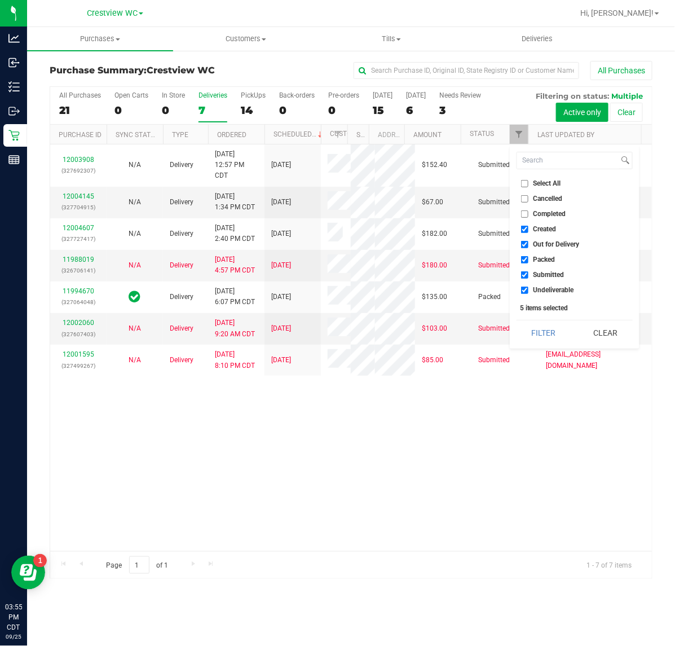
click at [551, 189] on li "Select All" at bounding box center [575, 184] width 116 height 12
click at [528, 182] on input "Select All" at bounding box center [524, 183] width 7 height 7
checkbox input "true"
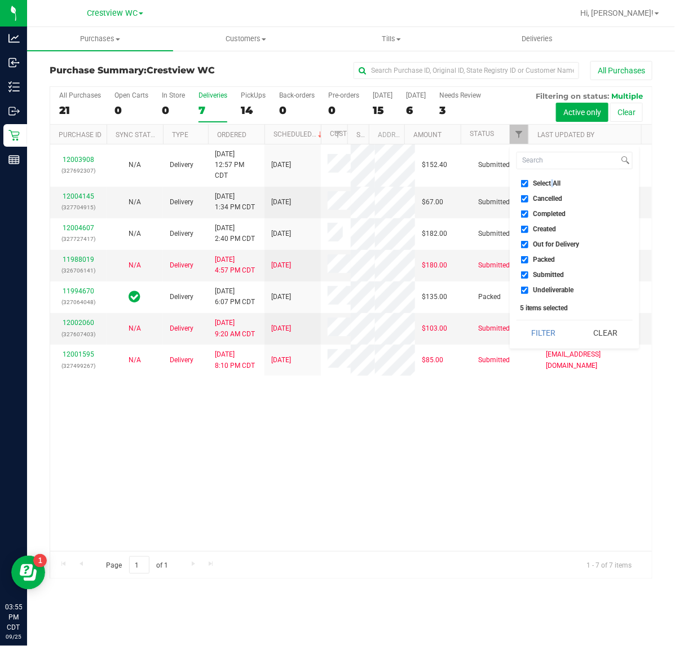
checkbox input "true"
click at [528, 182] on input "Select All" at bounding box center [524, 183] width 7 height 7
checkbox input "false"
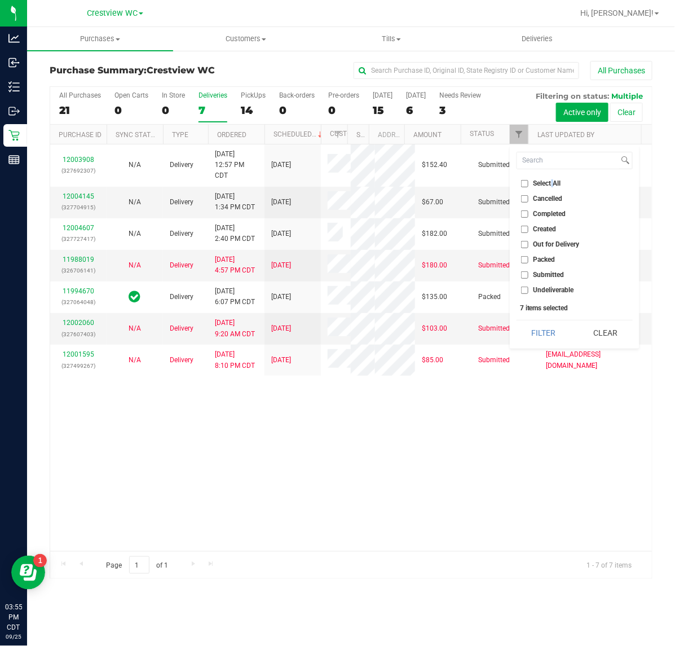
checkbox input "false"
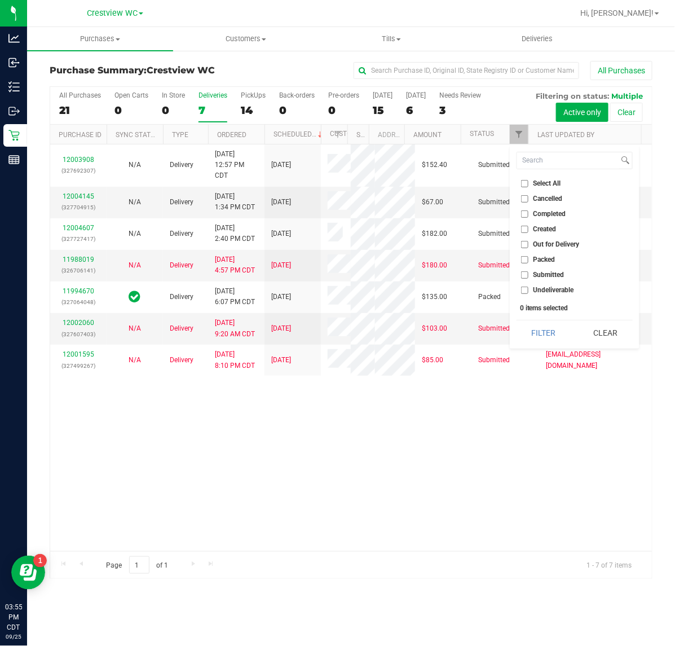
click at [533, 269] on li "Submitted" at bounding box center [575, 275] width 116 height 12
click at [540, 275] on span "Submitted" at bounding box center [548, 274] width 31 height 7
click at [528, 275] on input "Submitted" at bounding box center [524, 274] width 7 height 7
checkbox input "true"
click at [534, 330] on button "Filter" at bounding box center [544, 332] width 54 height 25
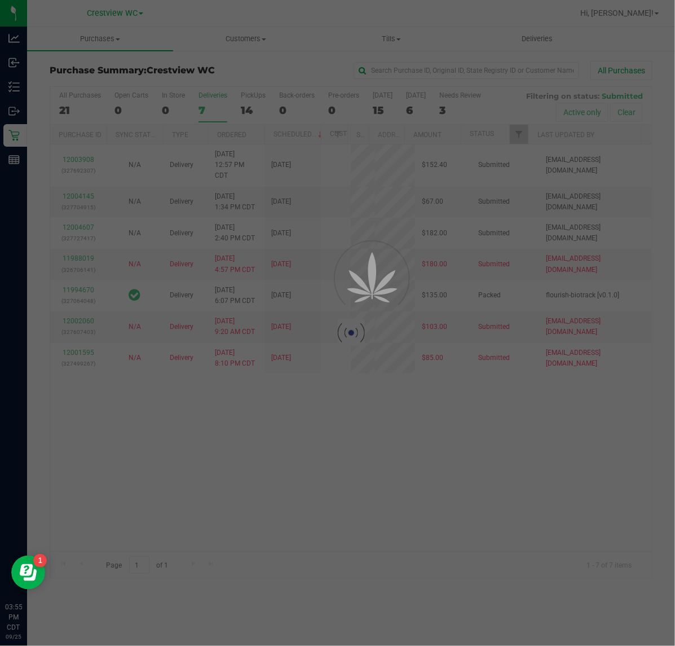
scroll to position [0, 0]
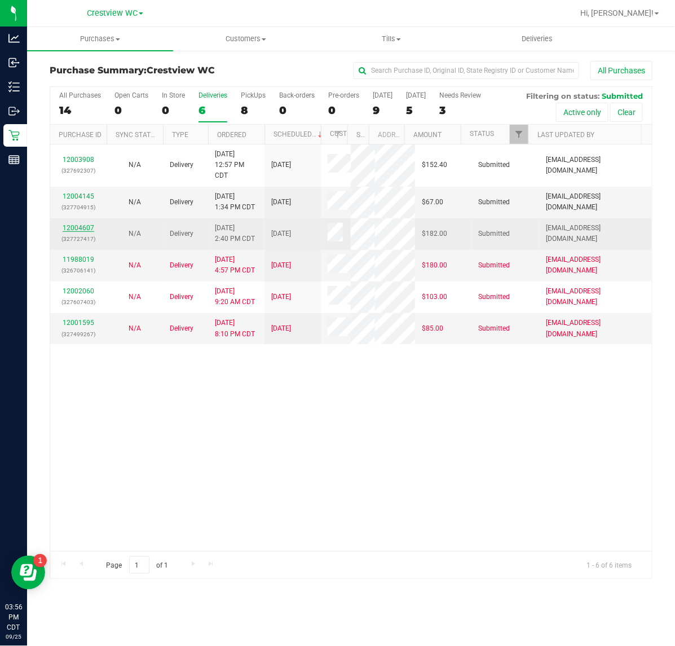
click at [74, 232] on link "12004607" at bounding box center [79, 228] width 32 height 8
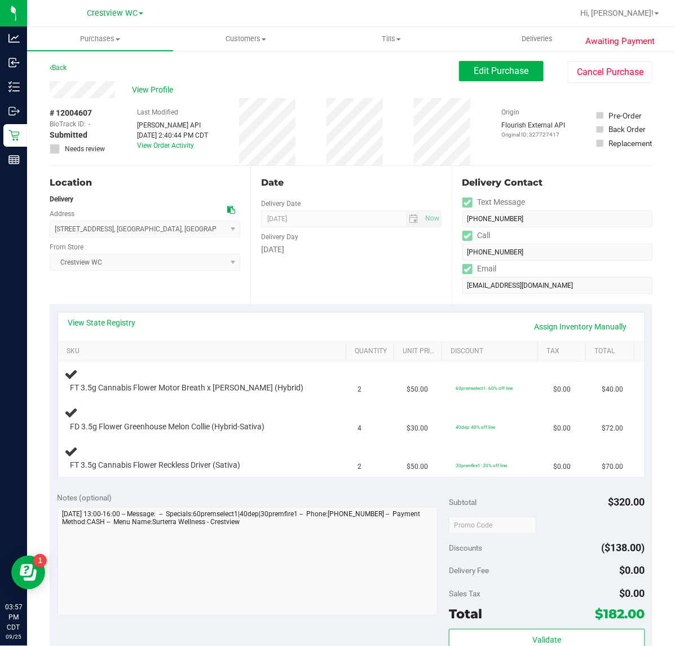
click at [117, 330] on div "View State Registry Assign Inventory Manually" at bounding box center [351, 326] width 566 height 19
click at [118, 324] on link "View State Registry" at bounding box center [102, 322] width 68 height 11
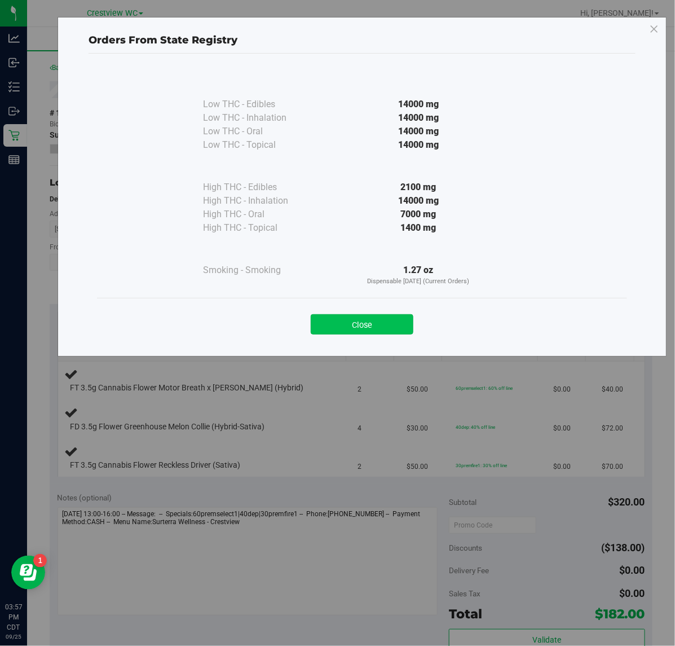
click at [345, 324] on button "Close" at bounding box center [362, 324] width 103 height 20
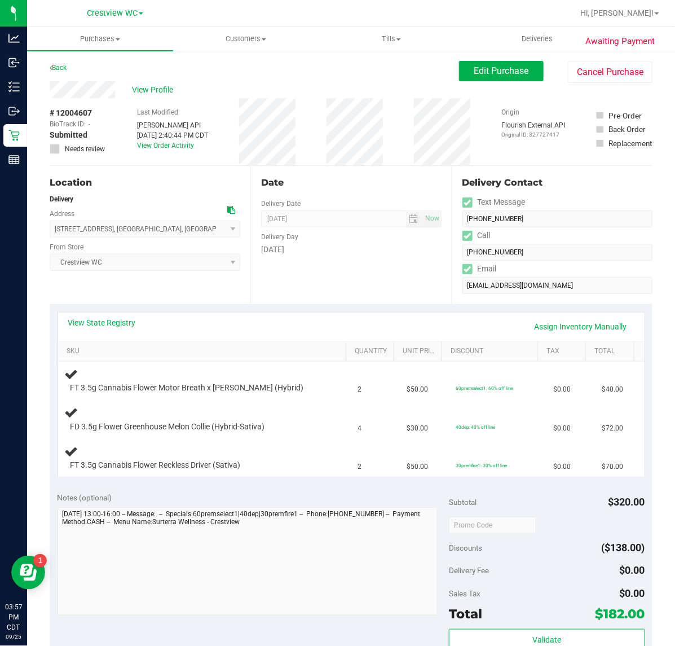
click at [180, 293] on div "Location Delivery Address [STREET_ADDRESS] , [GEOGRAPHIC_DATA] , [GEOGRAPHIC_DA…" at bounding box center [150, 235] width 201 height 138
click at [650, 13] on span "Hi, [PERSON_NAME]!" at bounding box center [616, 12] width 73 height 9
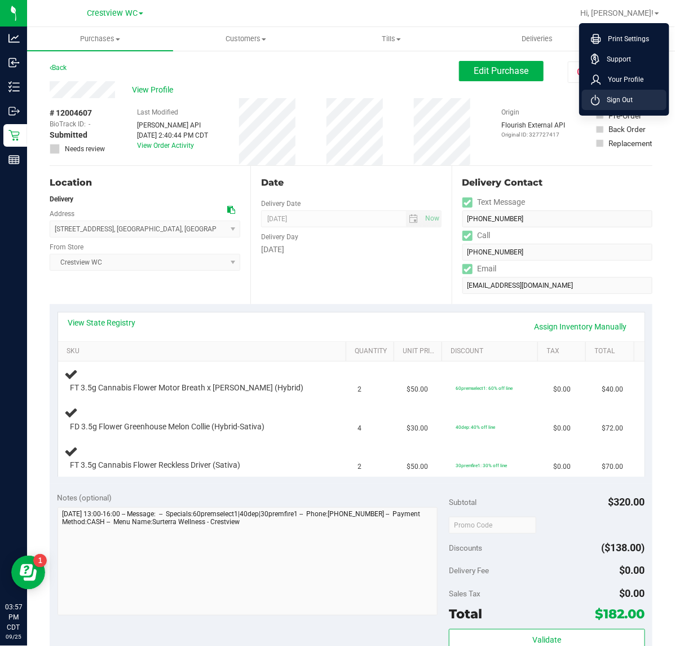
click at [602, 102] on span "Sign Out" at bounding box center [616, 99] width 33 height 11
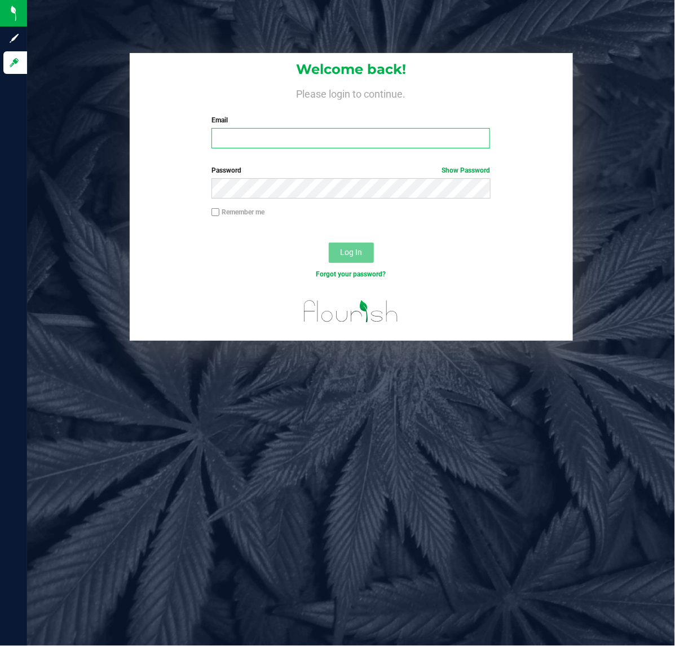
click at [326, 141] on input "Email" at bounding box center [350, 138] width 279 height 20
type input "[EMAIL_ADDRESS][DOMAIN_NAME]"
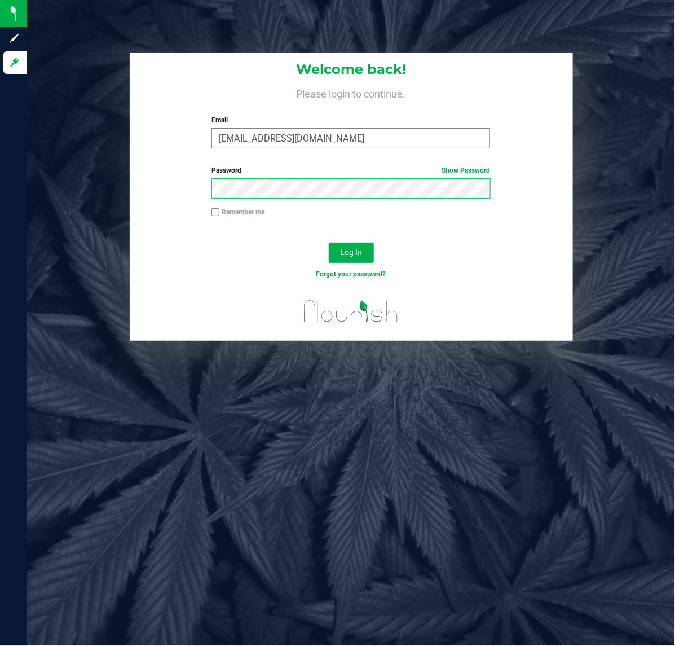
click at [329, 242] on button "Log In" at bounding box center [351, 252] width 45 height 20
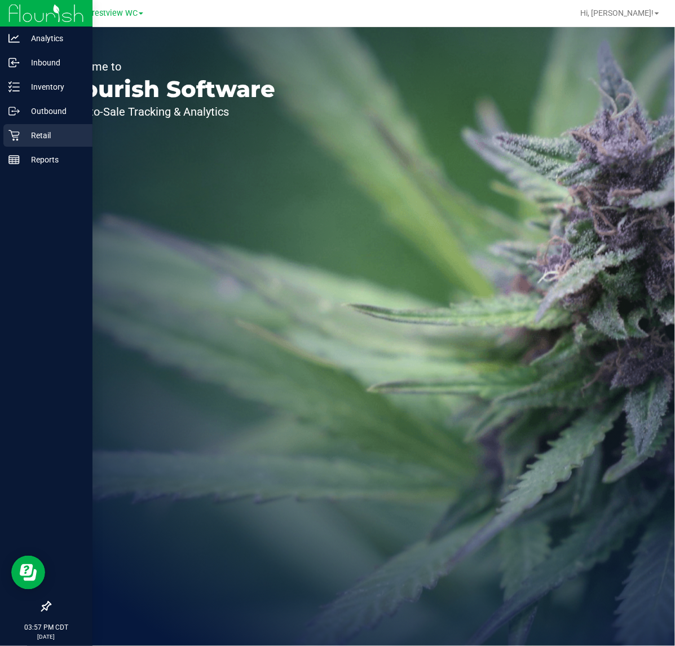
click at [18, 137] on icon at bounding box center [13, 135] width 11 height 11
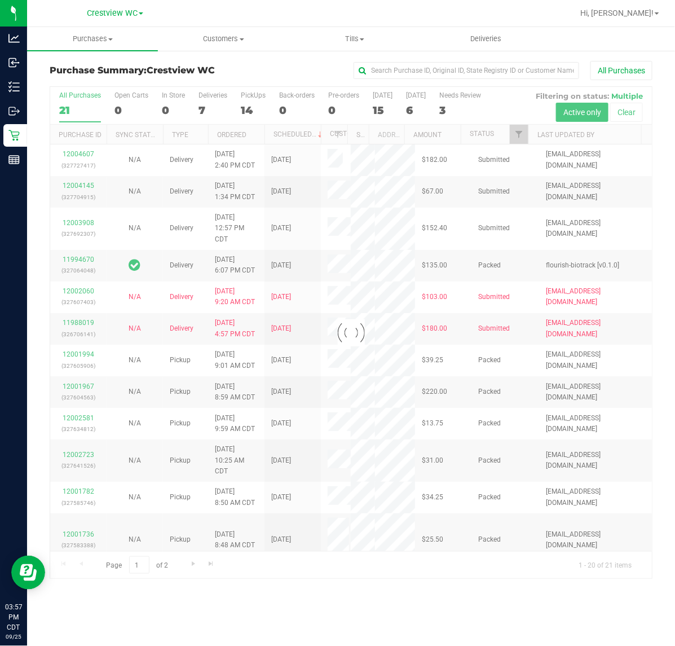
click at [204, 106] on div at bounding box center [351, 332] width 602 height 491
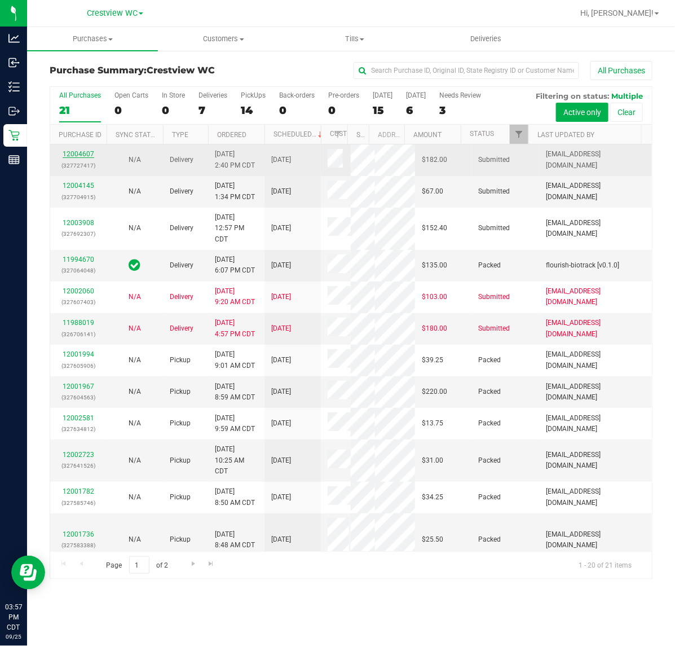
click at [83, 158] on link "12004607" at bounding box center [79, 154] width 32 height 8
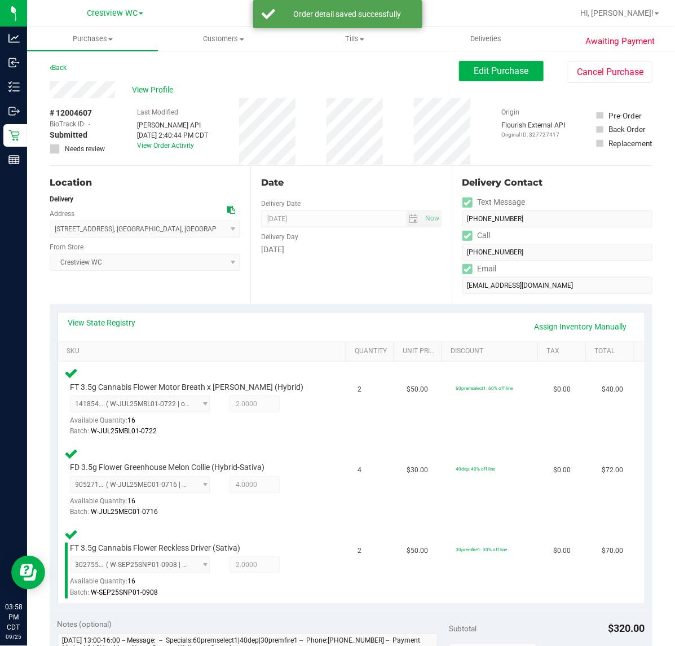
scroll to position [226, 0]
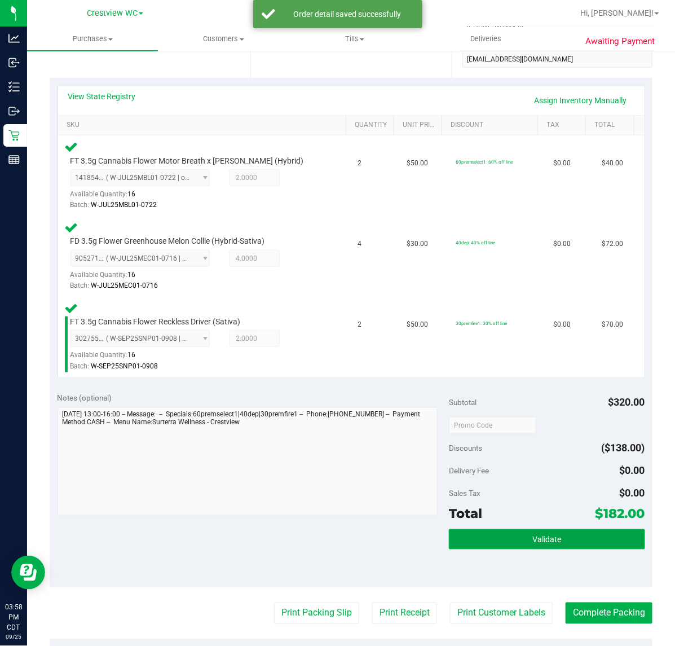
click at [539, 540] on span "Validate" at bounding box center [546, 539] width 29 height 9
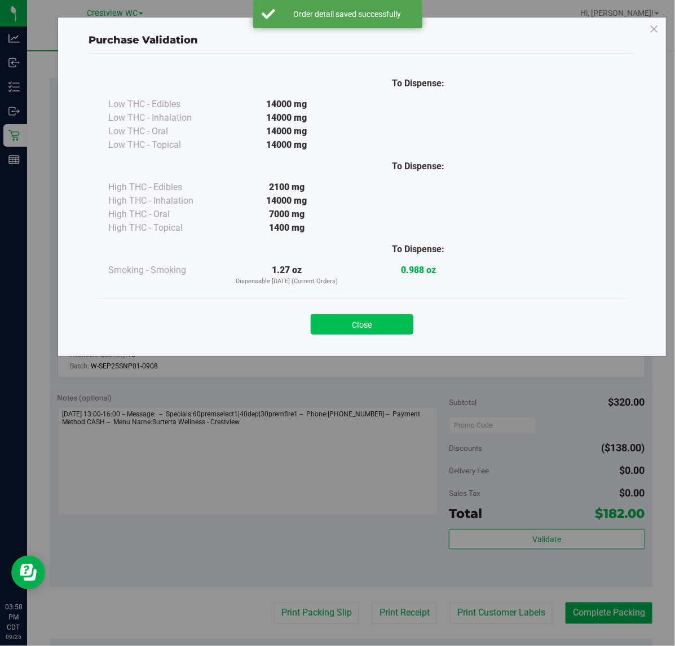
click at [371, 332] on button "Close" at bounding box center [362, 324] width 103 height 20
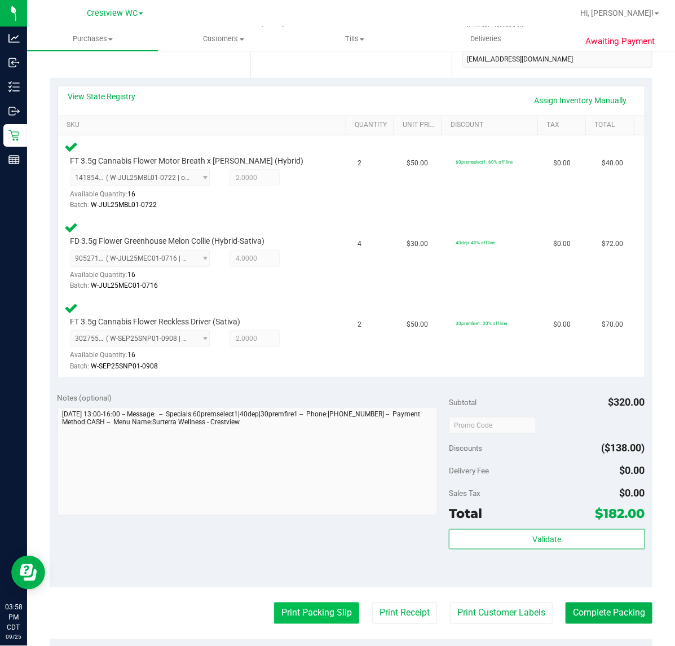
click at [305, 615] on button "Print Packing Slip" at bounding box center [316, 612] width 85 height 21
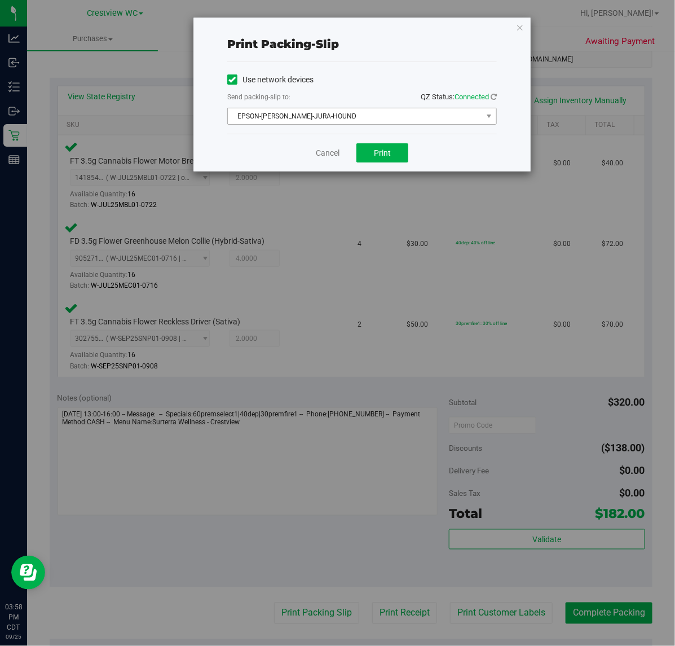
click at [306, 121] on span "EPSON-[PERSON_NAME]-JURA-HOUND" at bounding box center [355, 116] width 254 height 16
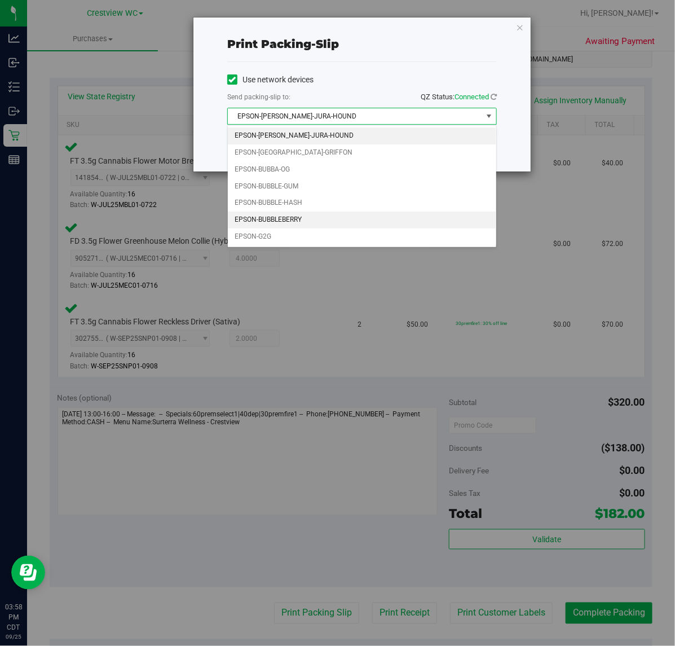
click at [307, 224] on li "EPSON-BUBBLEBERRY" at bounding box center [362, 219] width 268 height 17
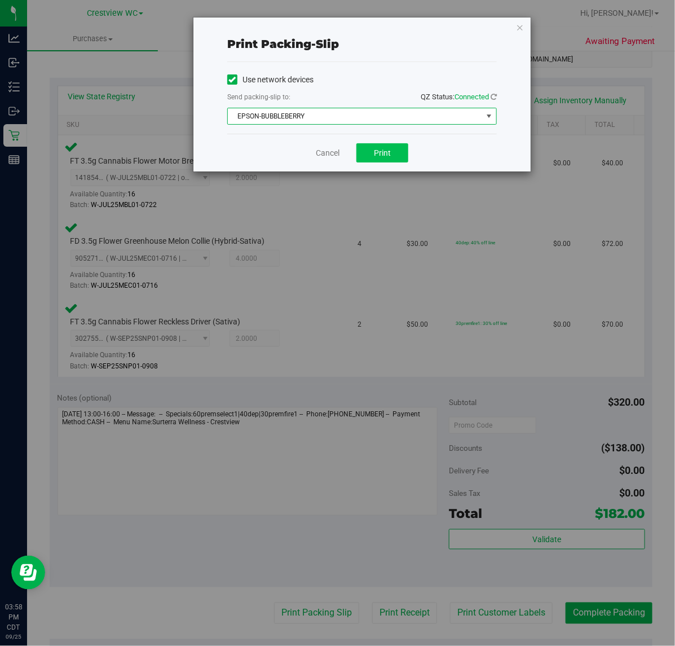
click at [392, 161] on button "Print" at bounding box center [382, 152] width 52 height 19
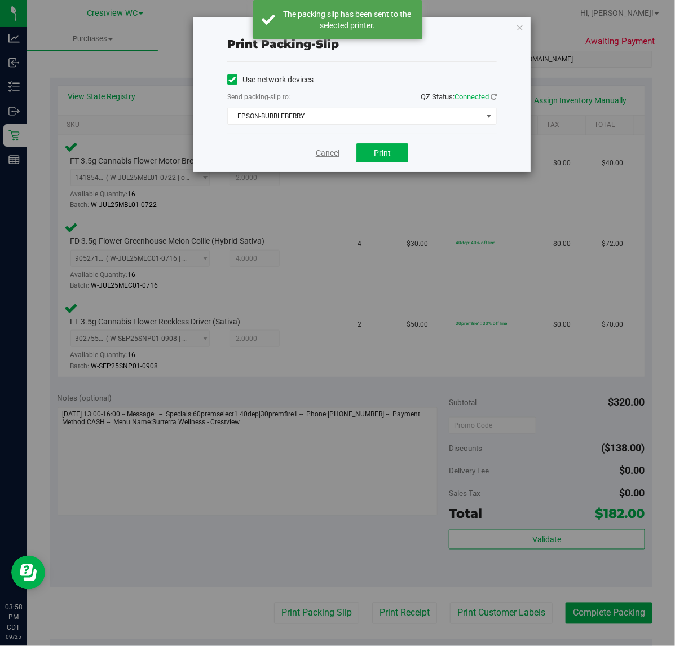
click at [333, 157] on link "Cancel" at bounding box center [328, 153] width 24 height 12
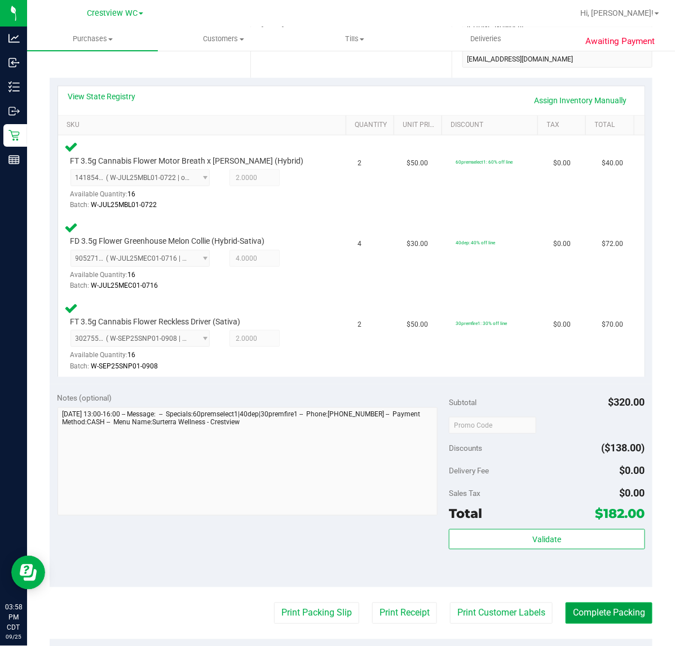
click at [595, 611] on button "Complete Packing" at bounding box center [609, 612] width 87 height 21
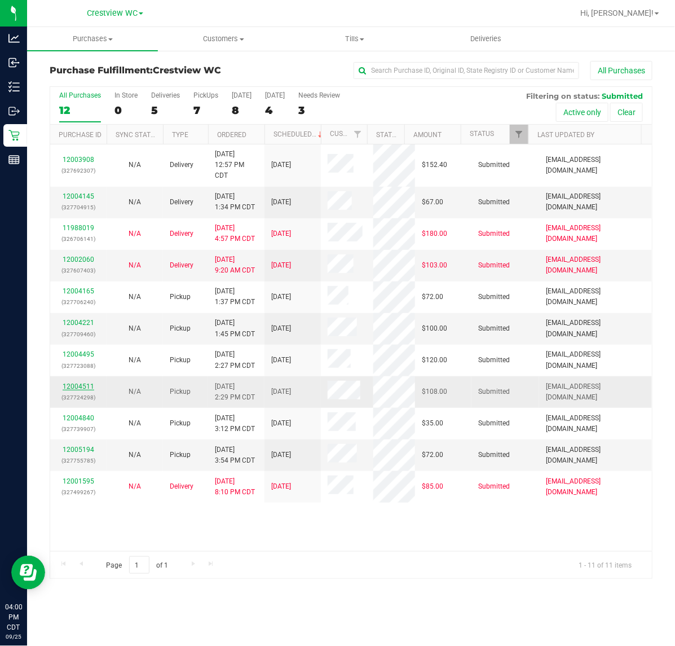
click at [78, 382] on link "12004511" at bounding box center [79, 386] width 32 height 8
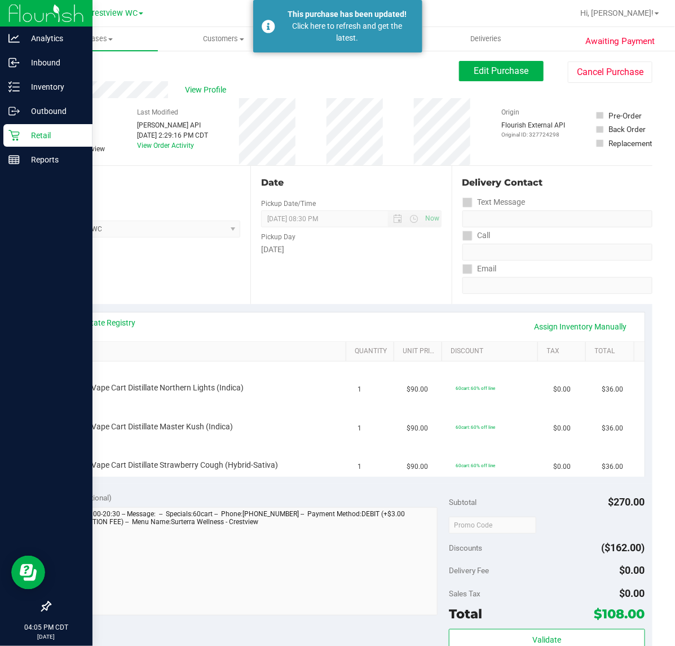
click at [8, 136] on icon at bounding box center [13, 135] width 11 height 11
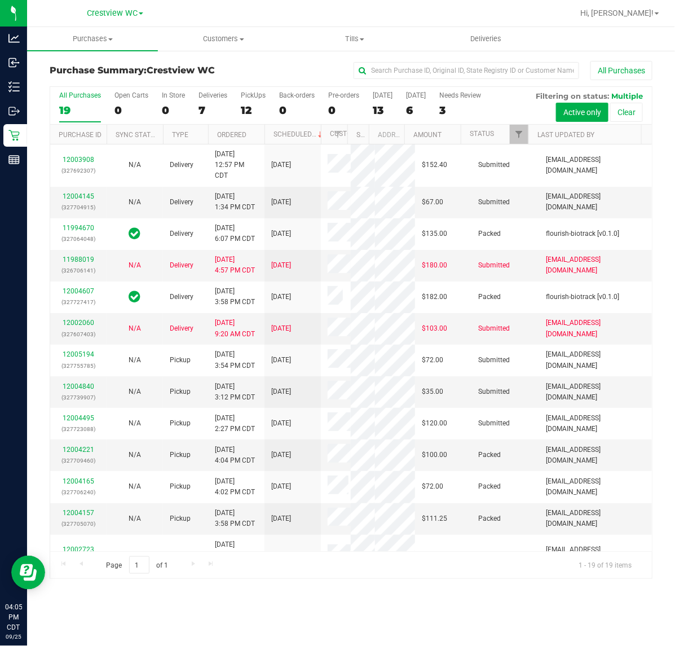
click at [209, 105] on div "7" at bounding box center [212, 110] width 29 height 13
click at [0, 0] on input "Deliveries 7" at bounding box center [0, 0] width 0 height 0
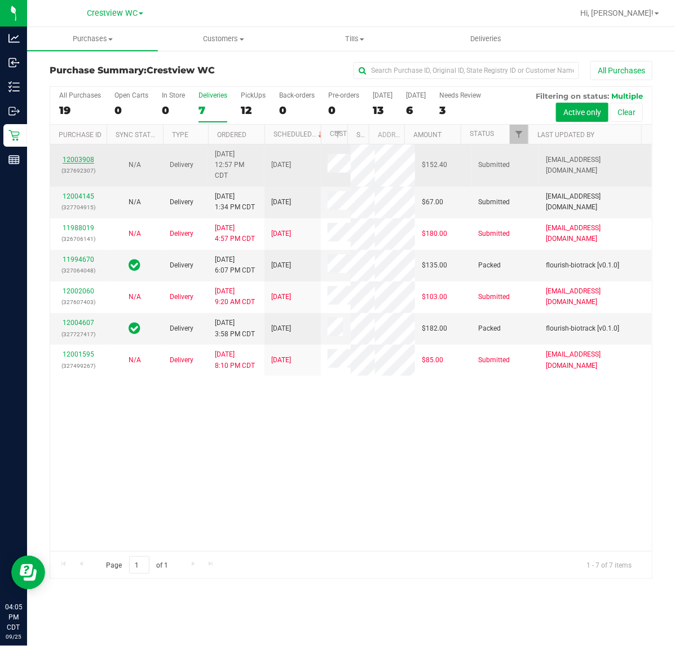
click at [87, 164] on link "12003908" at bounding box center [79, 160] width 32 height 8
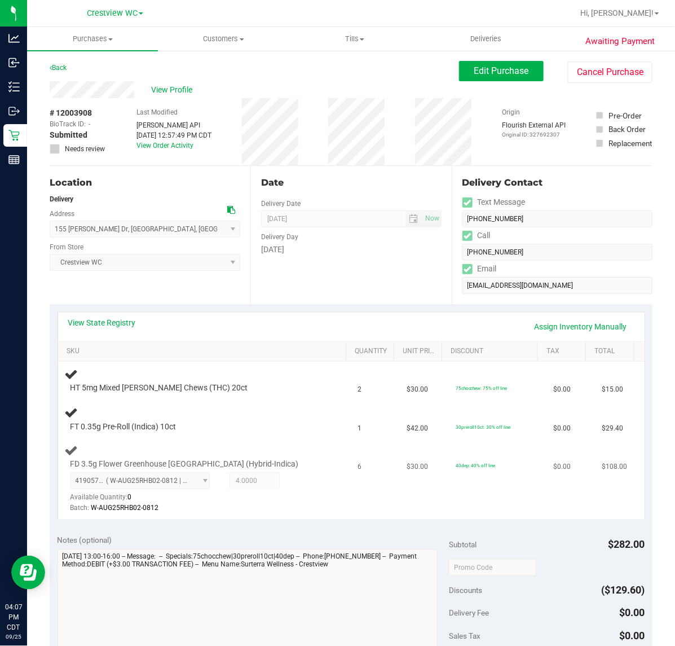
click at [272, 480] on span "4.0000 4" at bounding box center [255, 480] width 50 height 17
click at [267, 470] on div "FD 3.5g Flower Greenhouse [GEOGRAPHIC_DATA] (Hybrid-Indica) 4190572052779219 ( …" at bounding box center [193, 486] width 257 height 56
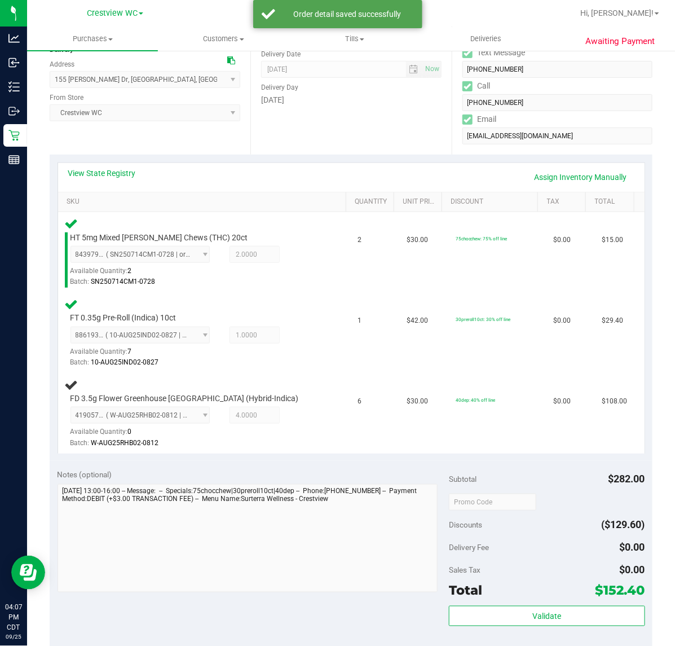
scroll to position [170, 0]
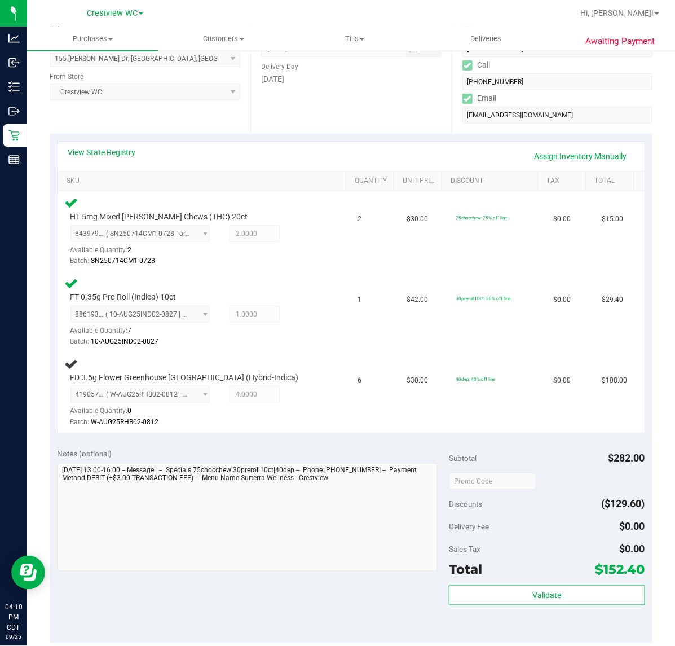
click at [215, 136] on div "View State Registry Assign Inventory Manually SKU Quantity Unit Price Discount …" at bounding box center [351, 287] width 603 height 306
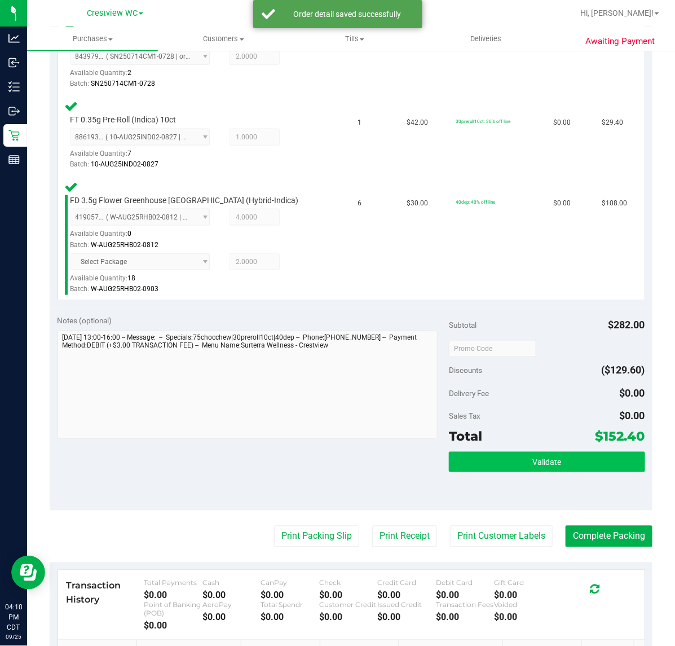
scroll to position [452, 0]
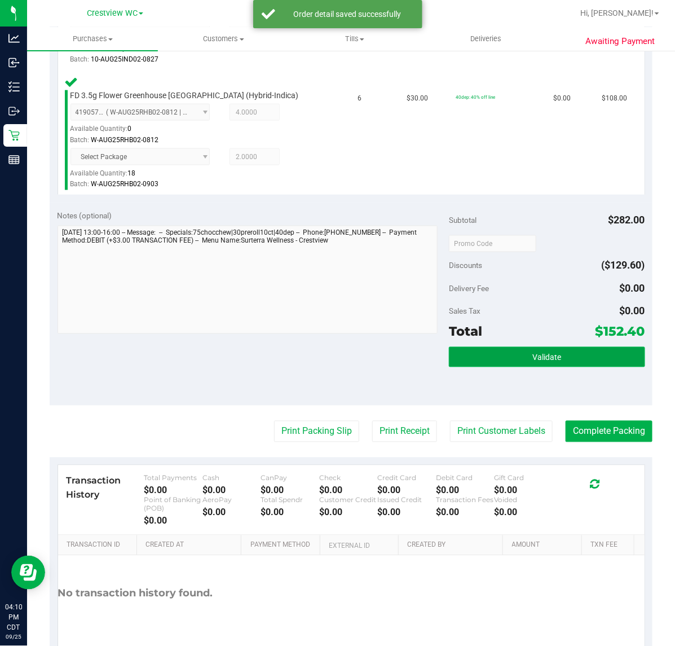
click at [483, 361] on button "Validate" at bounding box center [547, 357] width 196 height 20
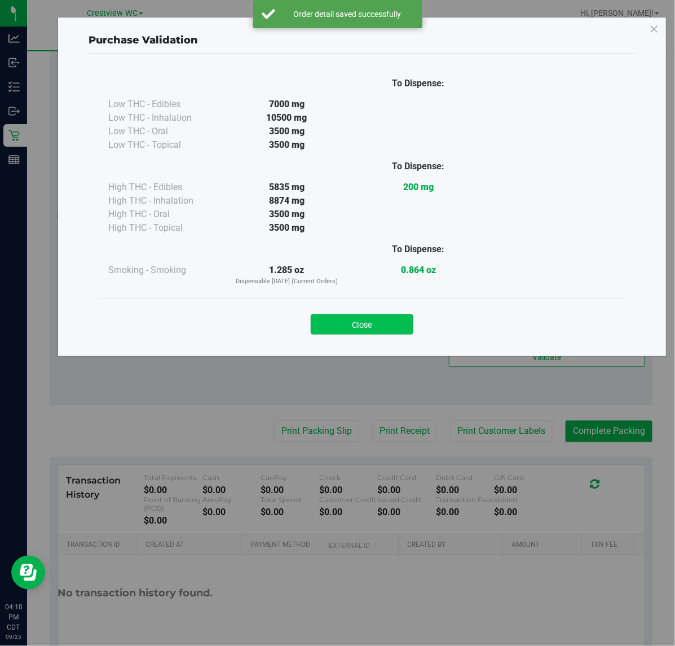
click at [387, 323] on button "Close" at bounding box center [362, 324] width 103 height 20
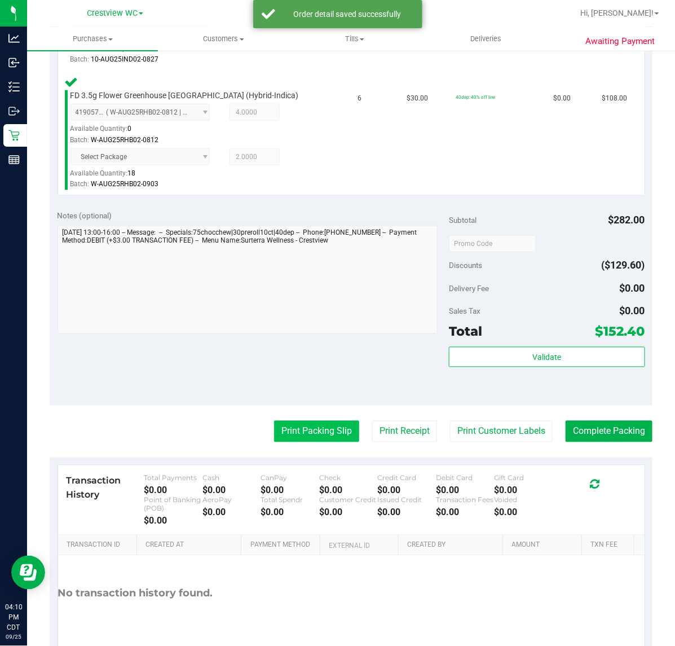
click at [325, 435] on button "Print Packing Slip" at bounding box center [316, 431] width 85 height 21
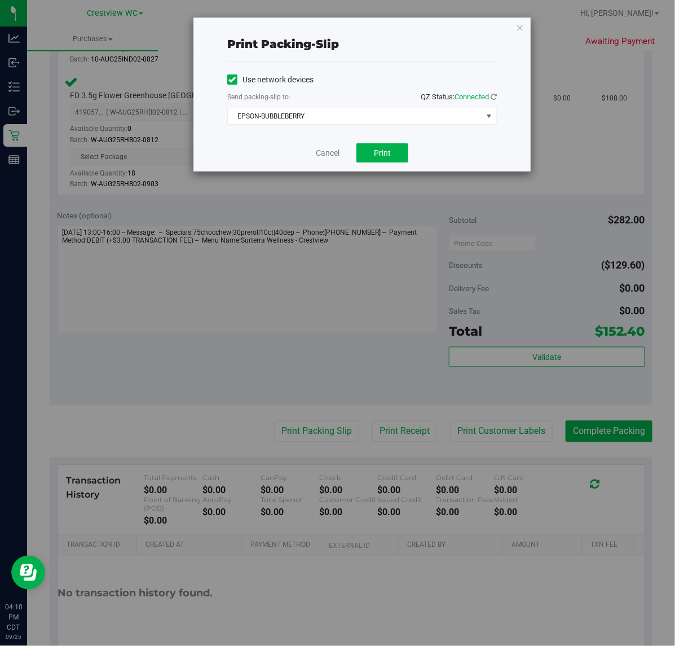
click at [378, 140] on div "Cancel Print" at bounding box center [362, 153] width 270 height 38
click at [382, 151] on span "Print" at bounding box center [382, 152] width 17 height 9
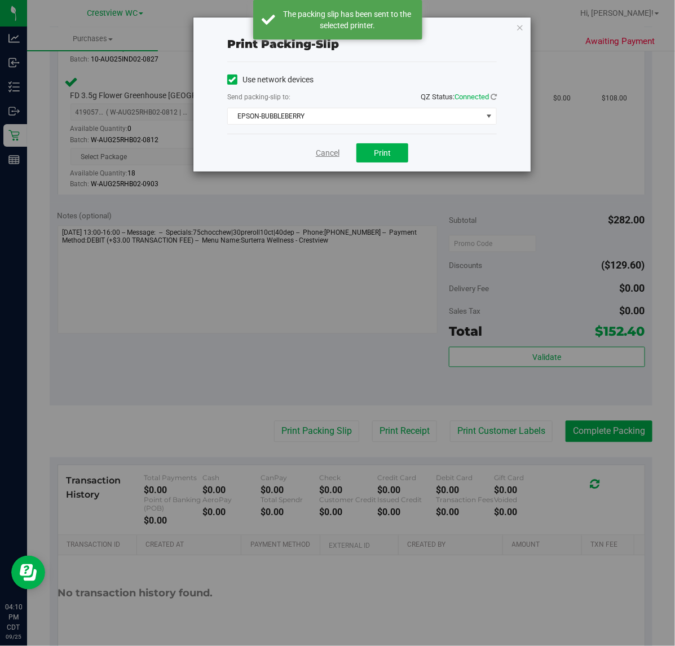
click at [330, 156] on link "Cancel" at bounding box center [328, 153] width 24 height 12
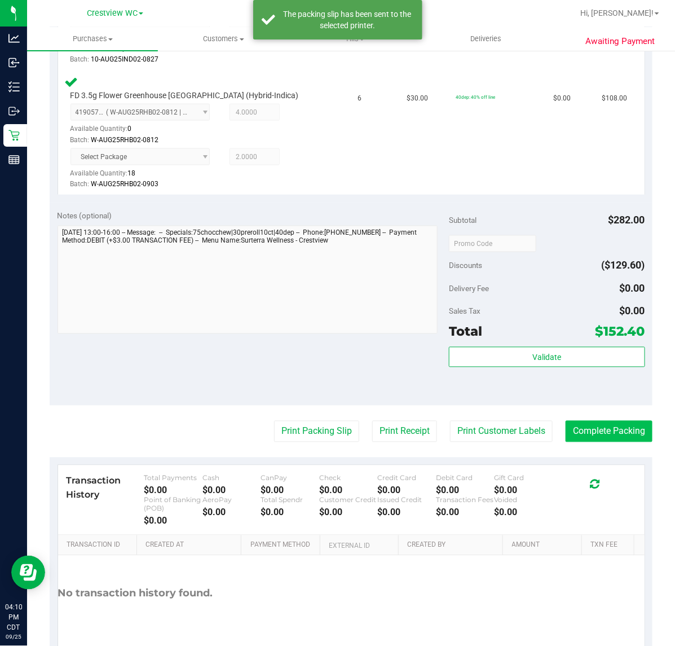
click at [616, 430] on button "Complete Packing" at bounding box center [609, 431] width 87 height 21
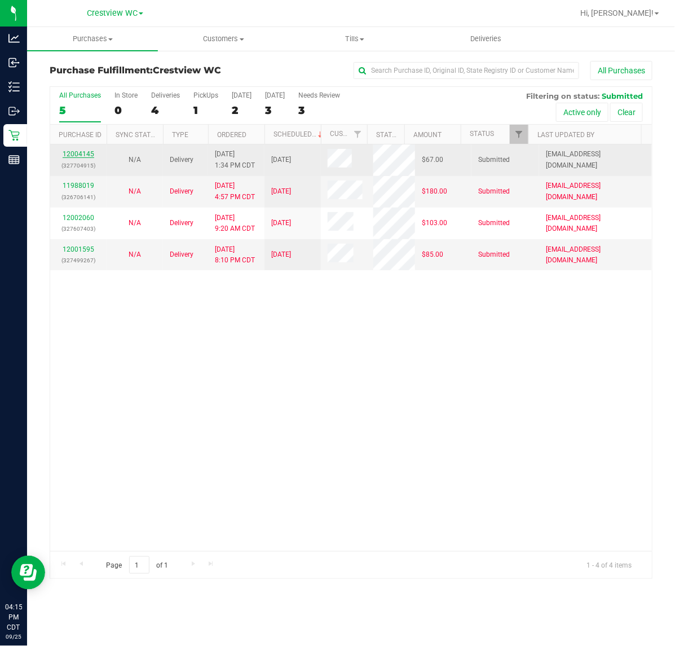
click at [74, 156] on link "12004145" at bounding box center [79, 154] width 32 height 8
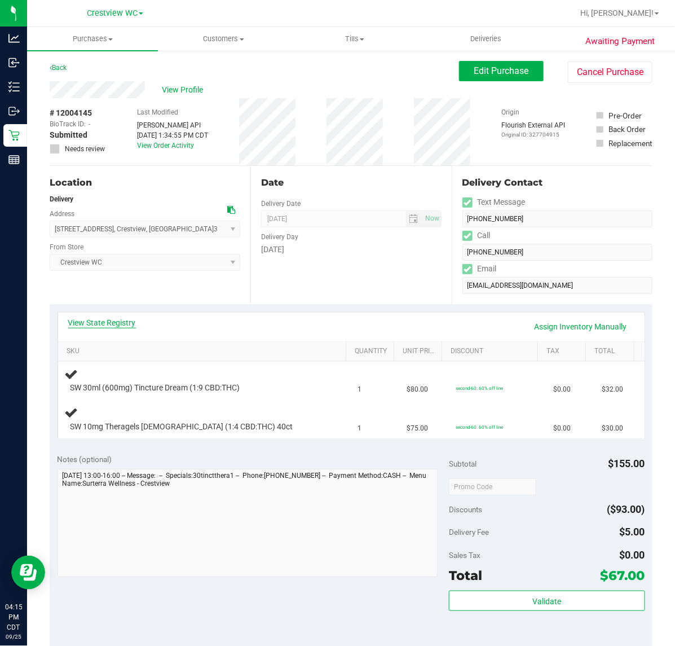
click at [94, 319] on link "View State Registry" at bounding box center [102, 322] width 68 height 11
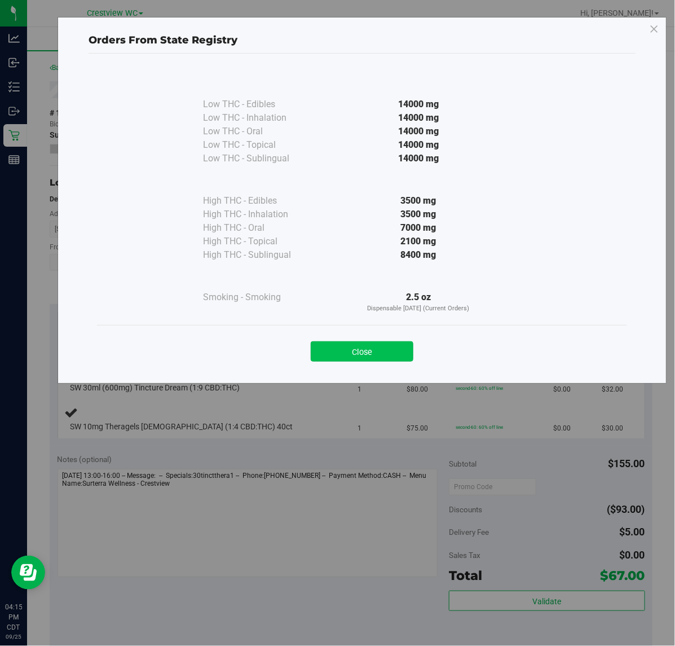
click at [375, 358] on button "Close" at bounding box center [362, 351] width 103 height 20
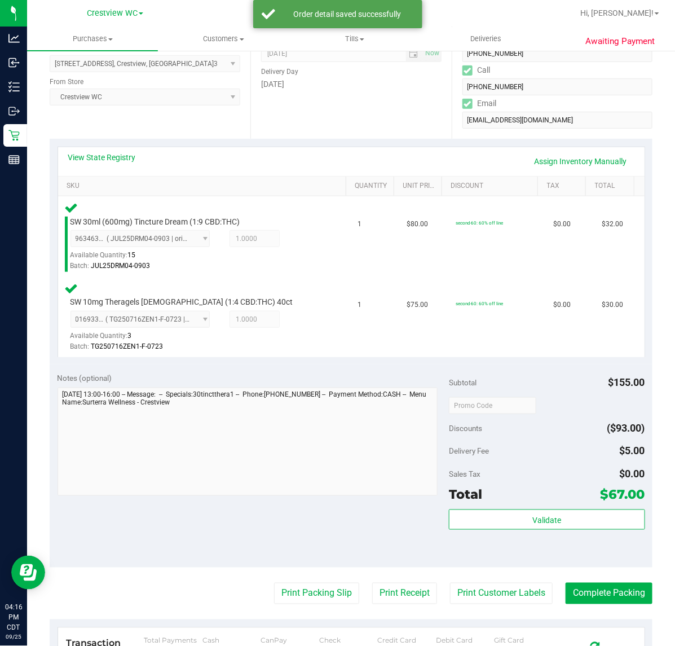
scroll to position [178, 0]
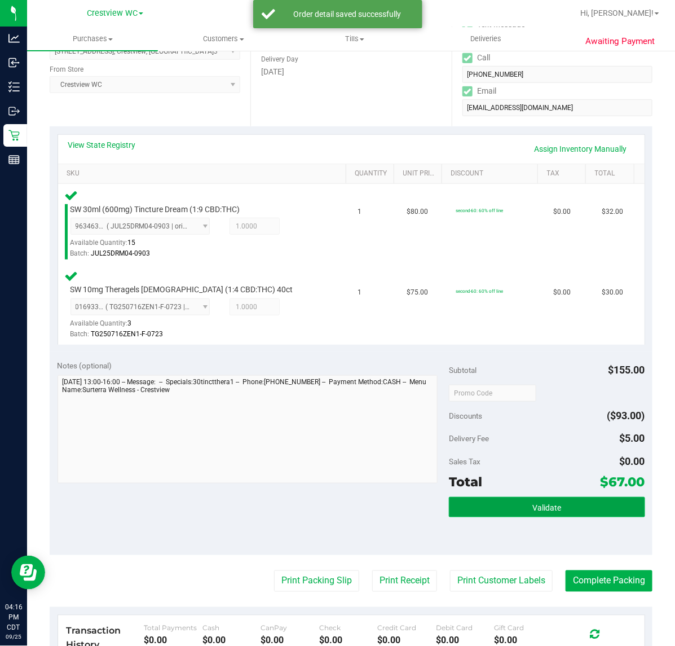
click at [588, 498] on button "Validate" at bounding box center [547, 507] width 196 height 20
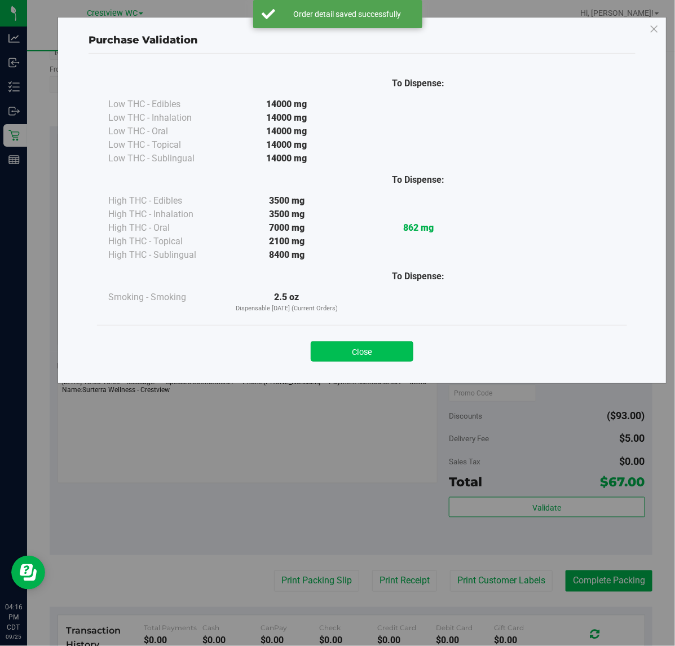
click at [376, 355] on button "Close" at bounding box center [362, 351] width 103 height 20
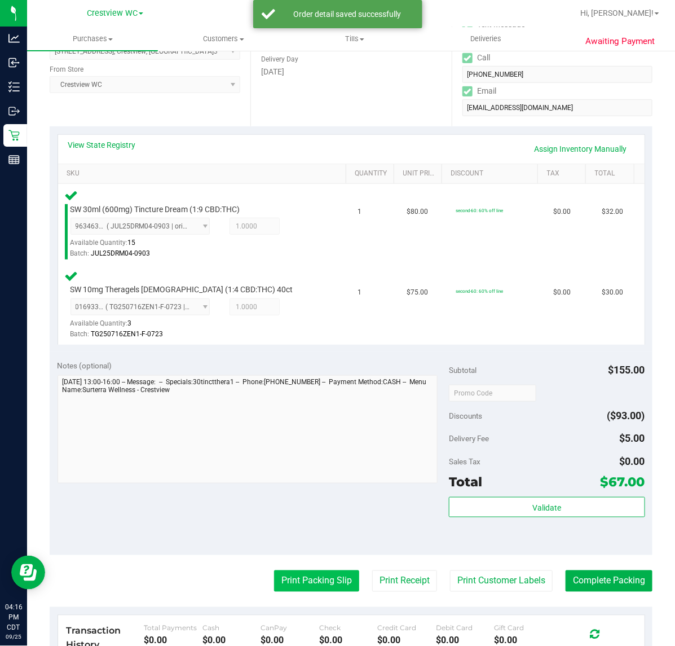
click at [333, 587] on button "Print Packing Slip" at bounding box center [316, 580] width 85 height 21
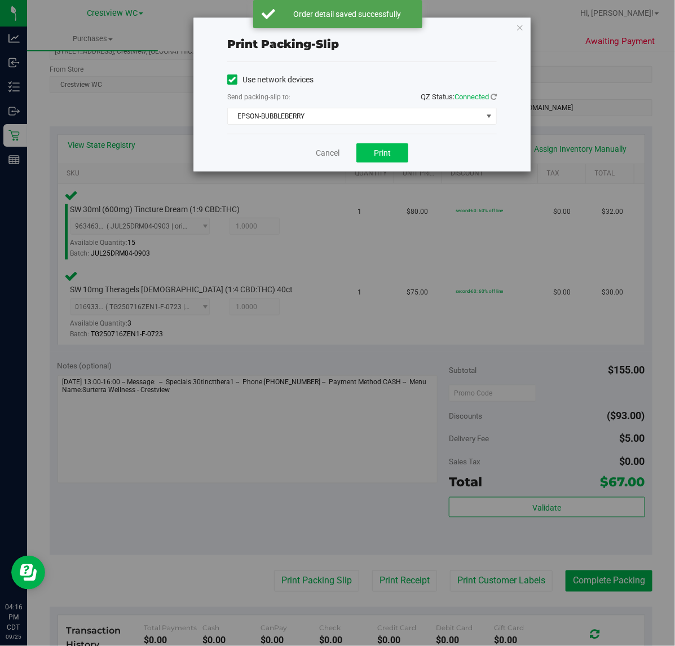
click at [406, 159] on button "Print" at bounding box center [382, 152] width 52 height 19
click at [330, 153] on link "Cancel" at bounding box center [328, 153] width 24 height 12
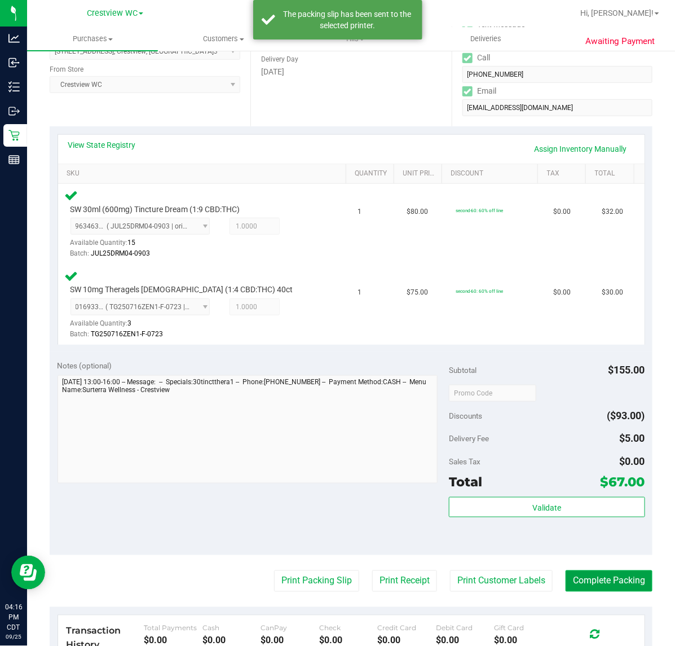
click at [616, 589] on button "Complete Packing" at bounding box center [609, 580] width 87 height 21
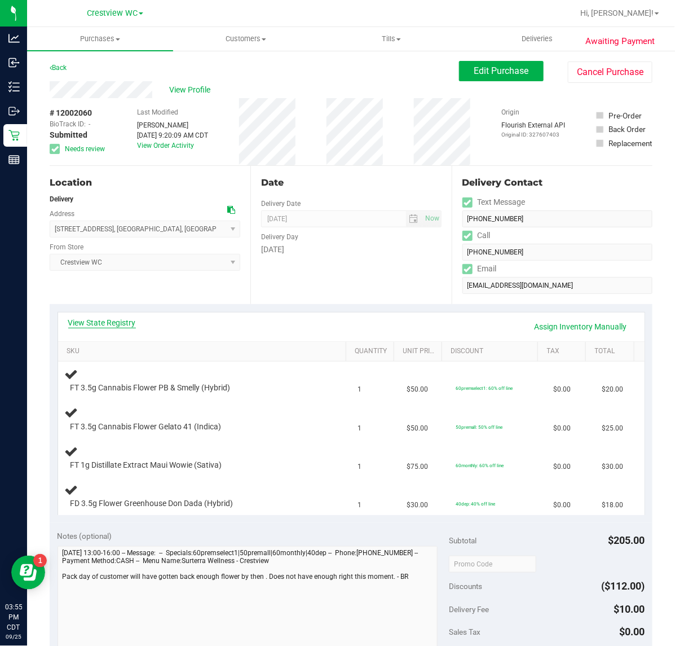
click at [122, 322] on link "View State Registry" at bounding box center [102, 322] width 68 height 11
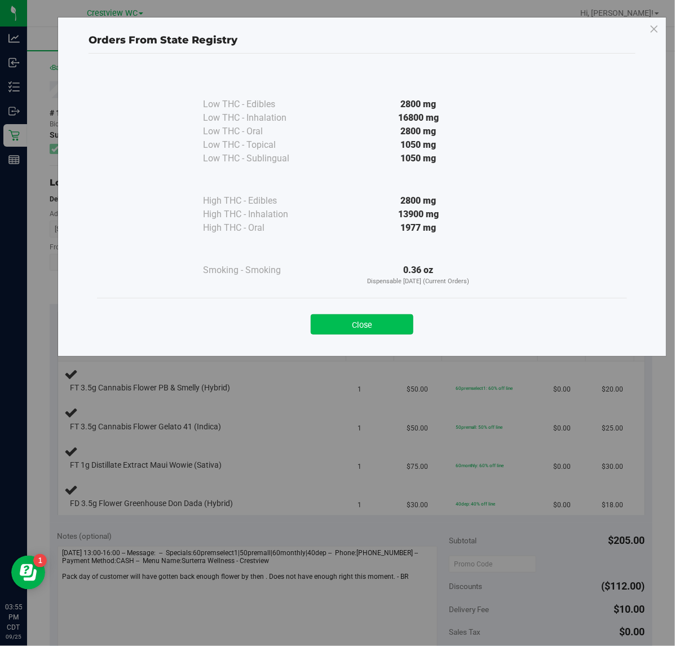
click at [336, 325] on button "Close" at bounding box center [362, 324] width 103 height 20
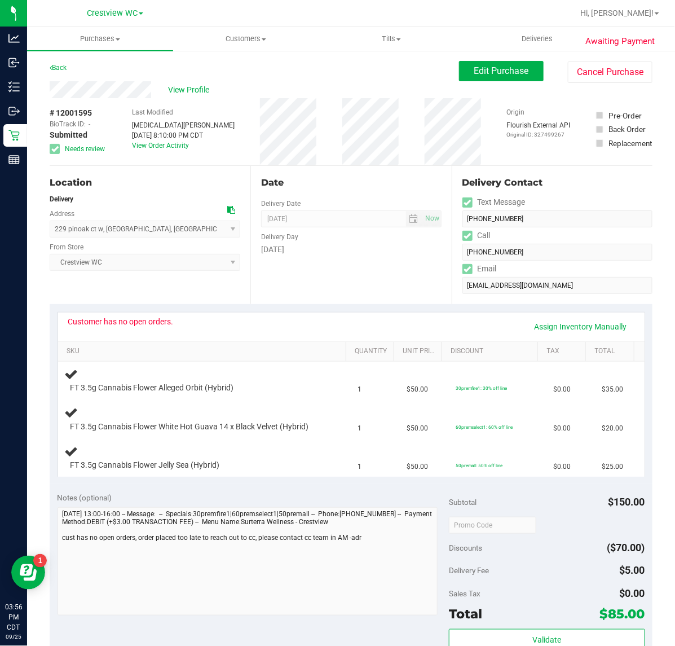
click at [112, 297] on div "Location Delivery Address 229 pinoak ct w , crestview , FL 32539 Select address…" at bounding box center [150, 235] width 201 height 138
click at [183, 97] on div "View Profile" at bounding box center [254, 89] width 409 height 17
click at [189, 93] on span "View Profile" at bounding box center [190, 90] width 45 height 12
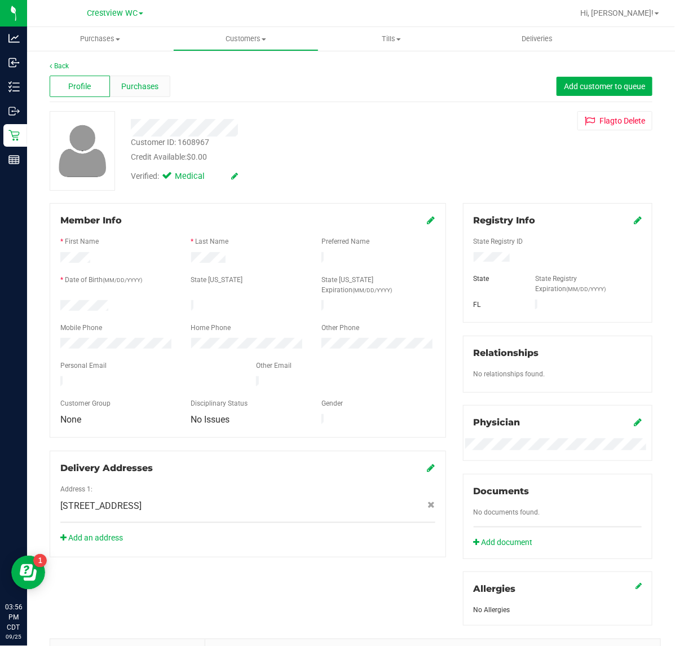
click at [122, 83] on span "Purchases" at bounding box center [139, 87] width 37 height 12
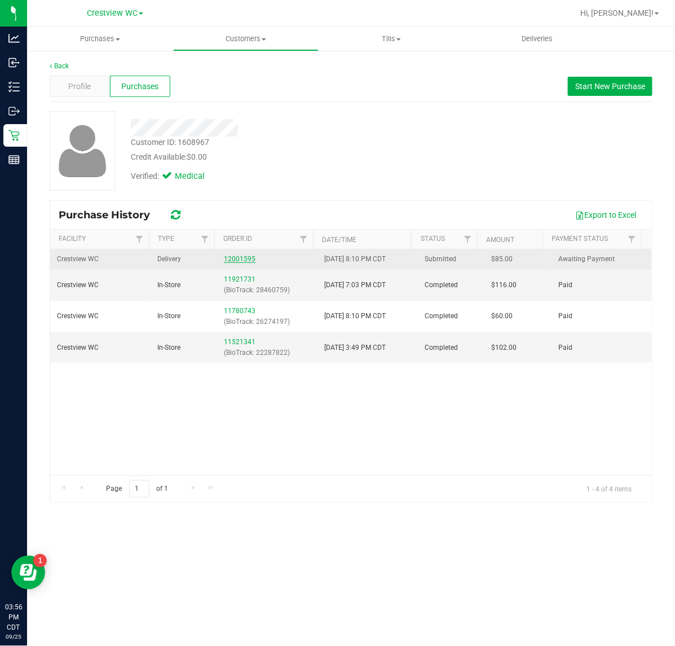
click at [241, 261] on link "12001595" at bounding box center [240, 259] width 32 height 8
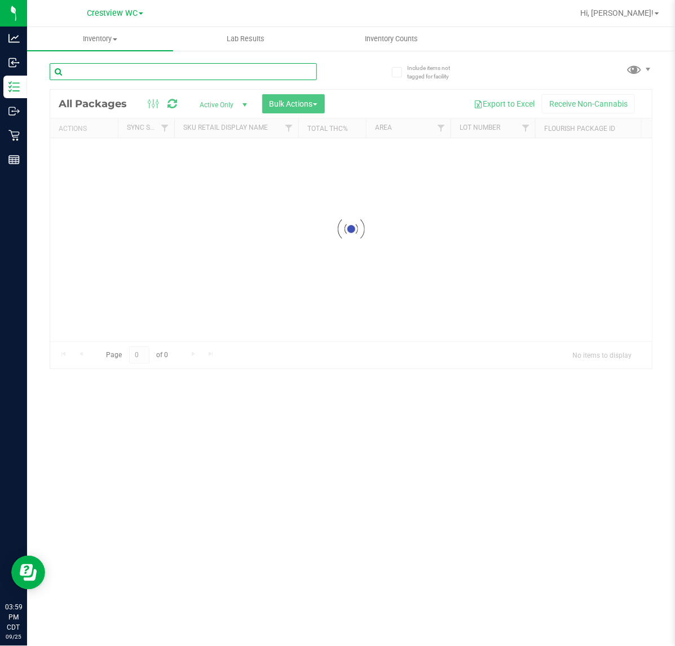
click at [124, 78] on input "text" at bounding box center [183, 71] width 267 height 17
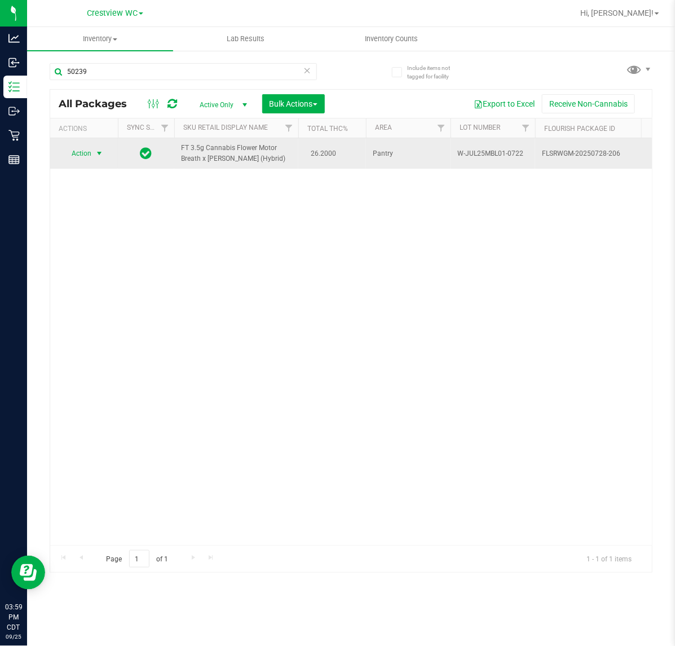
click at [99, 151] on span "select" at bounding box center [99, 153] width 9 height 9
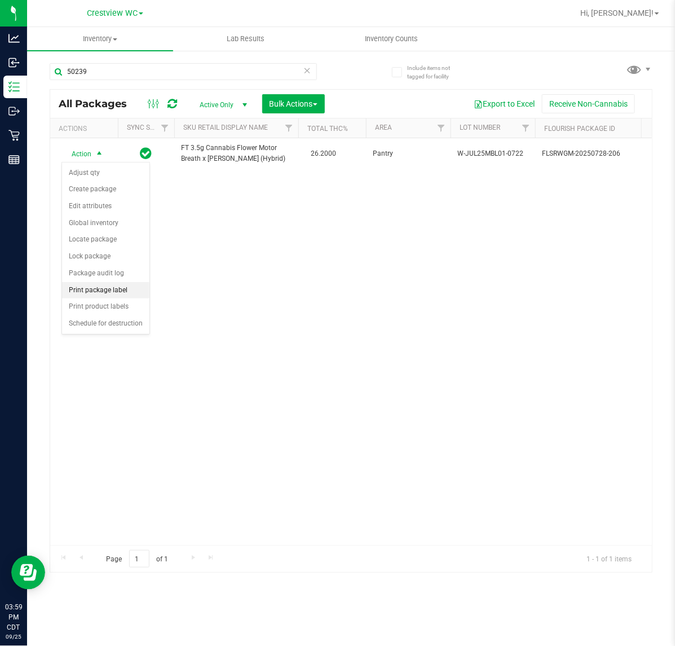
click at [100, 289] on li "Print package label" at bounding box center [105, 290] width 87 height 17
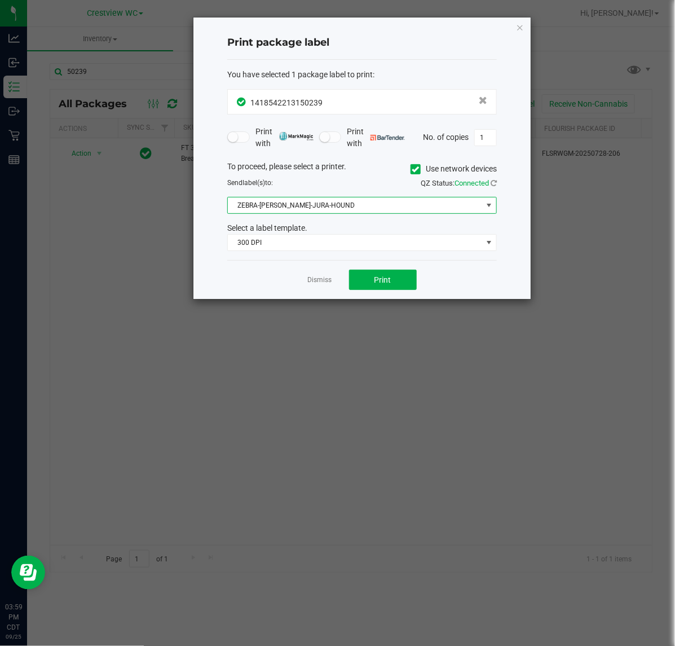
click at [323, 207] on span "ZEBRA-[PERSON_NAME]-JURA-HOUND" at bounding box center [355, 205] width 254 height 16
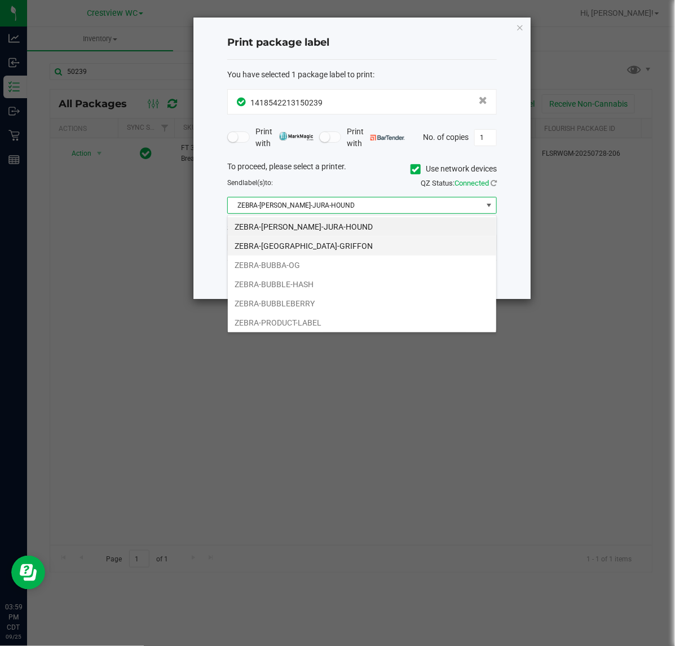
scroll to position [17, 269]
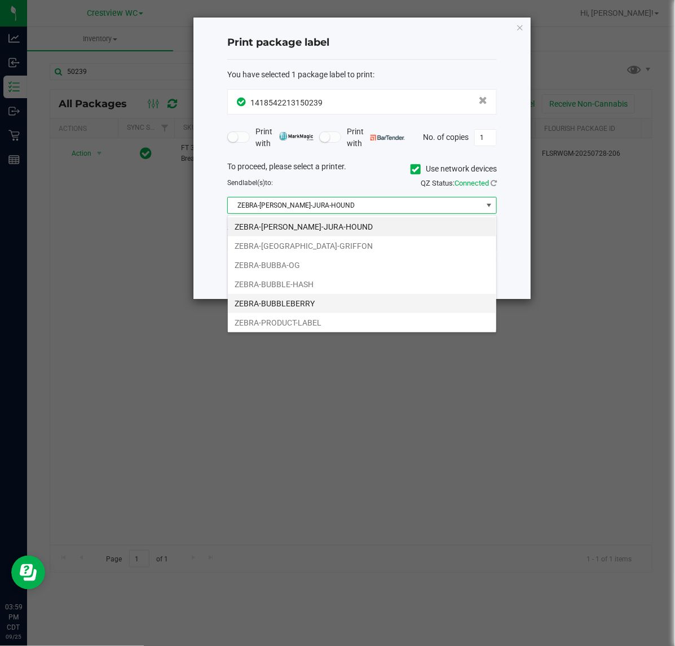
click at [314, 299] on li "ZEBRA-BUBBLEBERRY" at bounding box center [362, 303] width 268 height 19
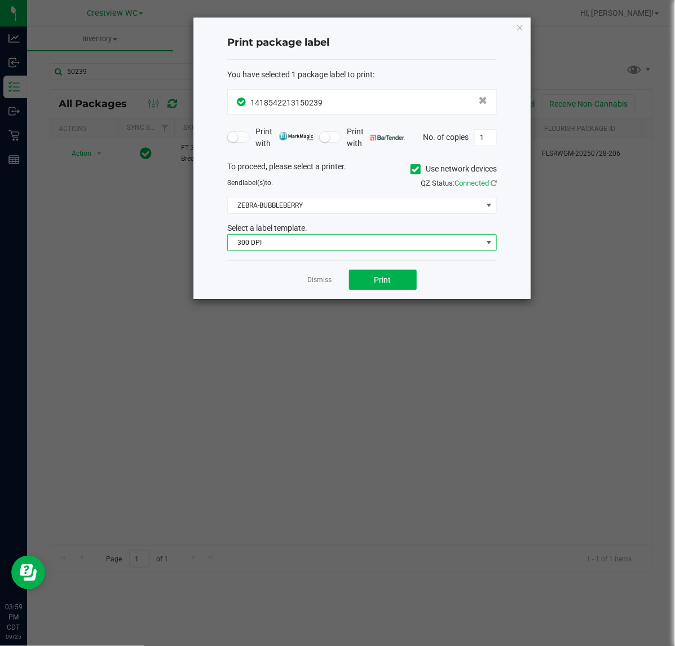
click at [292, 244] on span "300 DPI" at bounding box center [355, 243] width 254 height 16
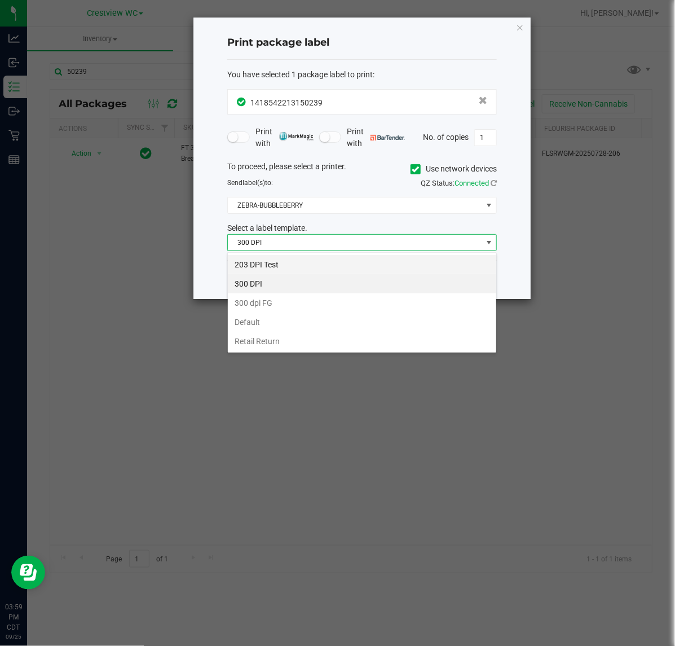
click at [280, 265] on li "203 DPI Test" at bounding box center [362, 264] width 268 height 19
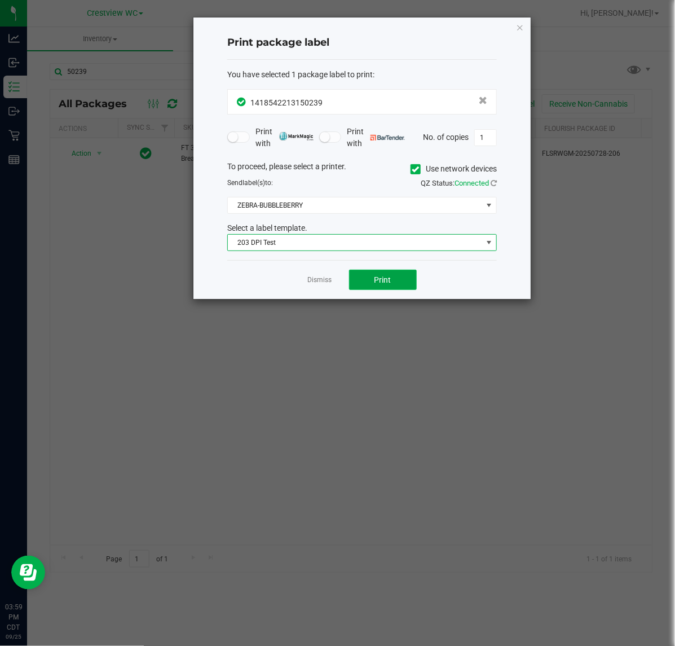
click at [407, 285] on button "Print" at bounding box center [383, 280] width 68 height 20
click at [325, 280] on link "Dismiss" at bounding box center [320, 280] width 24 height 10
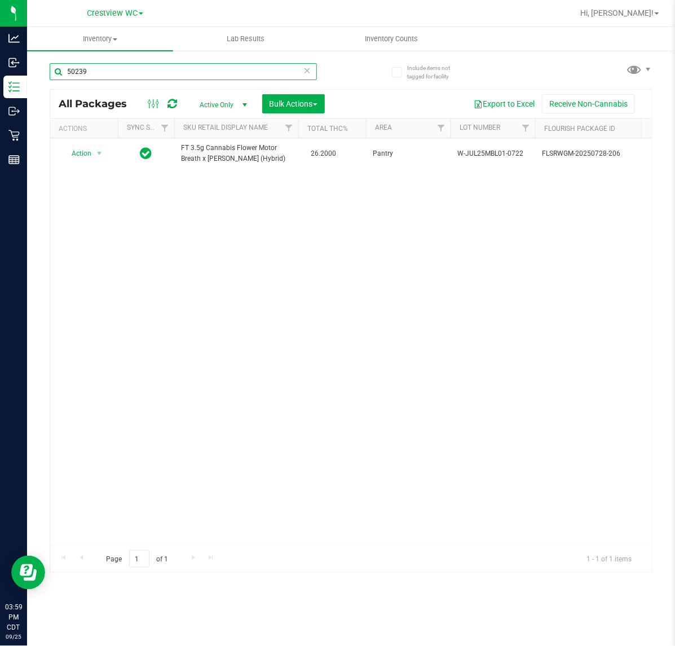
drag, startPoint x: 57, startPoint y: 77, endPoint x: -29, endPoint y: 63, distance: 87.4
click at [0, 63] on html "Analytics Inbound Inventory Outbound Retail Reports 03:59 PM CDT 09/25/2025 09/…" at bounding box center [337, 323] width 675 height 646
click at [96, 152] on span "select" at bounding box center [99, 153] width 9 height 9
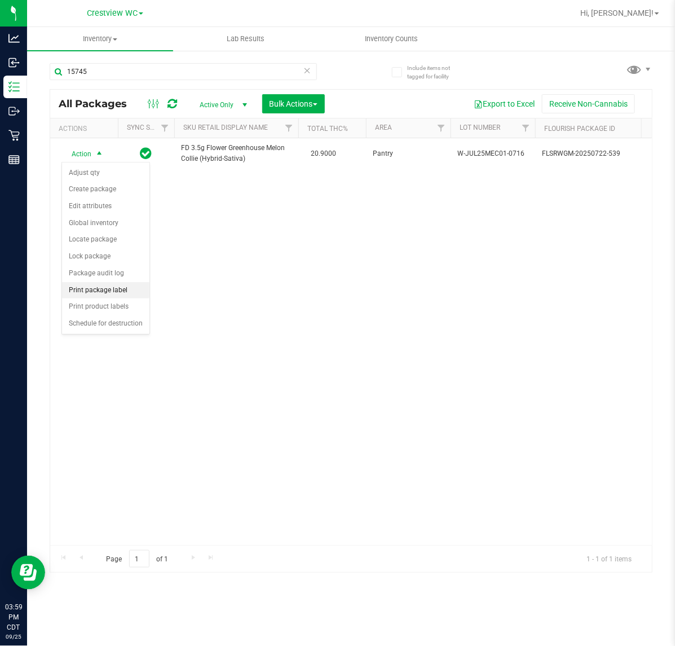
click at [102, 286] on li "Print package label" at bounding box center [105, 290] width 87 height 17
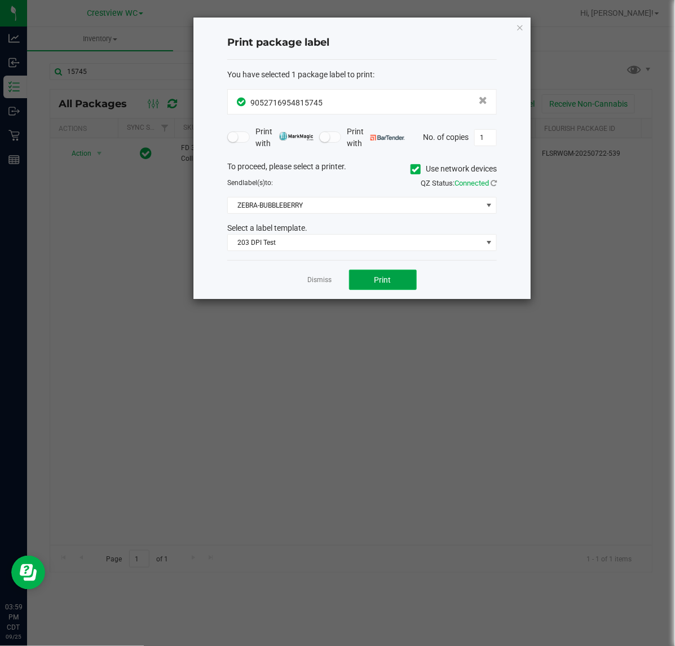
click at [373, 280] on button "Print" at bounding box center [383, 280] width 68 height 20
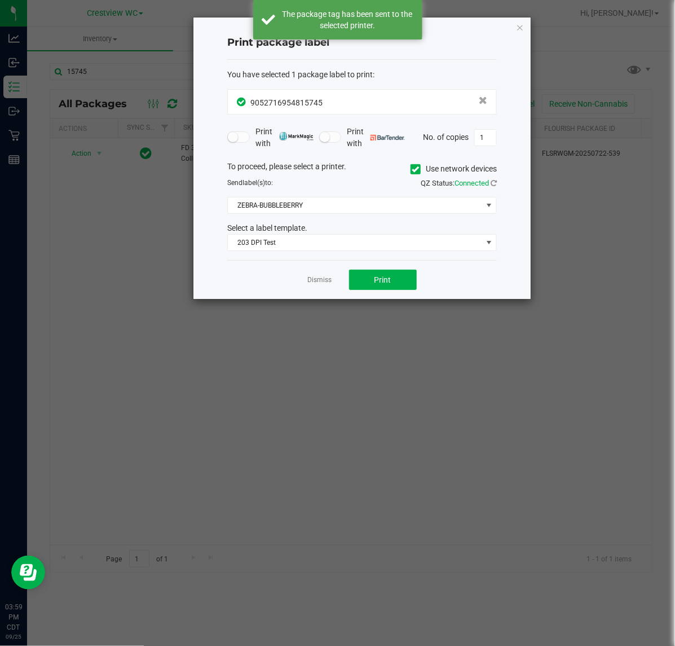
click at [305, 280] on div "Dismiss Print" at bounding box center [362, 279] width 270 height 39
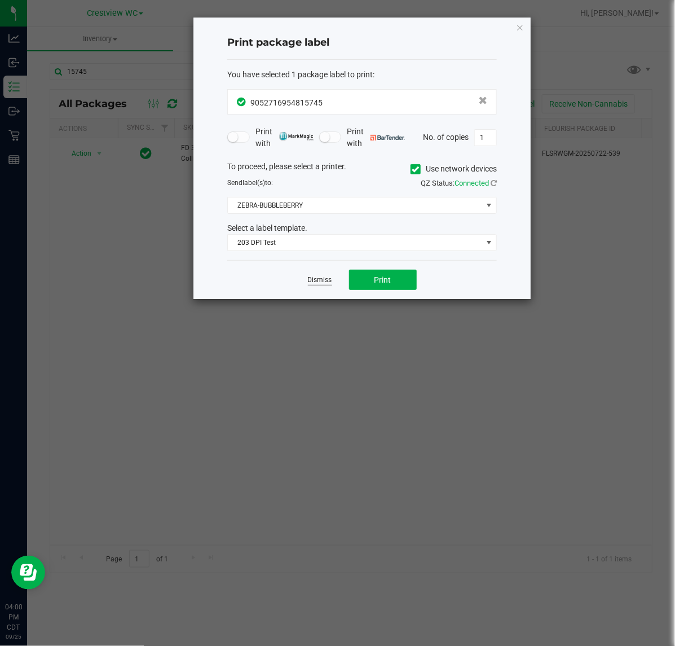
click at [324, 285] on link "Dismiss" at bounding box center [320, 280] width 24 height 10
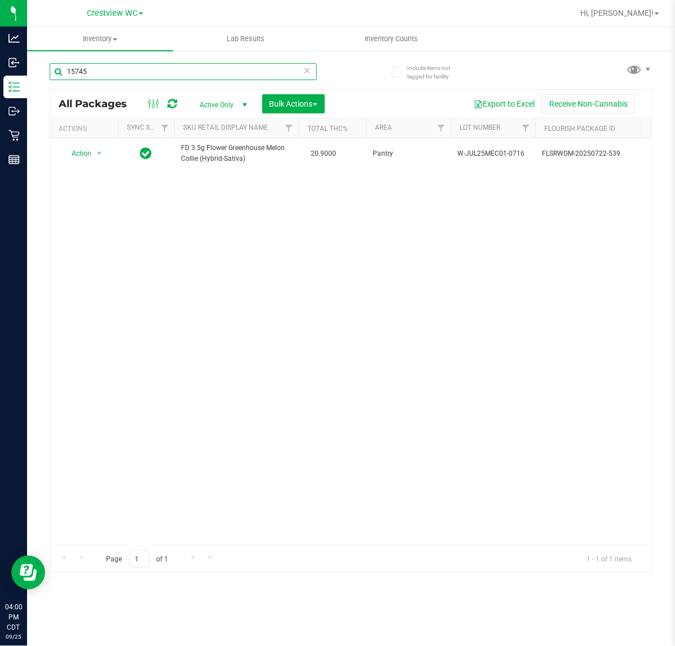
drag, startPoint x: 110, startPoint y: 70, endPoint x: -58, endPoint y: 67, distance: 167.5
click at [0, 67] on html "Analytics Inbound Inventory Outbound Retail Reports 04:00 PM CDT 09/25/2025 09/…" at bounding box center [337, 323] width 675 height 646
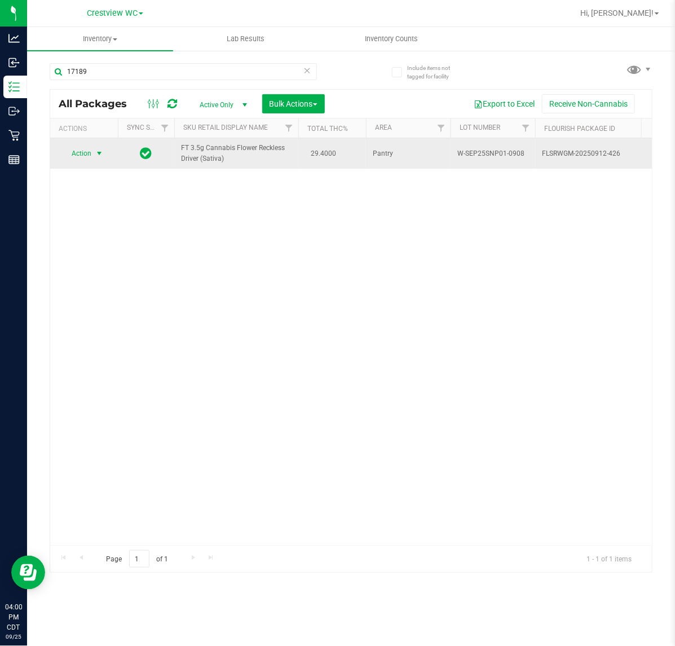
click at [91, 153] on span "Action" at bounding box center [76, 153] width 30 height 16
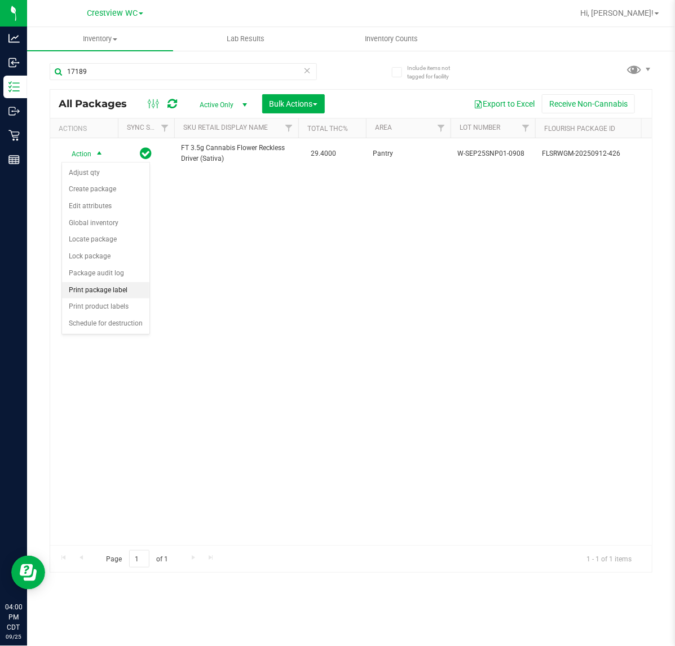
click at [91, 291] on li "Print package label" at bounding box center [105, 290] width 87 height 17
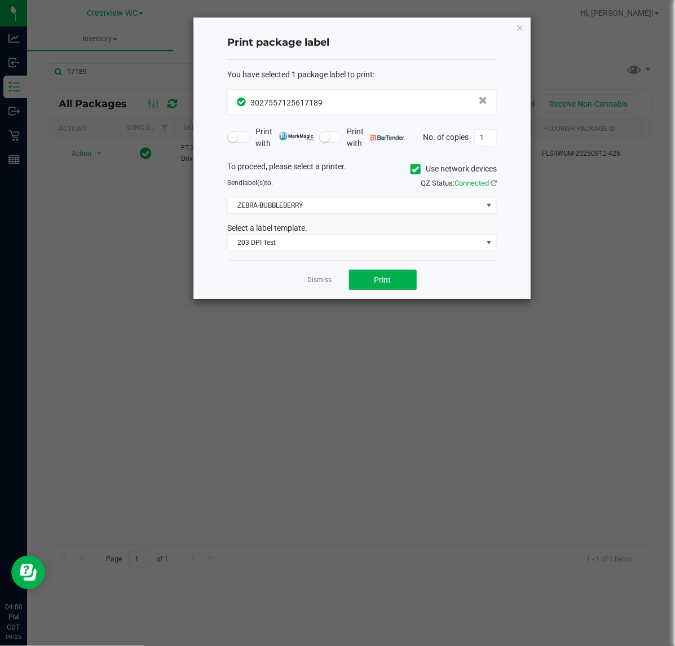
drag, startPoint x: 361, startPoint y: 267, endPoint x: 365, endPoint y: 279, distance: 12.9
click at [361, 268] on div "Dismiss Print" at bounding box center [362, 279] width 270 height 39
click at [365, 280] on button "Print" at bounding box center [383, 280] width 68 height 20
click at [316, 289] on div "Dismiss Print" at bounding box center [362, 279] width 270 height 39
click at [320, 284] on link "Dismiss" at bounding box center [320, 280] width 24 height 10
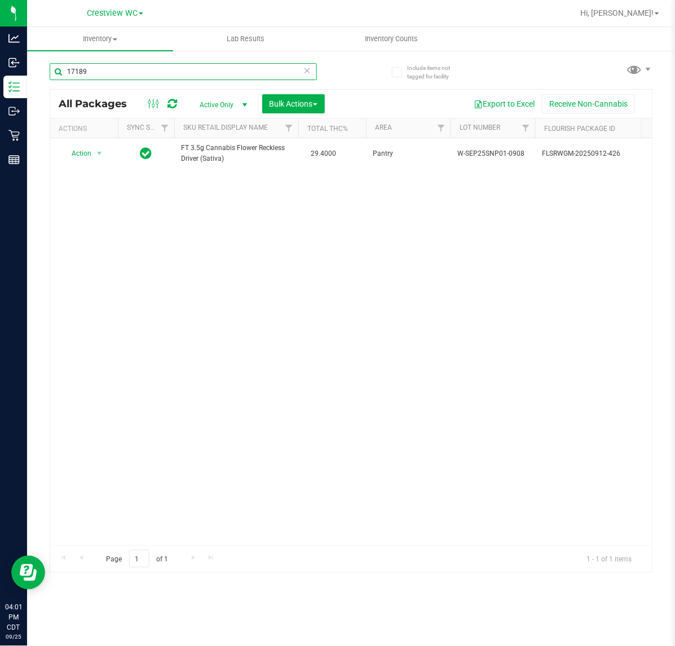
drag, startPoint x: 94, startPoint y: 76, endPoint x: -36, endPoint y: 72, distance: 129.8
click at [0, 72] on html "Analytics Inbound Inventory Outbound Retail Reports 04:01 PM CDT 09/25/2025 09/…" at bounding box center [337, 323] width 675 height 646
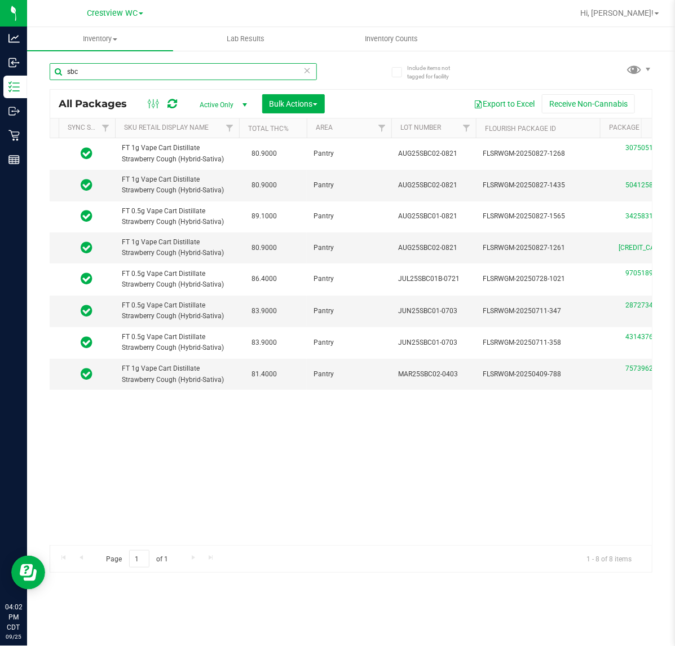
scroll to position [0, 10]
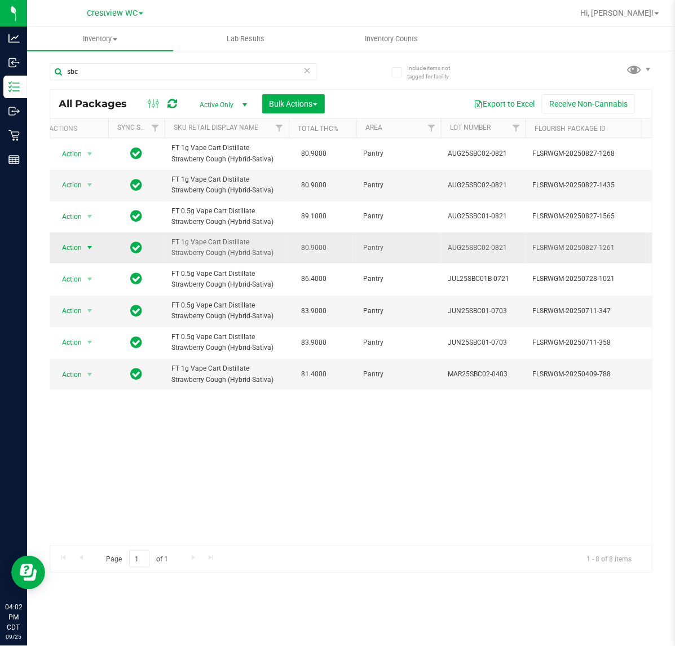
click at [83, 245] on span "select" at bounding box center [90, 248] width 14 height 16
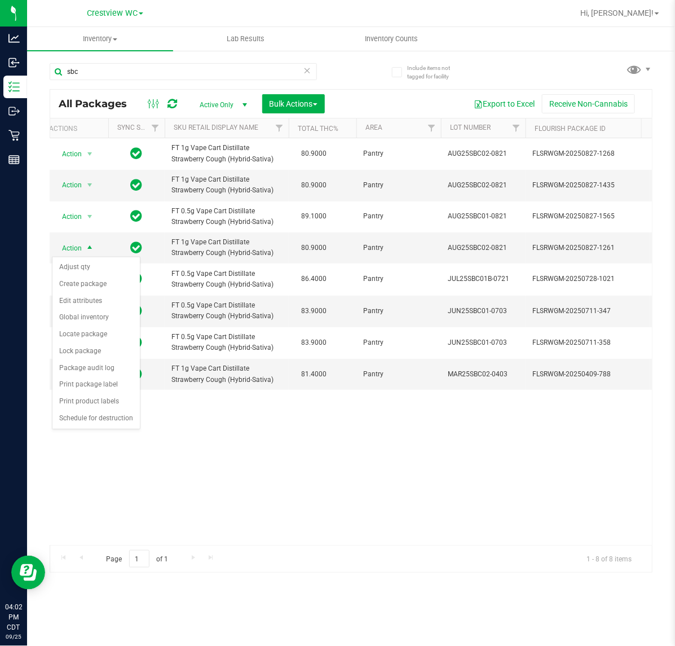
click at [192, 495] on div "Action Action Edit attributes Global inventory Locate package Package audit log…" at bounding box center [351, 341] width 602 height 407
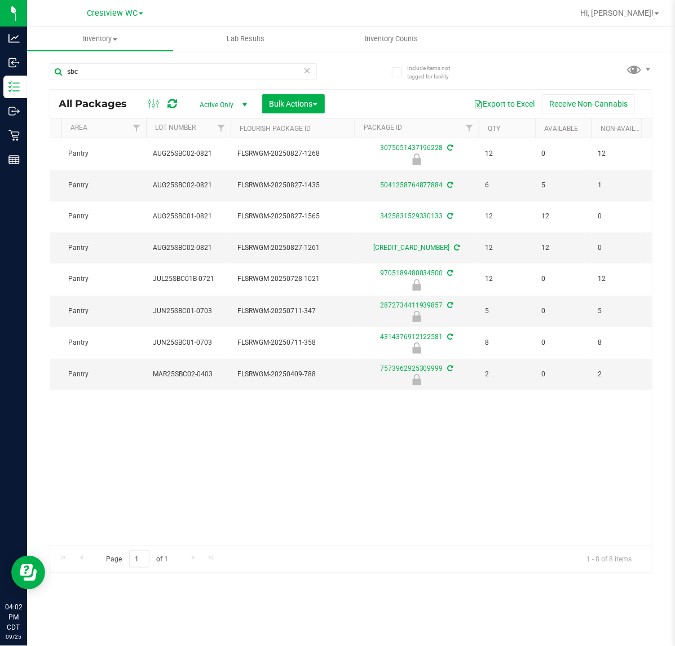
scroll to position [0, 0]
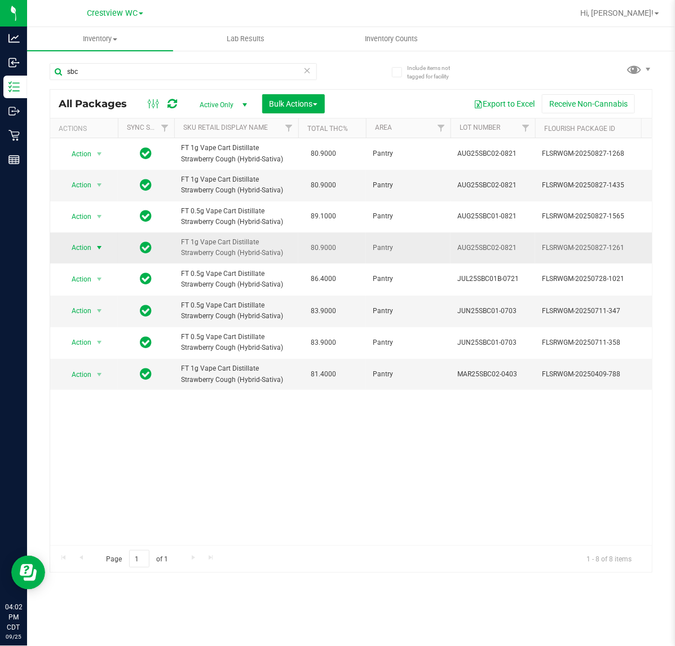
click at [93, 243] on span "select" at bounding box center [99, 248] width 14 height 16
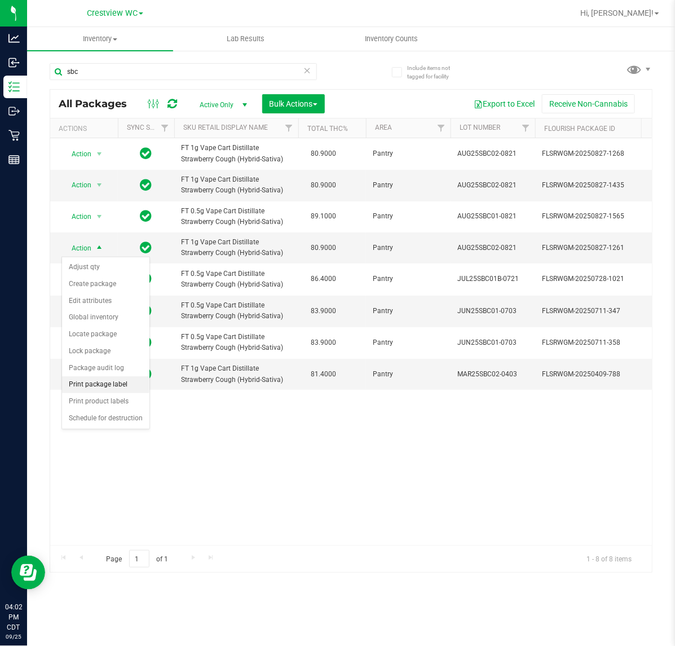
click at [107, 382] on li "Print package label" at bounding box center [105, 384] width 87 height 17
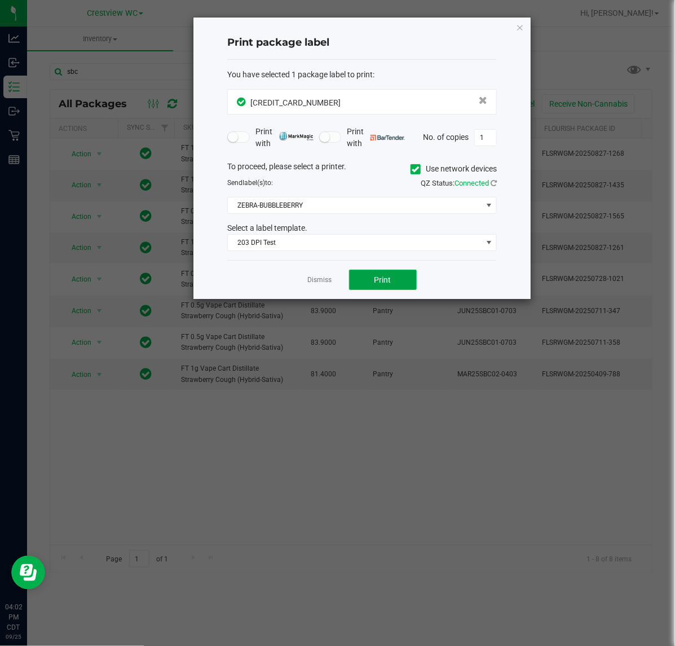
click at [381, 281] on span "Print" at bounding box center [382, 279] width 17 height 9
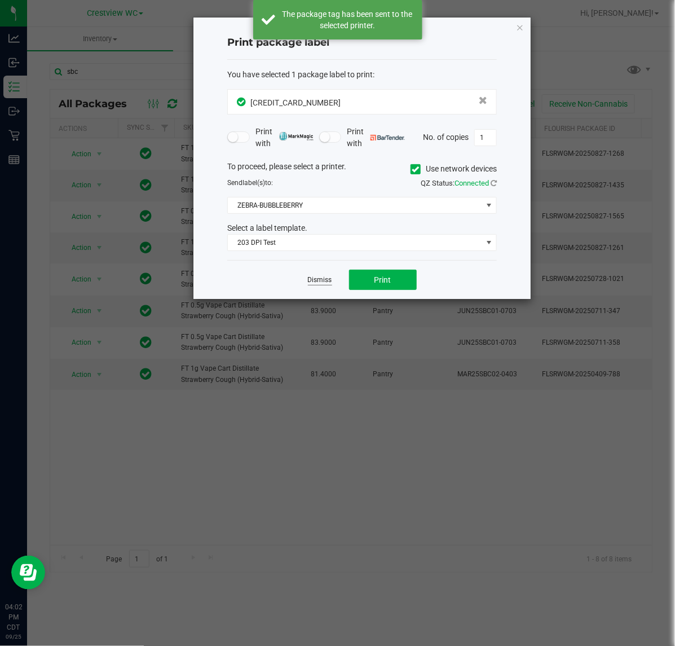
click at [330, 281] on link "Dismiss" at bounding box center [320, 280] width 24 height 10
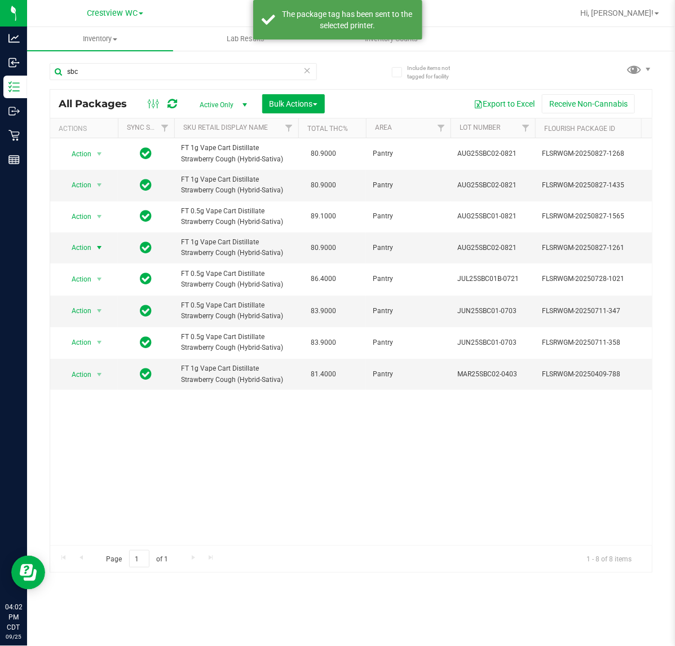
click at [309, 455] on div "Action Action Edit attributes Global inventory Locate package Package audit log…" at bounding box center [351, 341] width 602 height 407
click at [313, 449] on div "Action Action Edit attributes Global inventory Locate package Package audit log…" at bounding box center [351, 341] width 602 height 407
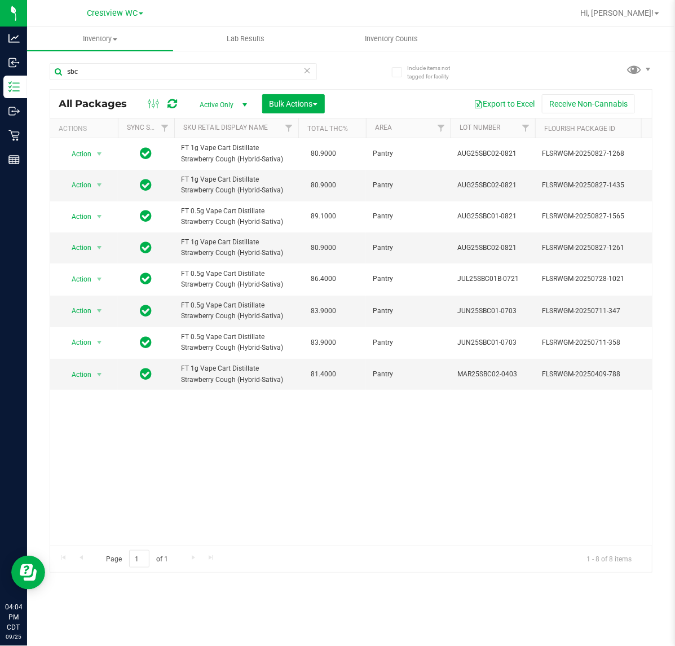
click at [264, 513] on div "Action Action Edit attributes Global inventory Locate package Package audit log…" at bounding box center [351, 341] width 602 height 407
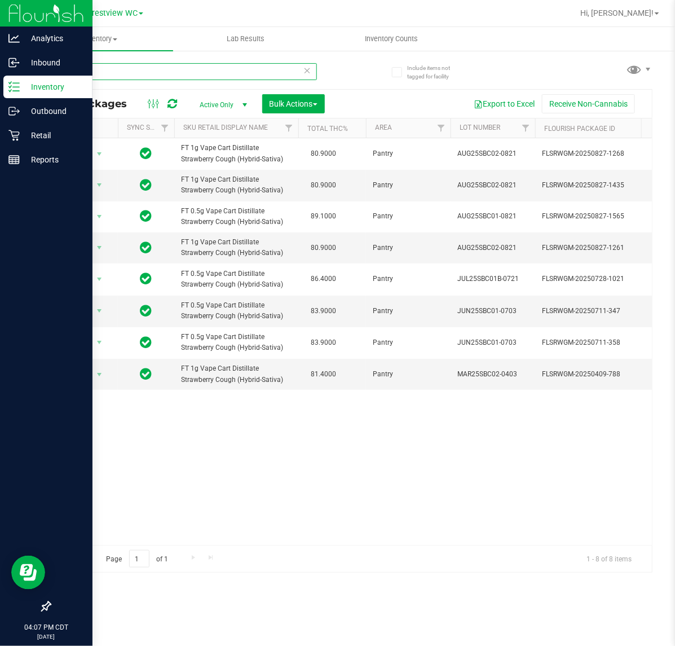
drag, startPoint x: 102, startPoint y: 76, endPoint x: 17, endPoint y: 82, distance: 84.8
click at [19, 85] on div "Analytics Inbound Inventory Outbound Retail Reports 04:07 PM CDT 09/25/2025 09/…" at bounding box center [337, 323] width 675 height 646
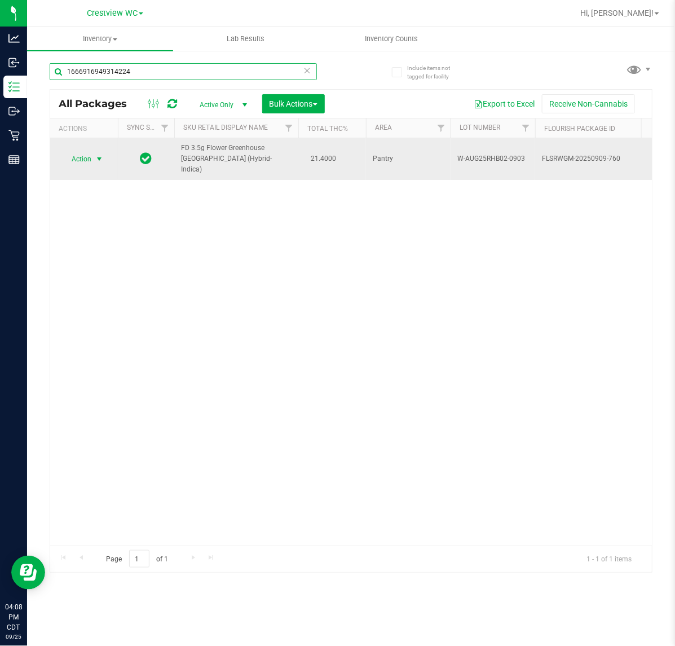
type input "1666916949314224"
click at [93, 151] on span "select" at bounding box center [99, 159] width 14 height 16
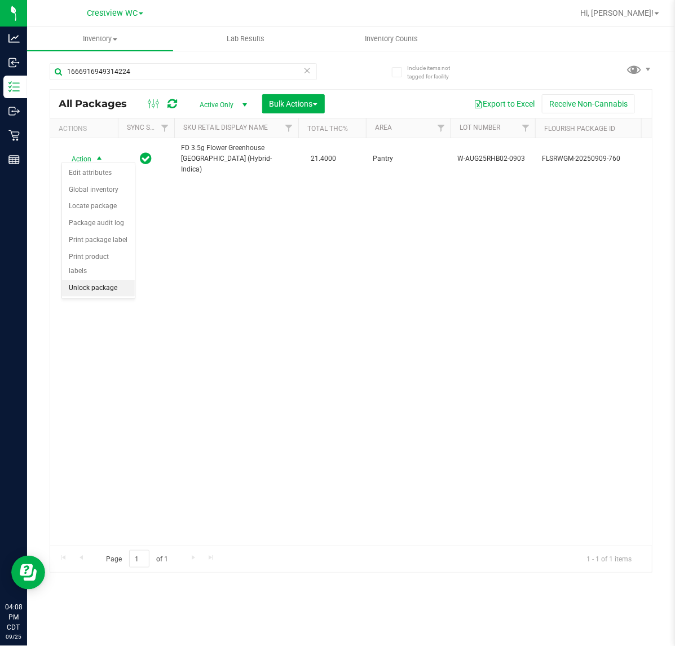
click at [87, 280] on li "Unlock package" at bounding box center [98, 288] width 73 height 17
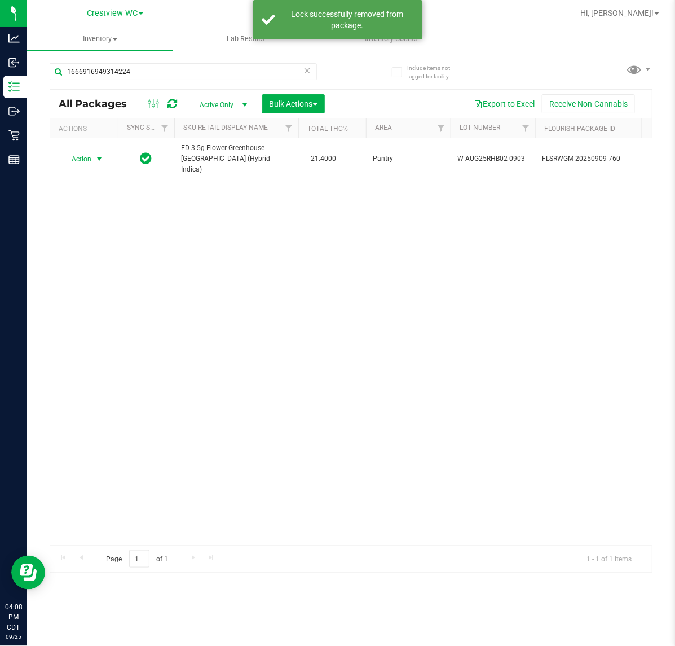
click at [97, 155] on span "select" at bounding box center [99, 159] width 9 height 9
click at [89, 289] on li "Print package label" at bounding box center [105, 290] width 87 height 17
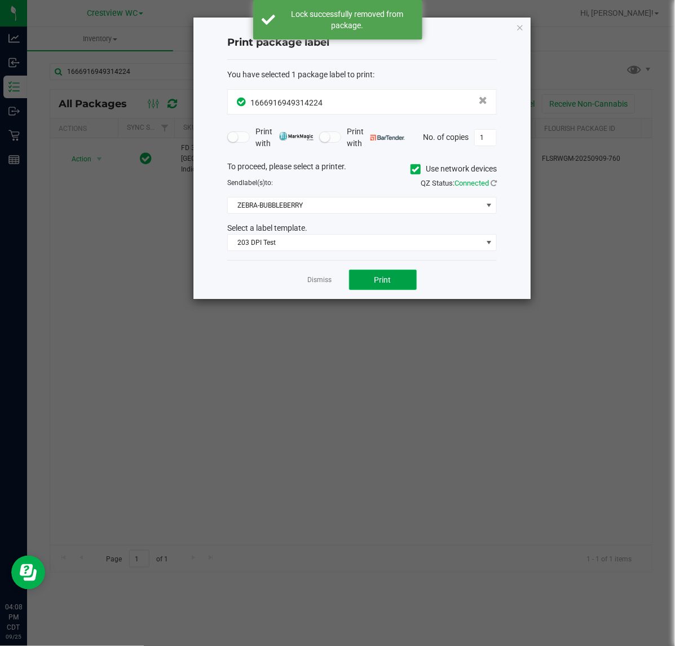
click at [390, 280] on span "Print" at bounding box center [382, 279] width 17 height 9
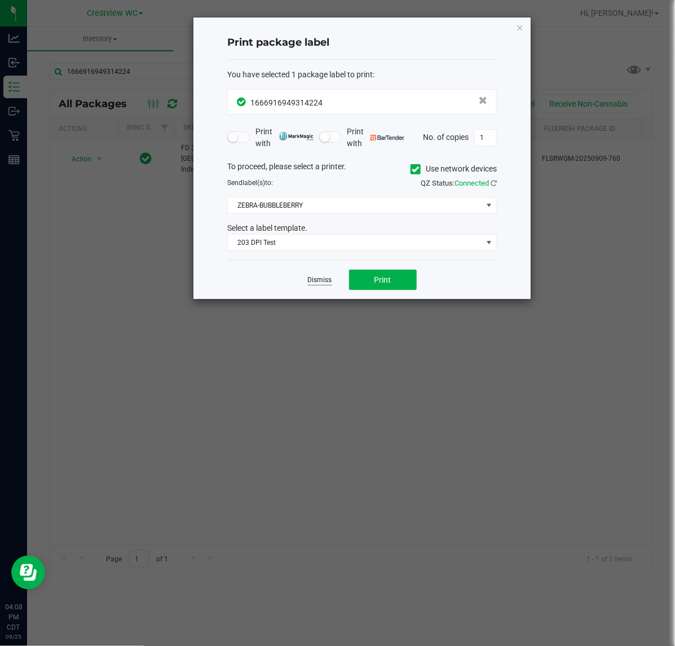
click at [316, 278] on link "Dismiss" at bounding box center [320, 280] width 24 height 10
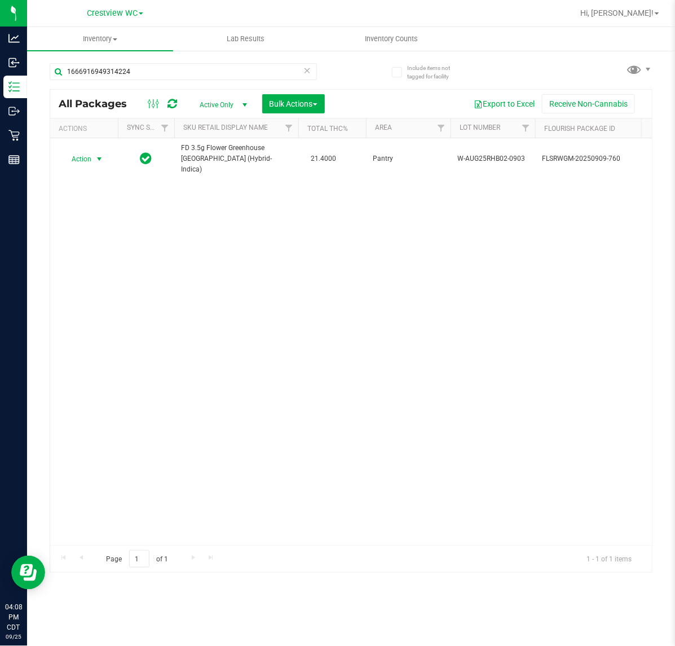
click at [307, 326] on div "Action Action Adjust qty Create package Edit attributes Global inventory Locate…" at bounding box center [351, 341] width 602 height 407
click at [139, 73] on input "1666916949314224" at bounding box center [183, 71] width 267 height 17
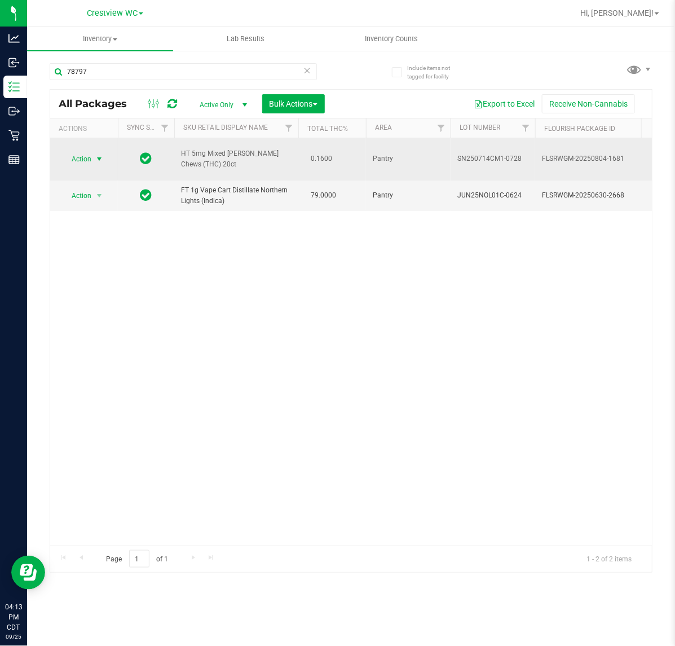
click at [88, 151] on span "Action" at bounding box center [76, 159] width 30 height 16
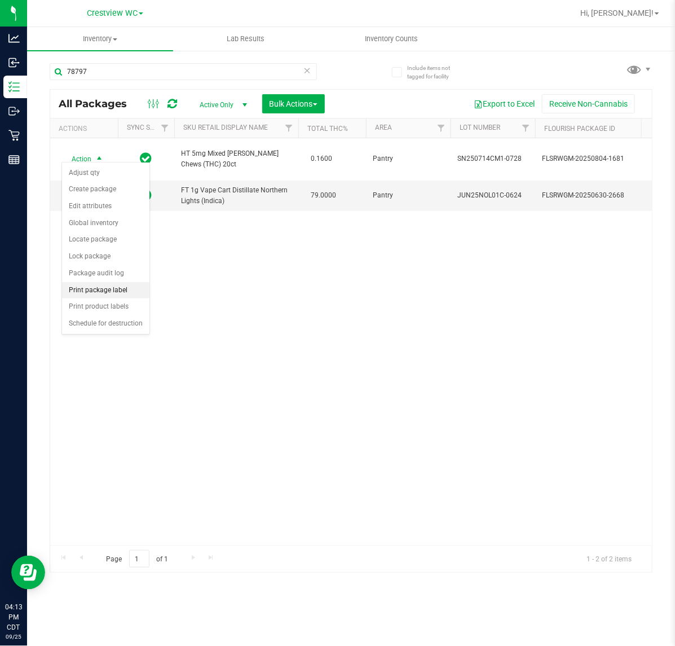
click at [102, 291] on li "Print package label" at bounding box center [105, 290] width 87 height 17
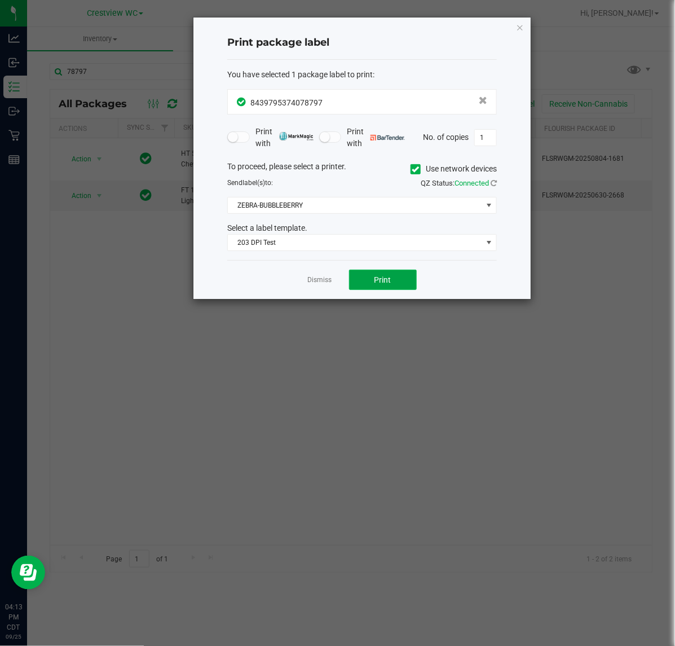
click at [381, 279] on span "Print" at bounding box center [382, 279] width 17 height 9
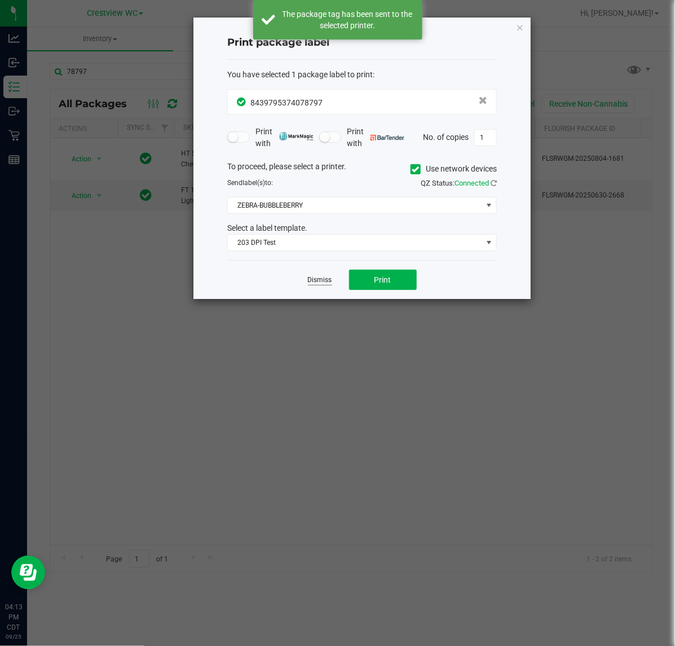
click at [316, 281] on link "Dismiss" at bounding box center [320, 280] width 24 height 10
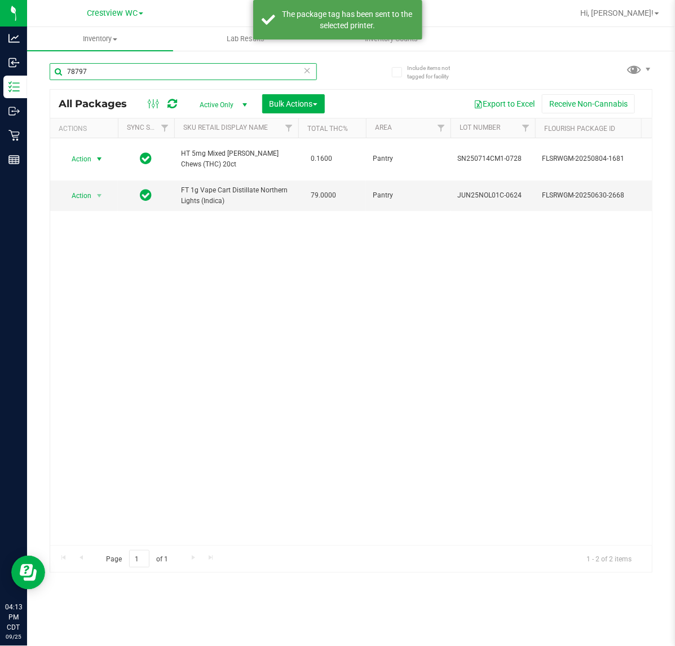
drag, startPoint x: -15, startPoint y: 81, endPoint x: -24, endPoint y: 81, distance: 8.5
click at [0, 81] on html "Analytics Inbound Inventory Outbound Retail Reports 04:13 PM CDT 09/25/2025 09/…" at bounding box center [337, 323] width 675 height 646
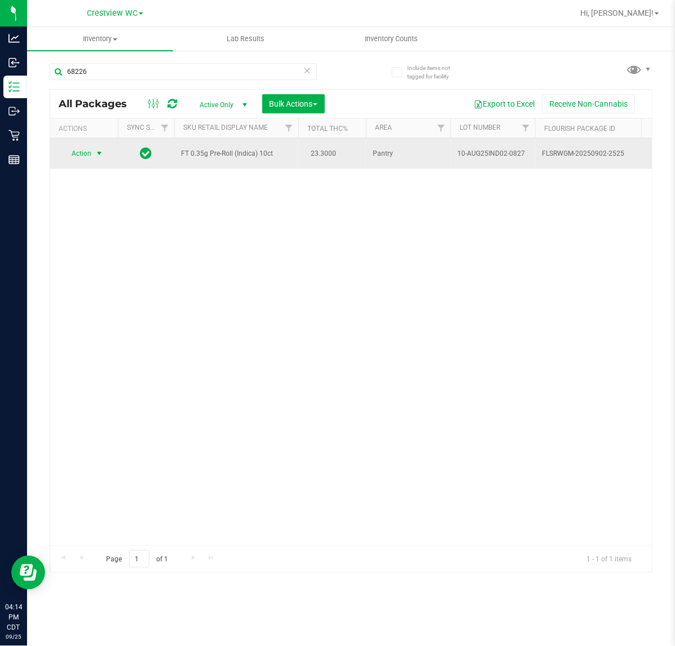
click at [81, 153] on span "Action" at bounding box center [76, 153] width 30 height 16
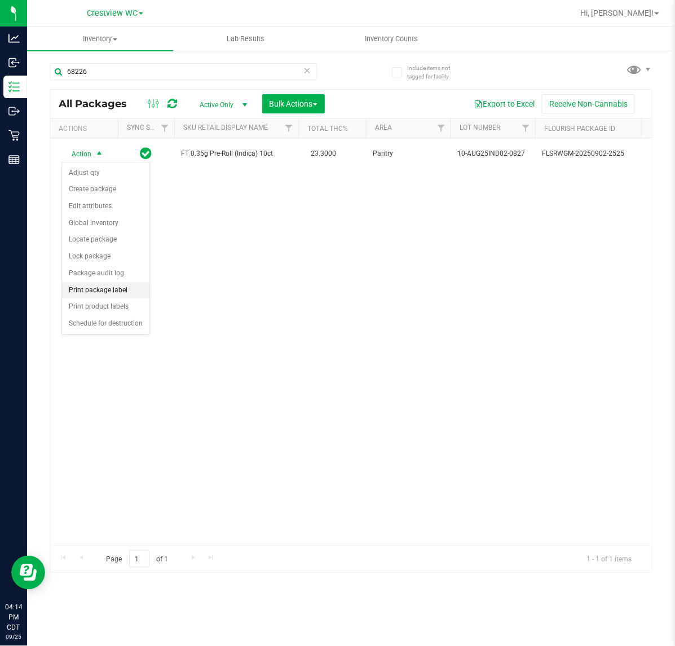
click at [114, 291] on li "Print package label" at bounding box center [105, 290] width 87 height 17
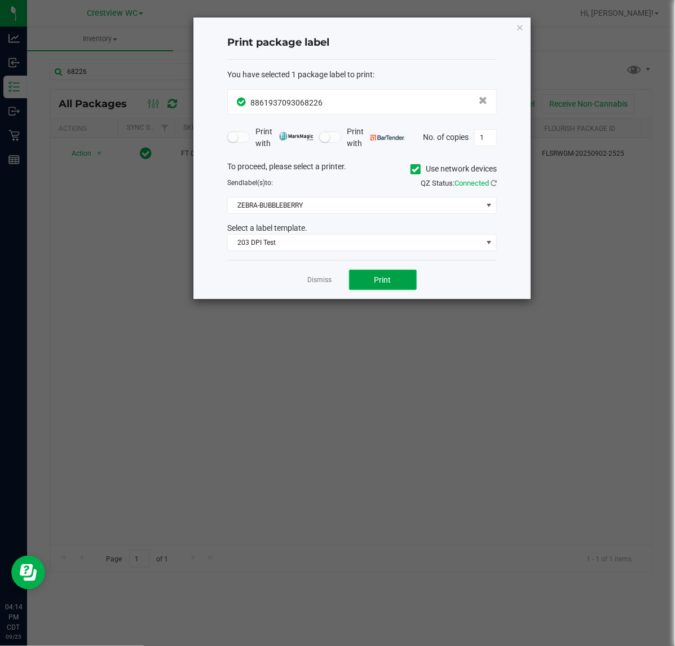
click at [378, 275] on span "Print" at bounding box center [382, 279] width 17 height 9
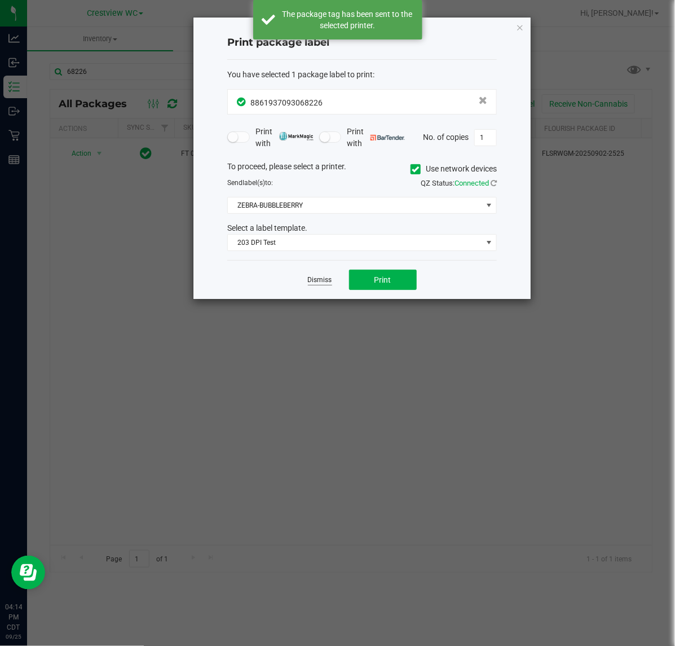
click at [323, 282] on link "Dismiss" at bounding box center [320, 280] width 24 height 10
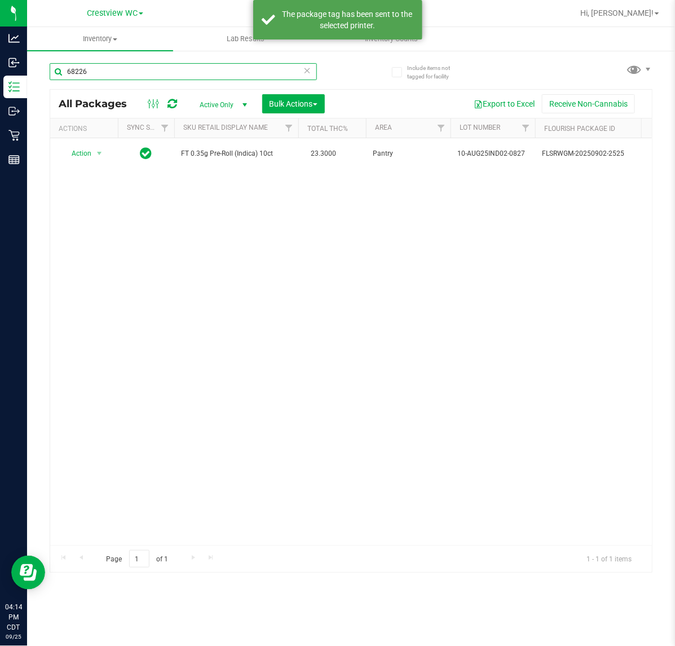
drag, startPoint x: 98, startPoint y: 68, endPoint x: -34, endPoint y: 78, distance: 131.7
click at [0, 78] on html "Analytics Inbound Inventory Outbound Retail Reports 04:14 PM CDT 09/25/2025 09/…" at bounding box center [337, 323] width 675 height 646
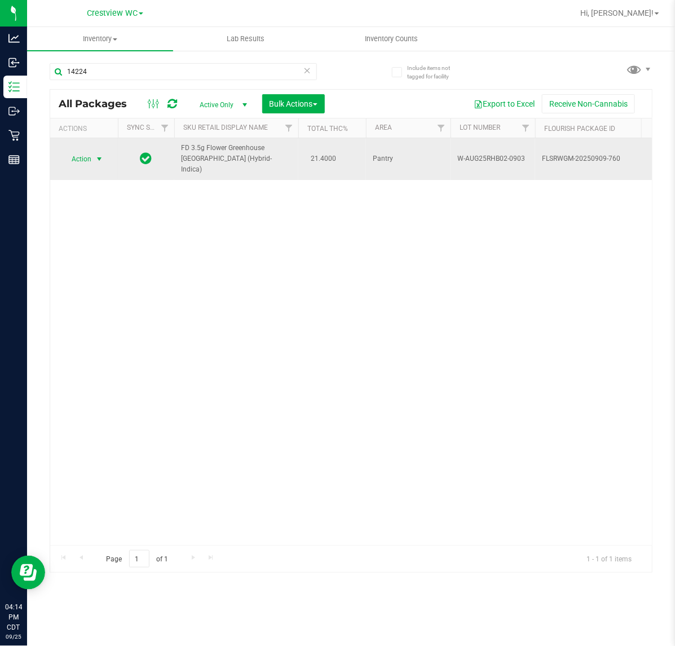
click at [94, 152] on span "select" at bounding box center [99, 159] width 14 height 16
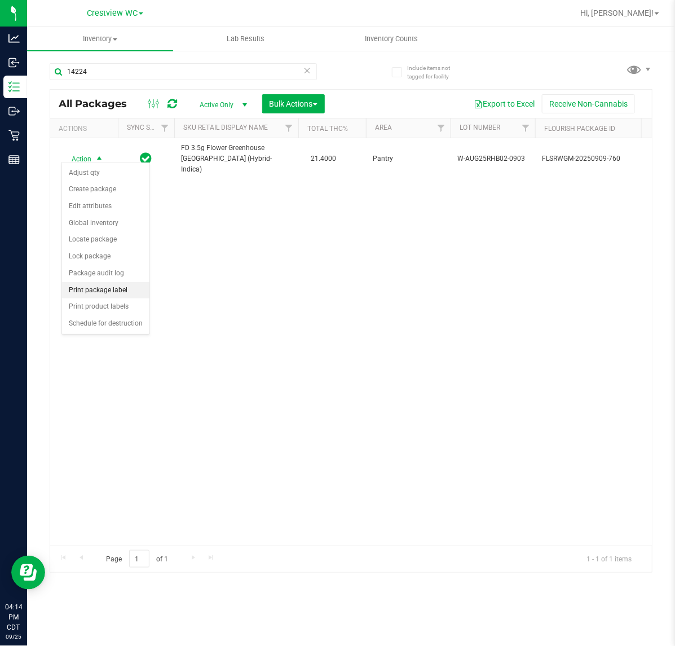
click at [116, 294] on li "Print package label" at bounding box center [105, 290] width 87 height 17
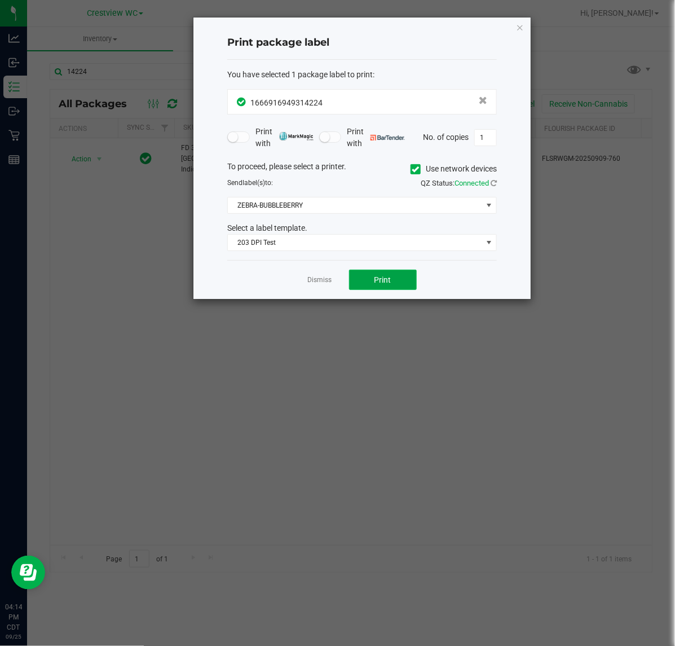
click at [410, 285] on button "Print" at bounding box center [383, 280] width 68 height 20
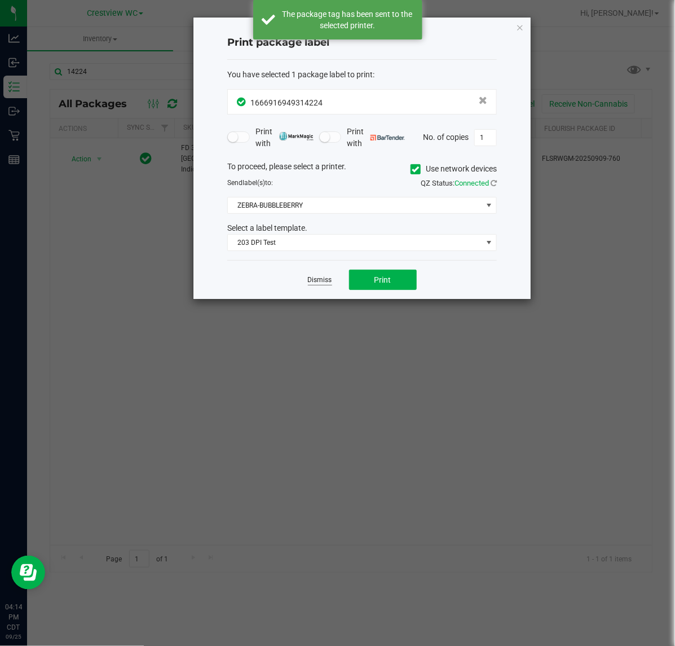
click at [322, 281] on link "Dismiss" at bounding box center [320, 280] width 24 height 10
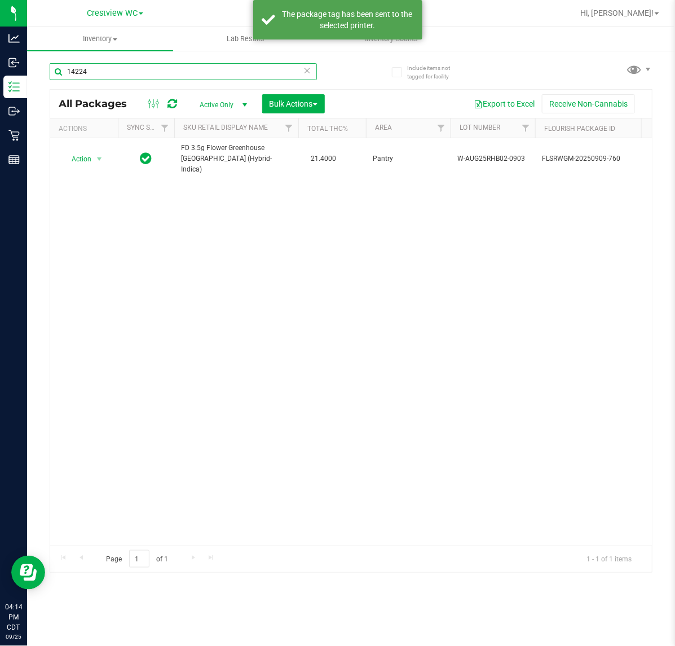
drag, startPoint x: 94, startPoint y: 79, endPoint x: -2, endPoint y: 63, distance: 97.7
click at [0, 63] on html "Analytics Inbound Inventory Outbound Retail Reports 04:14 PM CDT 09/25/2025 09/…" at bounding box center [337, 323] width 675 height 646
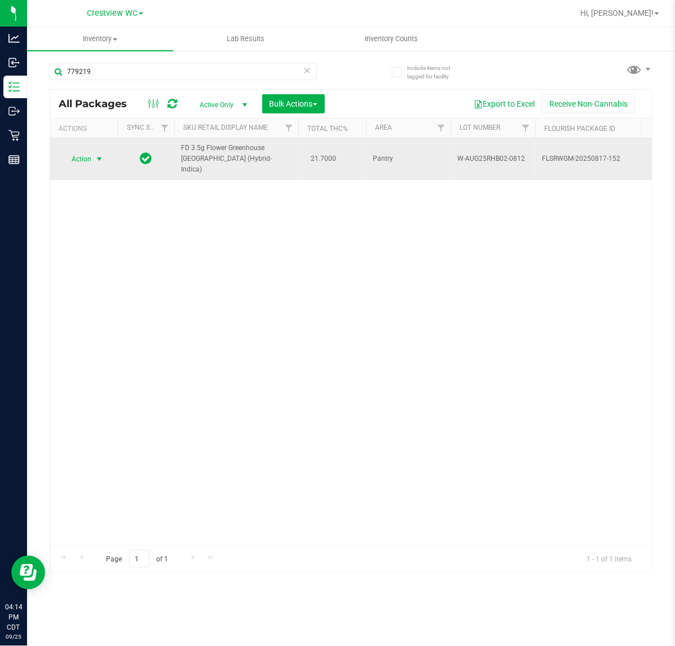
click at [97, 155] on span "select" at bounding box center [99, 159] width 9 height 9
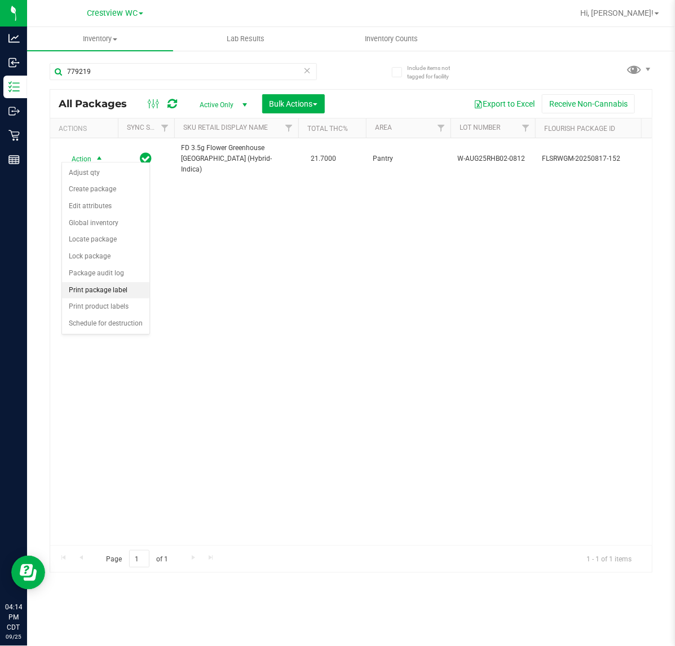
click at [102, 291] on li "Print package label" at bounding box center [105, 290] width 87 height 17
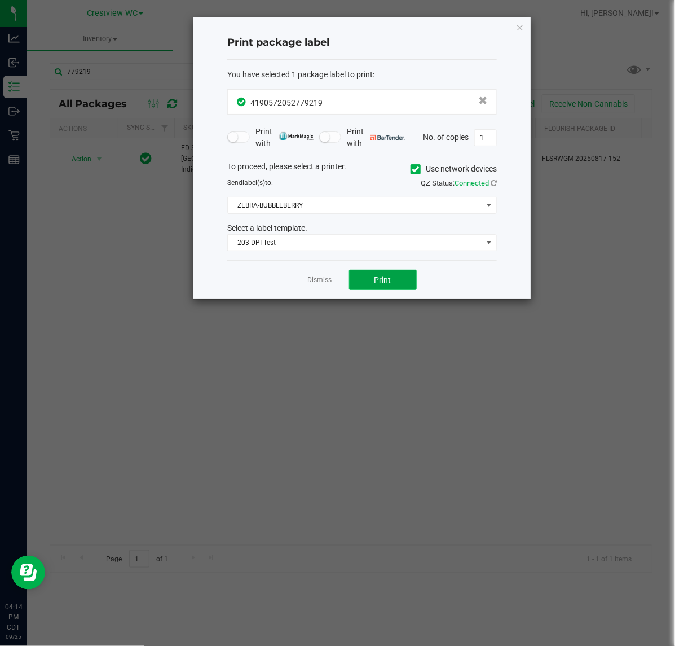
click at [395, 288] on button "Print" at bounding box center [383, 280] width 68 height 20
click at [316, 285] on link "Dismiss" at bounding box center [320, 280] width 24 height 10
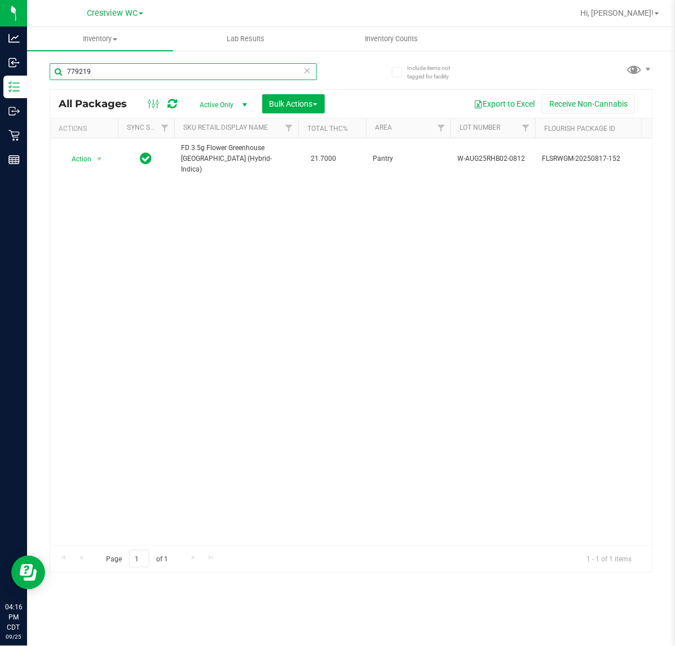
drag, startPoint x: -28, startPoint y: 65, endPoint x: -46, endPoint y: 63, distance: 18.7
click at [0, 63] on html "Analytics Inbound Inventory Outbound Retail Reports 04:16 PM CDT 09/25/2025 09/…" at bounding box center [337, 323] width 675 height 646
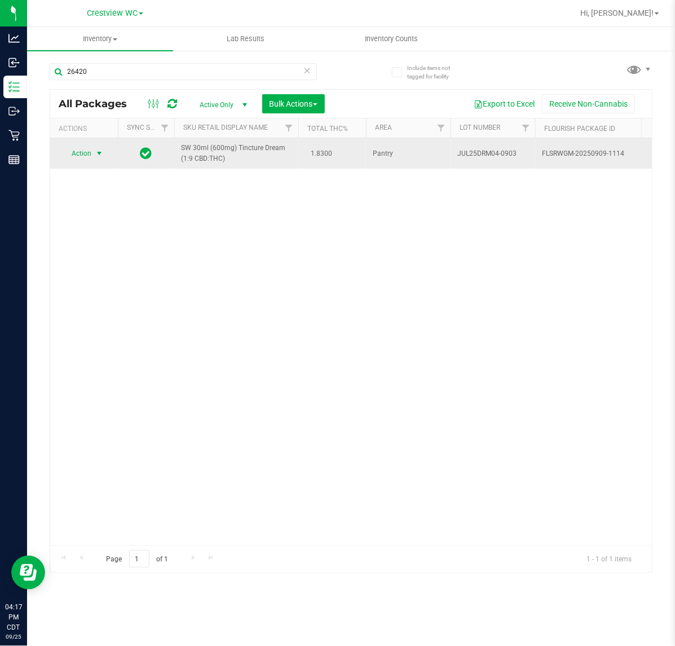
click at [74, 153] on span "Action" at bounding box center [76, 153] width 30 height 16
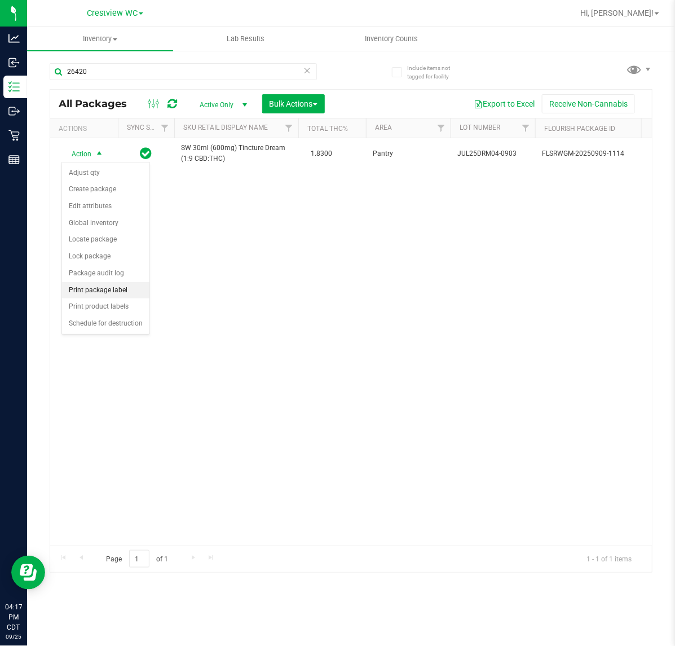
click at [103, 291] on li "Print package label" at bounding box center [105, 290] width 87 height 17
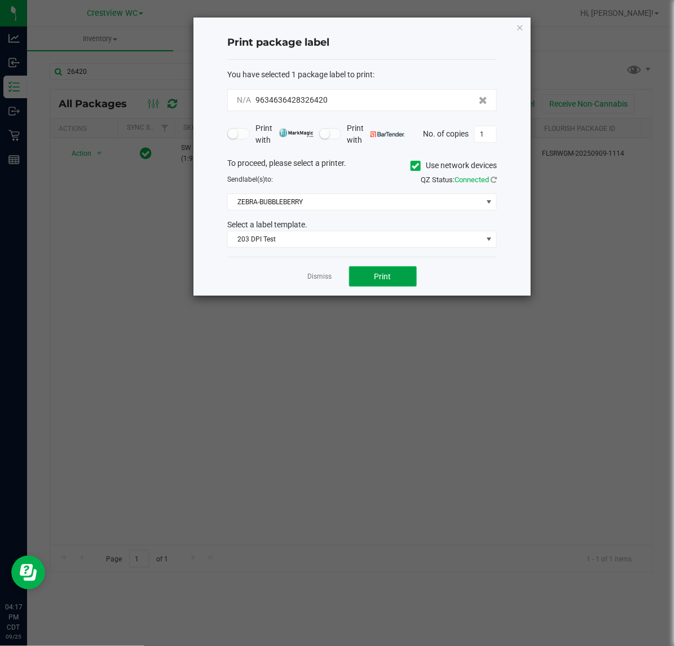
click at [412, 285] on button "Print" at bounding box center [383, 276] width 68 height 20
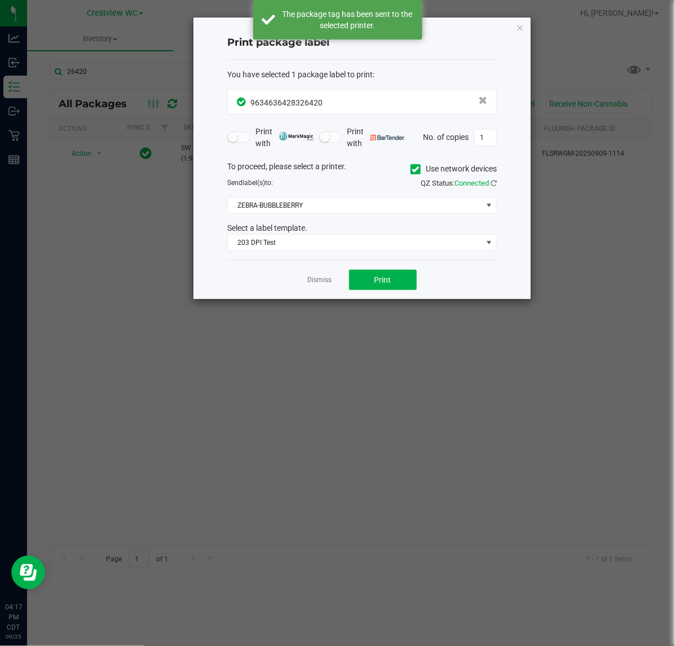
click at [320, 281] on link "Dismiss" at bounding box center [320, 280] width 24 height 10
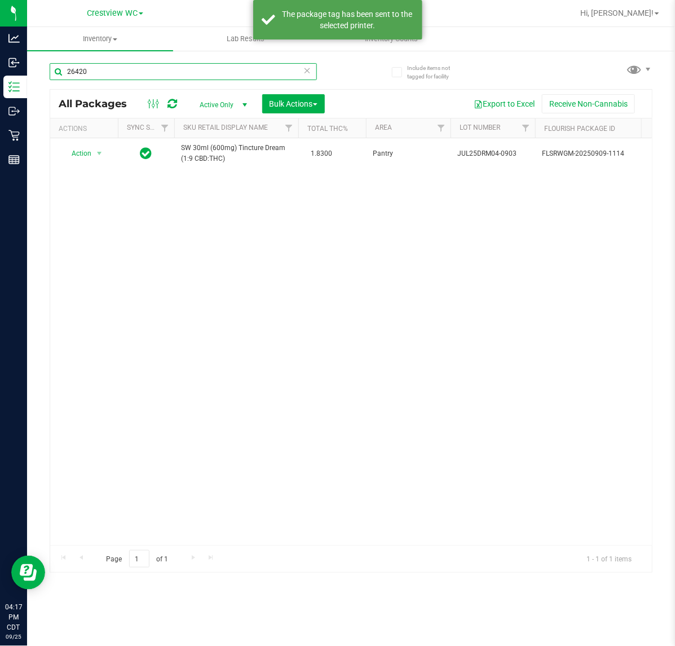
drag, startPoint x: 62, startPoint y: 69, endPoint x: -17, endPoint y: 54, distance: 80.4
click at [0, 54] on html "Analytics Inbound Inventory Outbound Retail Reports 04:17 PM CDT 09/25/2025 09/…" at bounding box center [337, 323] width 675 height 646
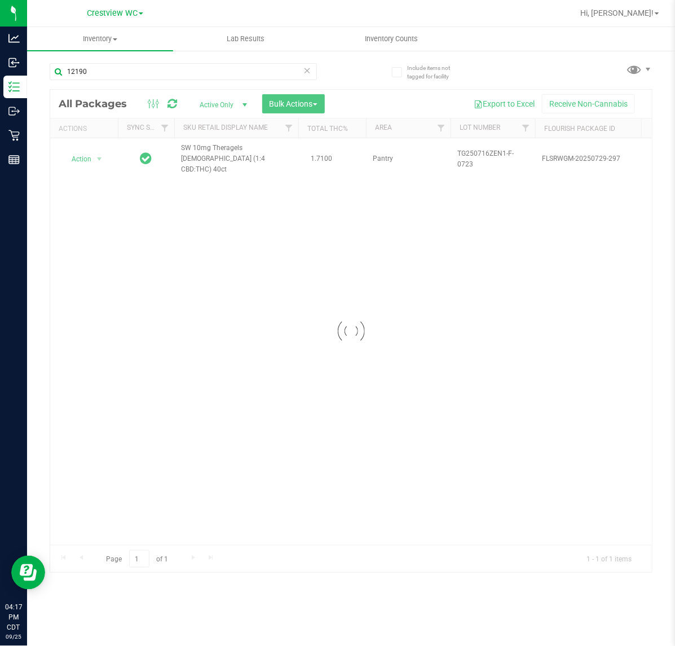
click at [99, 153] on div at bounding box center [351, 331] width 602 height 482
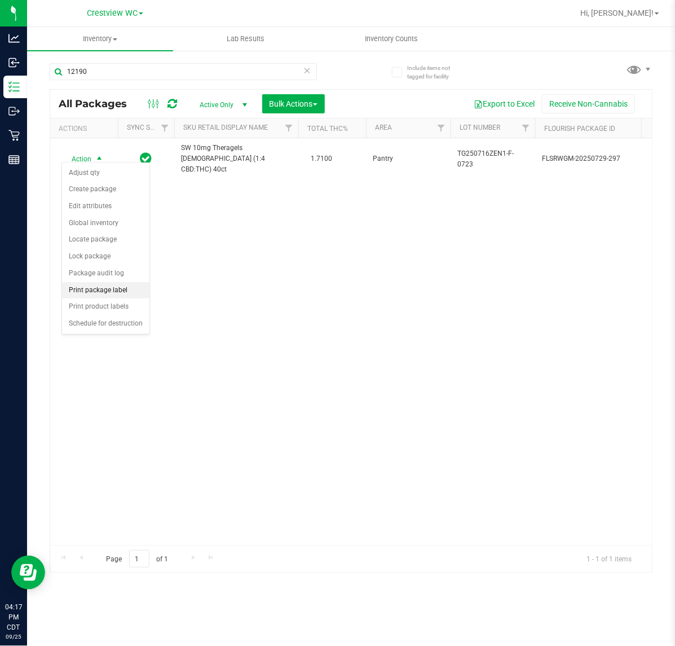
click at [95, 286] on li "Print package label" at bounding box center [105, 290] width 87 height 17
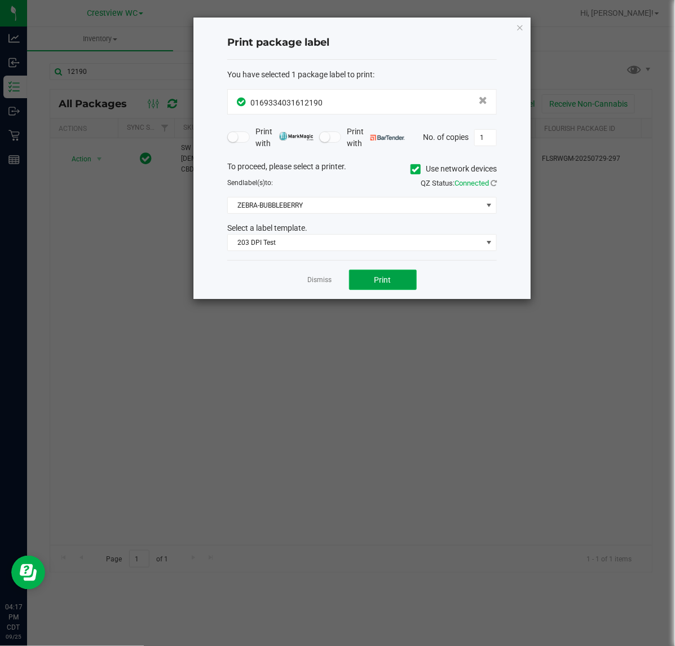
click at [395, 280] on button "Print" at bounding box center [383, 280] width 68 height 20
click at [321, 277] on link "Dismiss" at bounding box center [320, 280] width 24 height 10
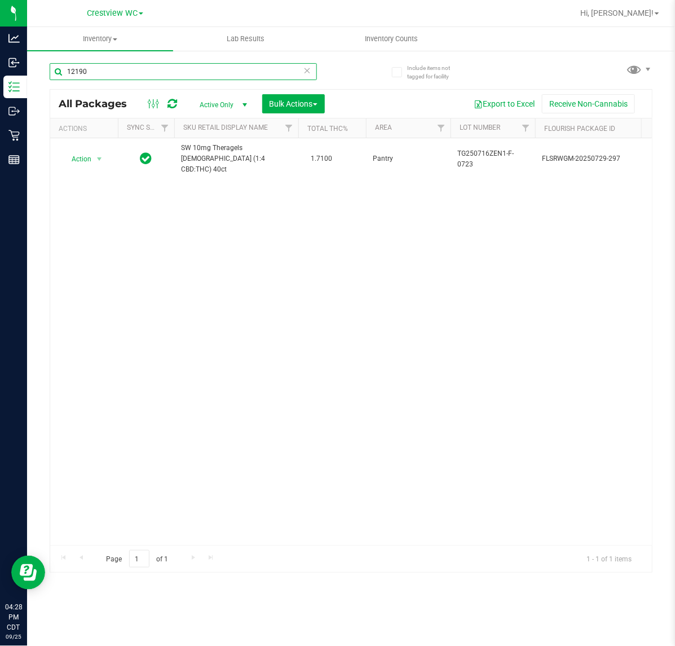
drag, startPoint x: 99, startPoint y: 75, endPoint x: -41, endPoint y: 75, distance: 139.8
click at [0, 75] on html "Analytics Inbound Inventory Outbound Retail Reports 04:28 PM CDT 09/25/2025 09/…" at bounding box center [337, 323] width 675 height 646
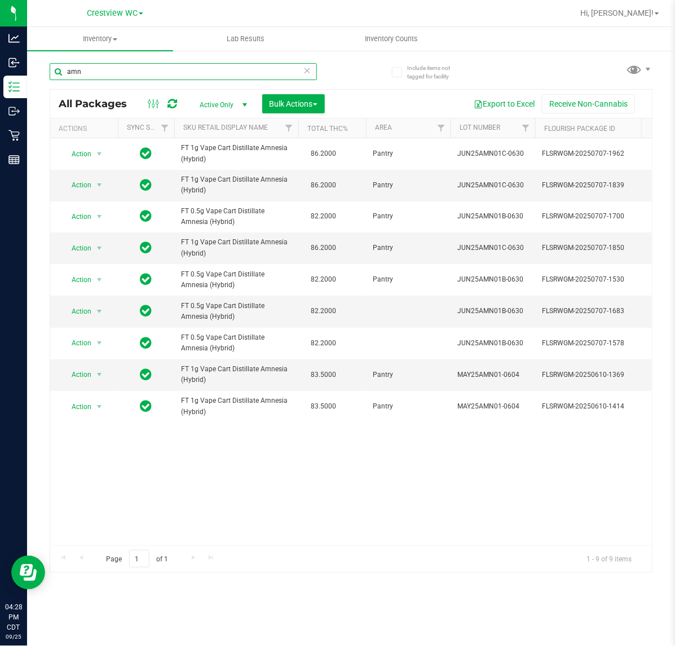
scroll to position [0, 137]
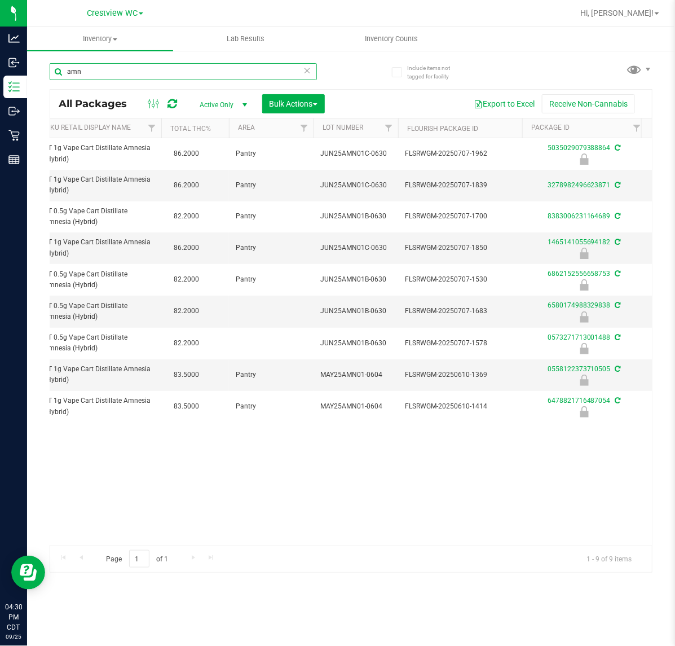
type input "amn"
